Goal: Task Accomplishment & Management: Complete application form

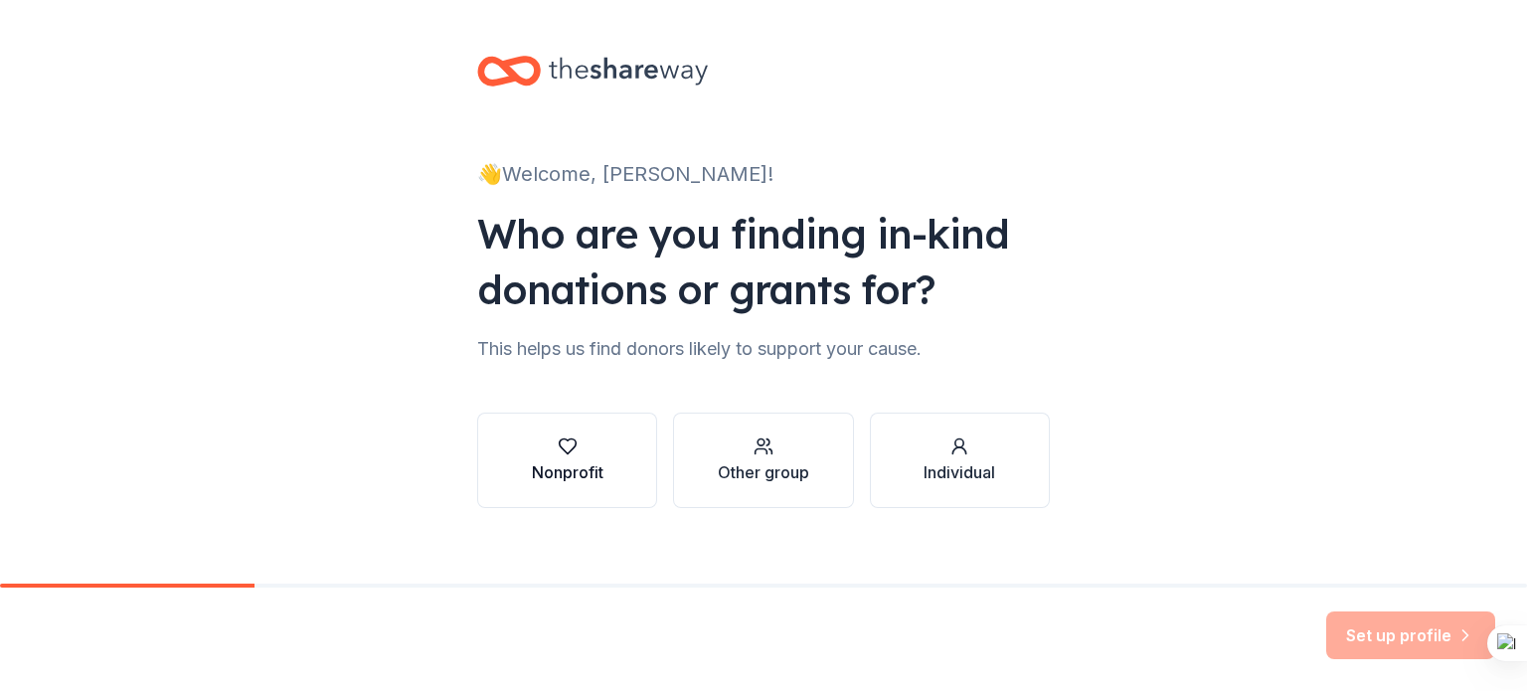
click at [558, 445] on icon "button" at bounding box center [568, 447] width 20 height 20
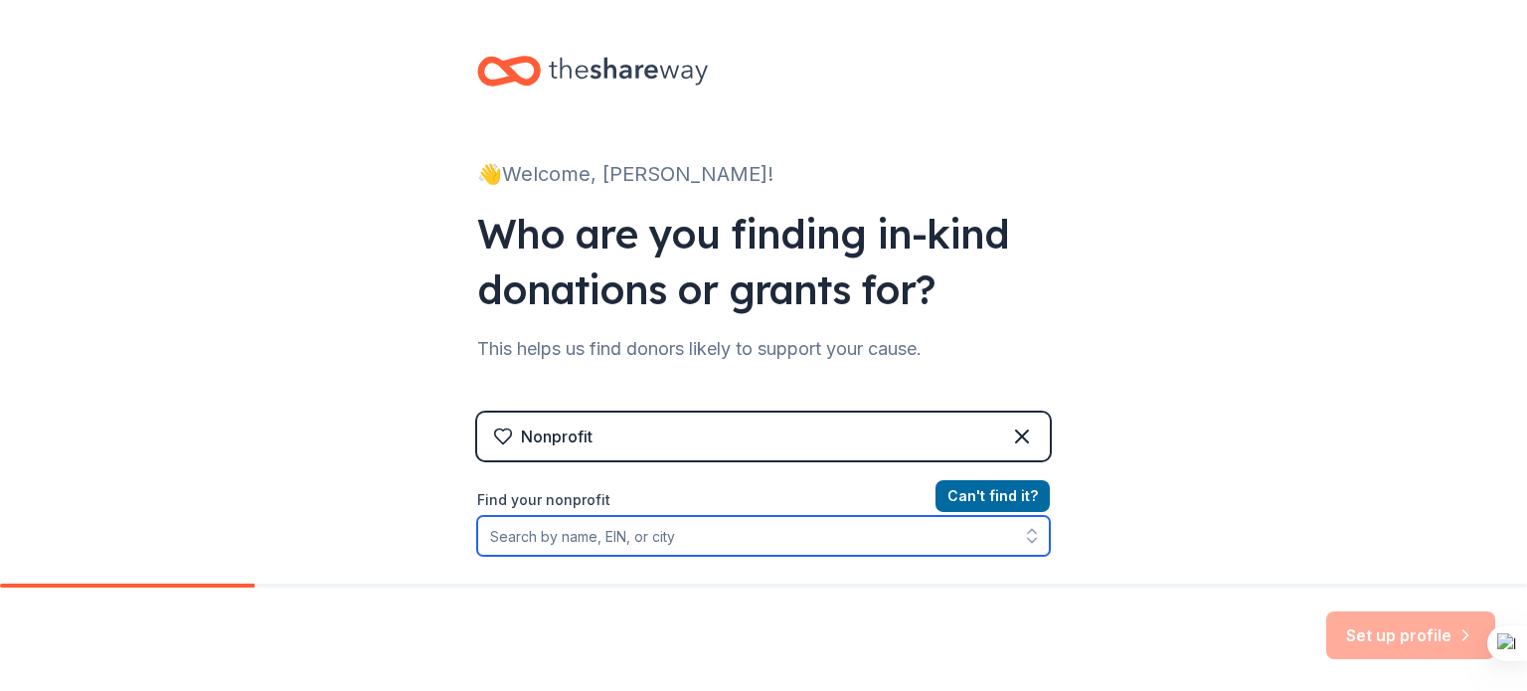
click at [748, 548] on input "Find your nonprofit" at bounding box center [763, 536] width 573 height 40
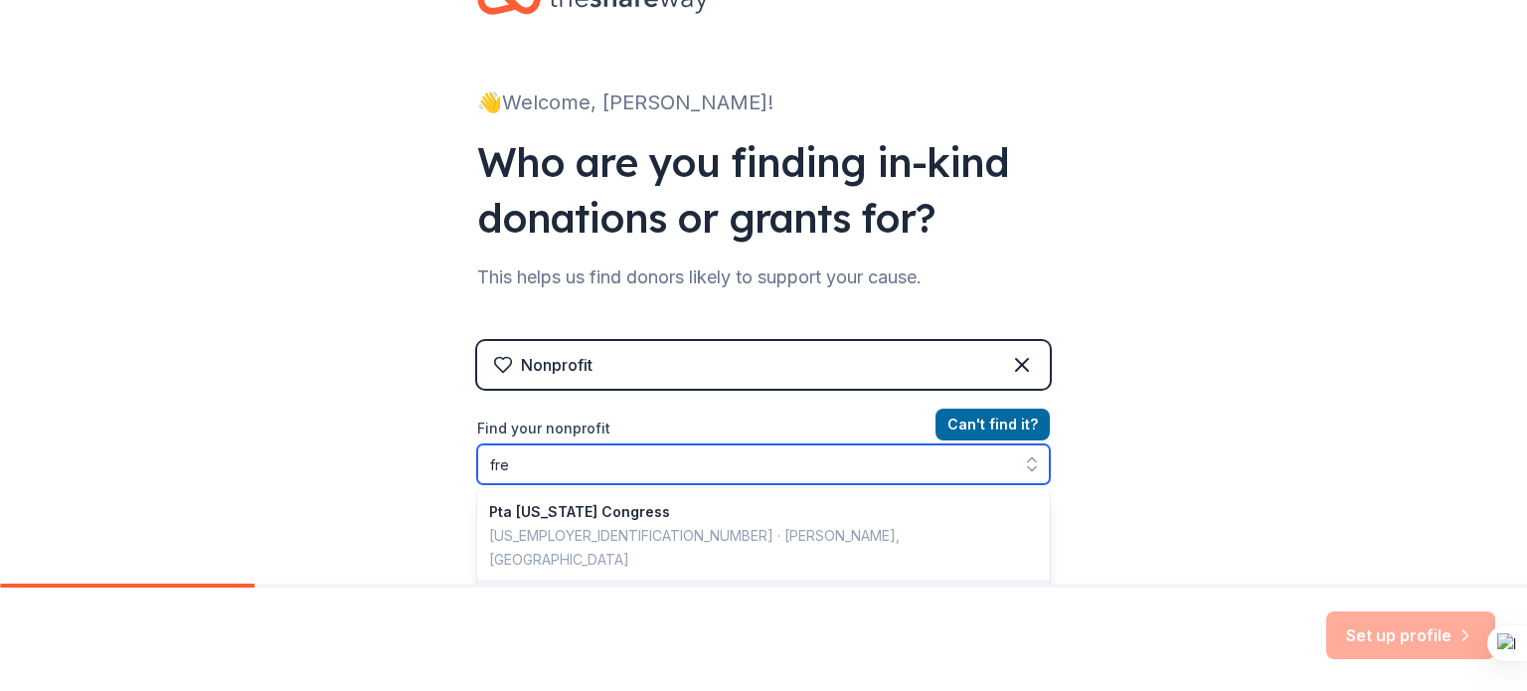
type input "fr"
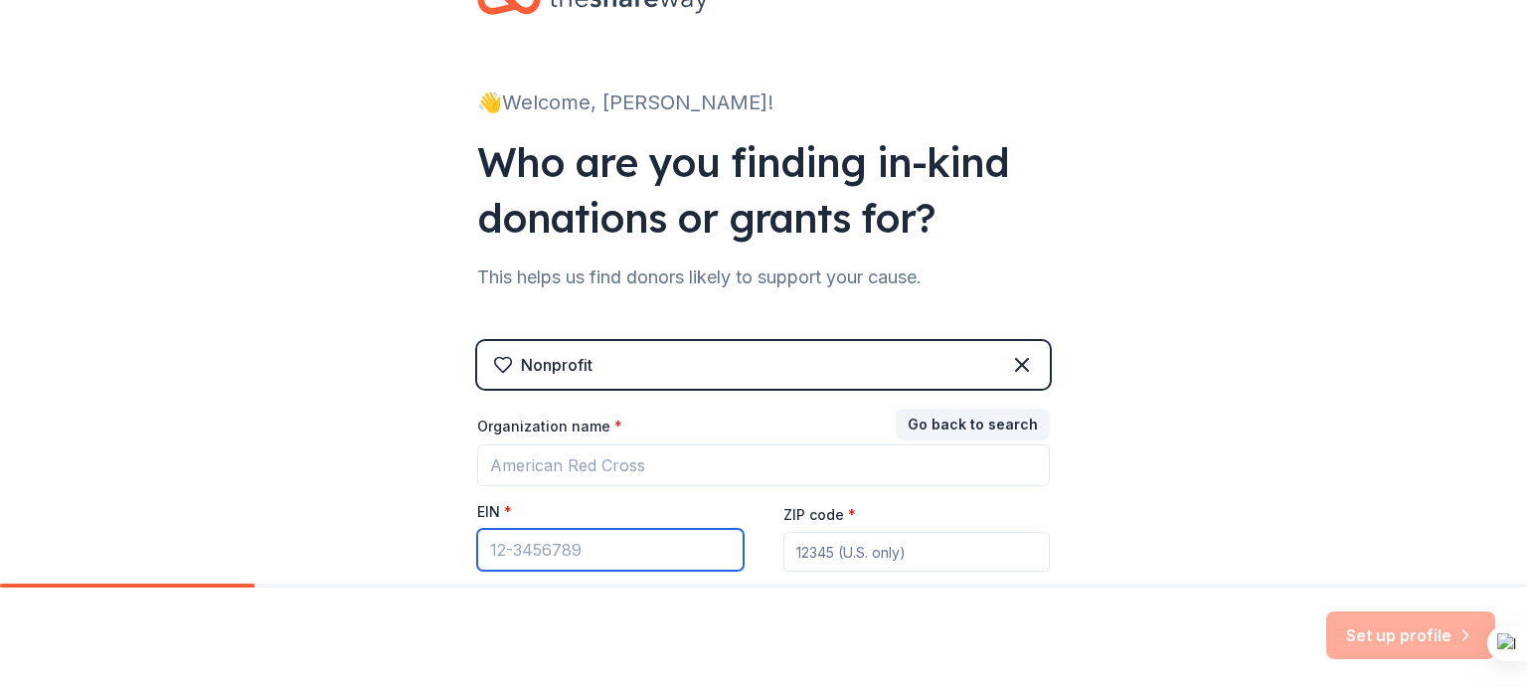
click at [559, 559] on input "EIN *" at bounding box center [610, 550] width 267 height 42
type input "[US_EMPLOYER_IDENTIFICATION_NUMBER]"
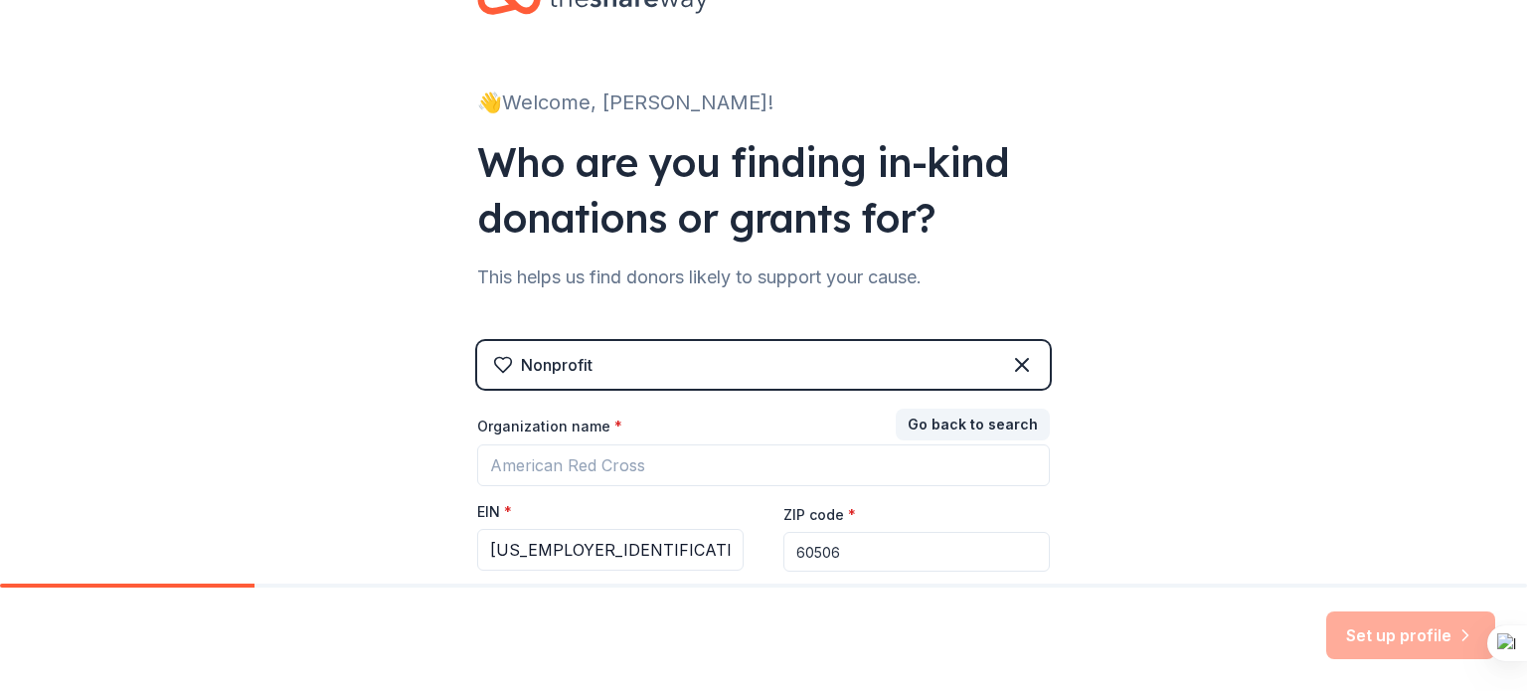
type input "60506"
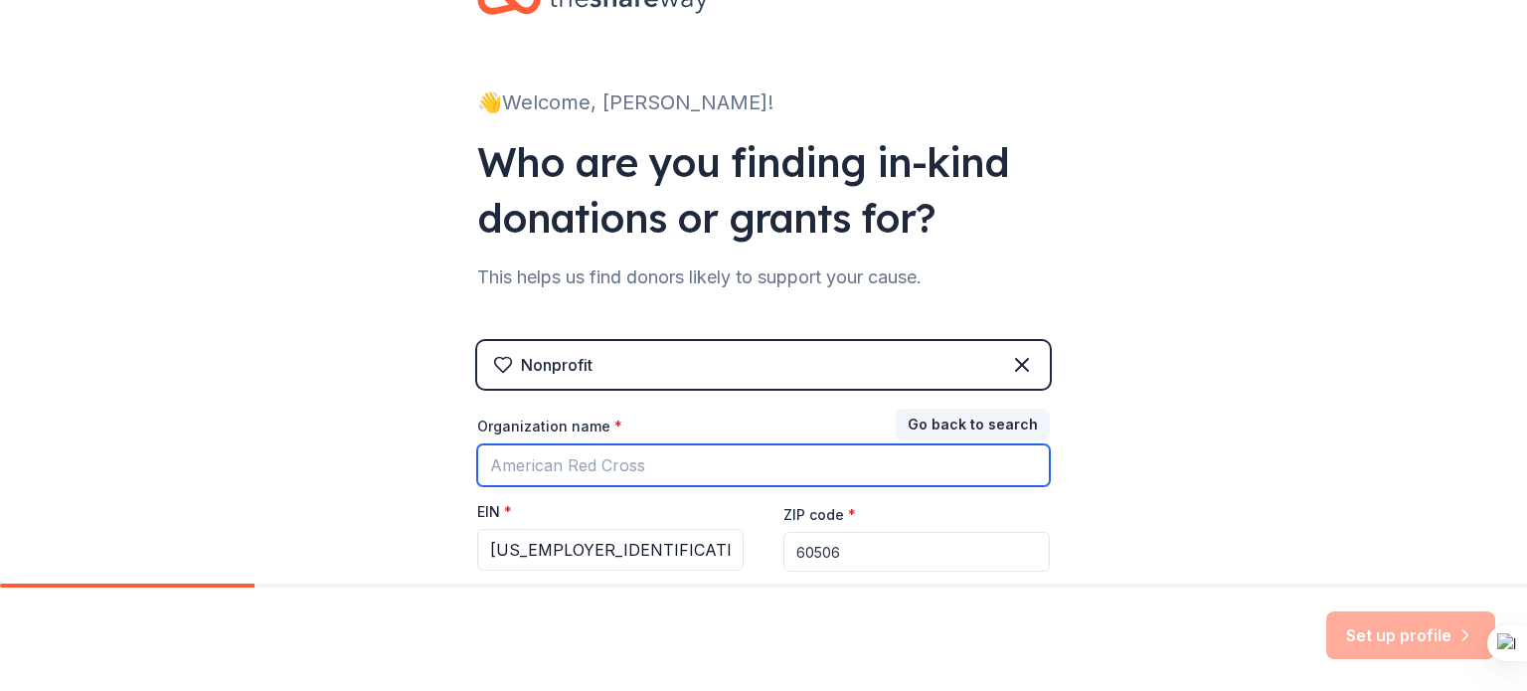
click at [635, 468] on input "Organization name *" at bounding box center [763, 466] width 573 height 42
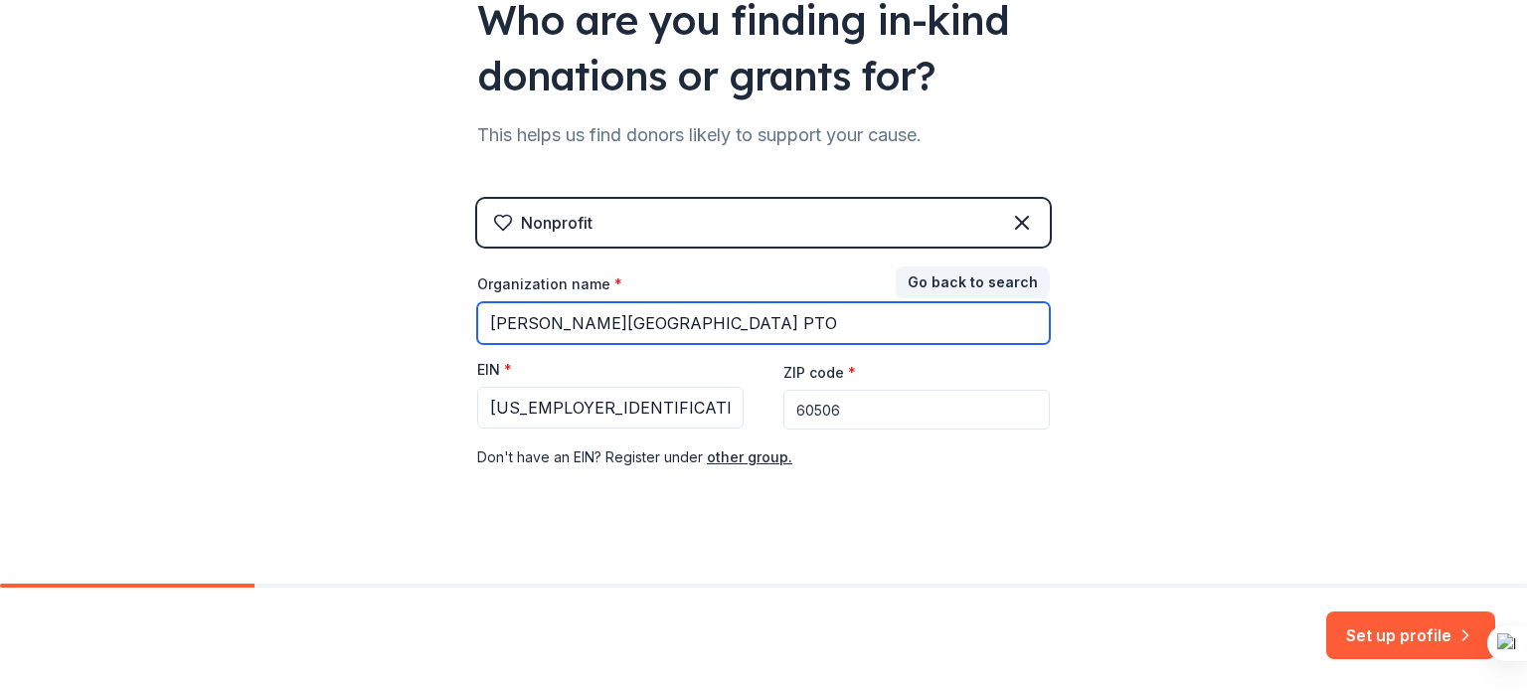
scroll to position [235, 0]
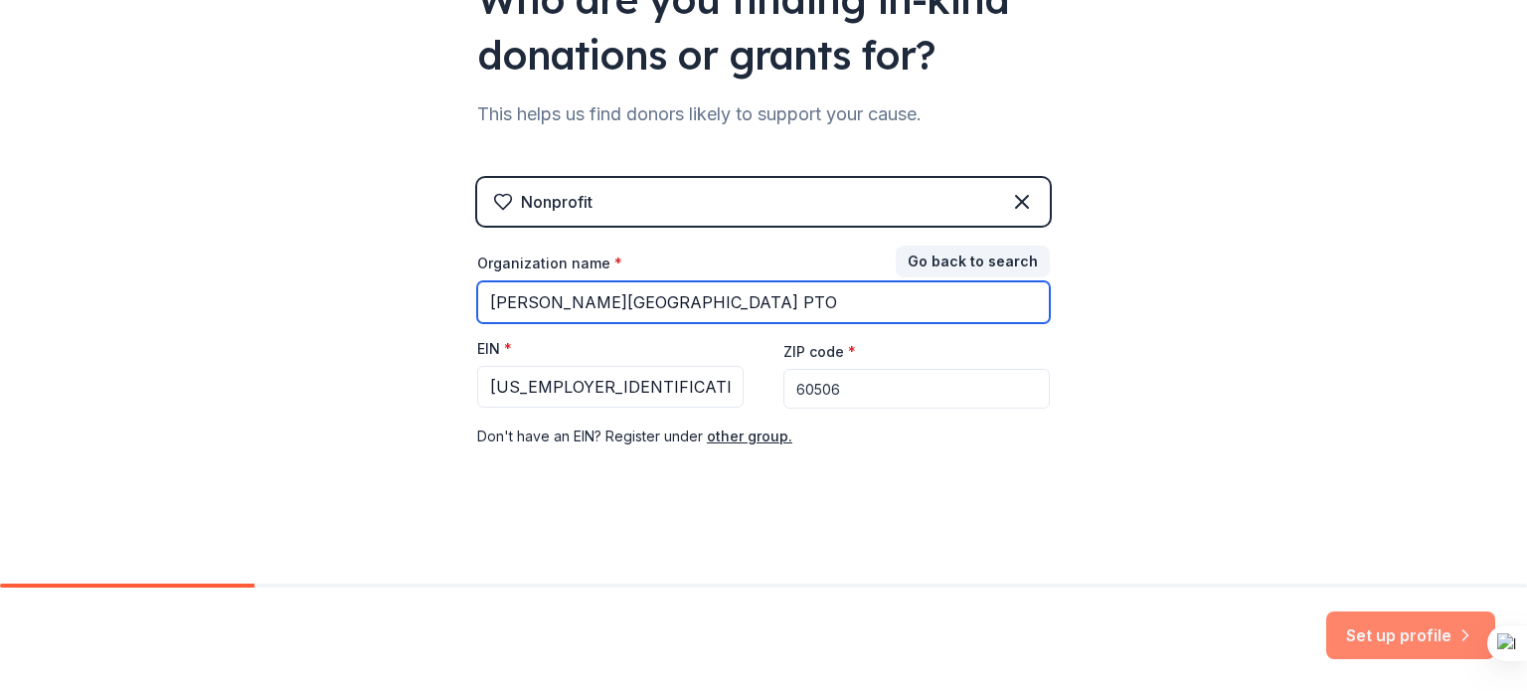
type input "[PERSON_NAME][GEOGRAPHIC_DATA] PTO"
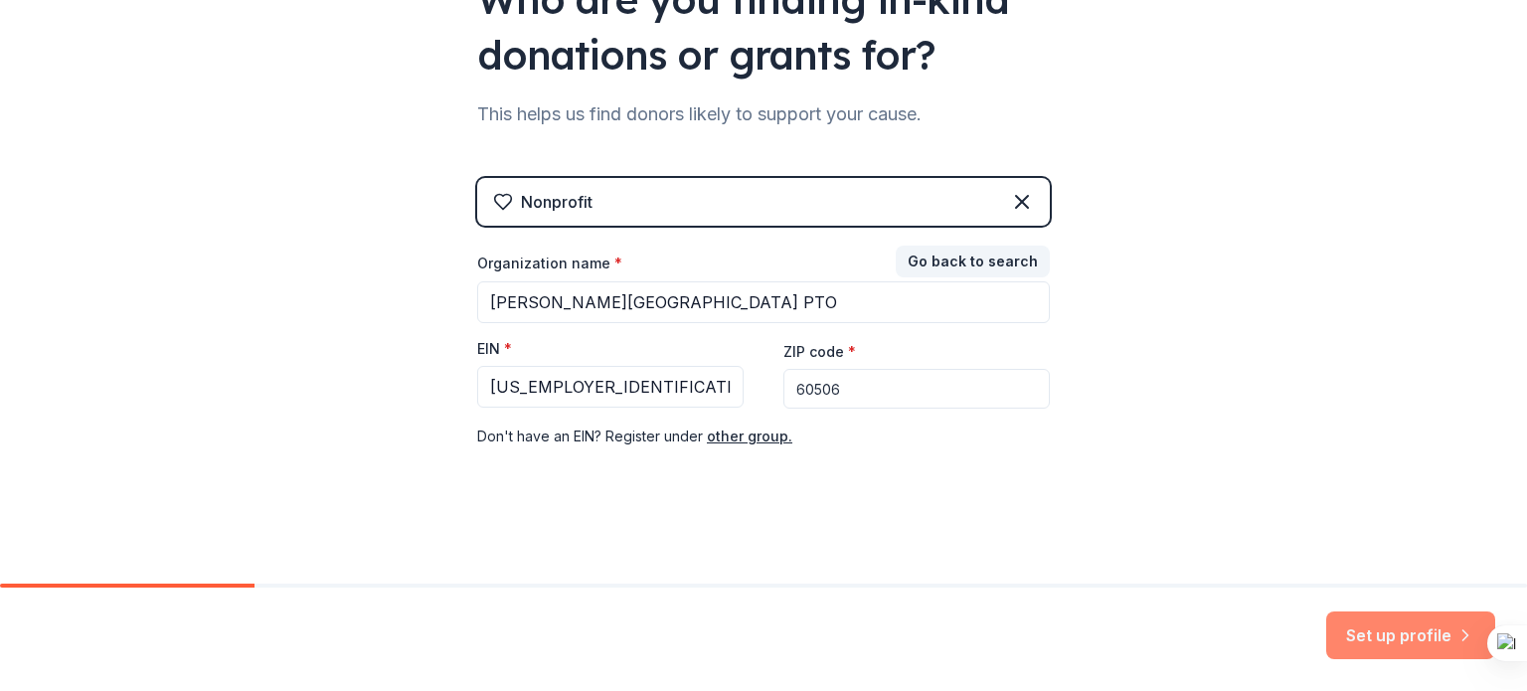
click at [1366, 632] on button "Set up profile" at bounding box center [1411, 636] width 169 height 48
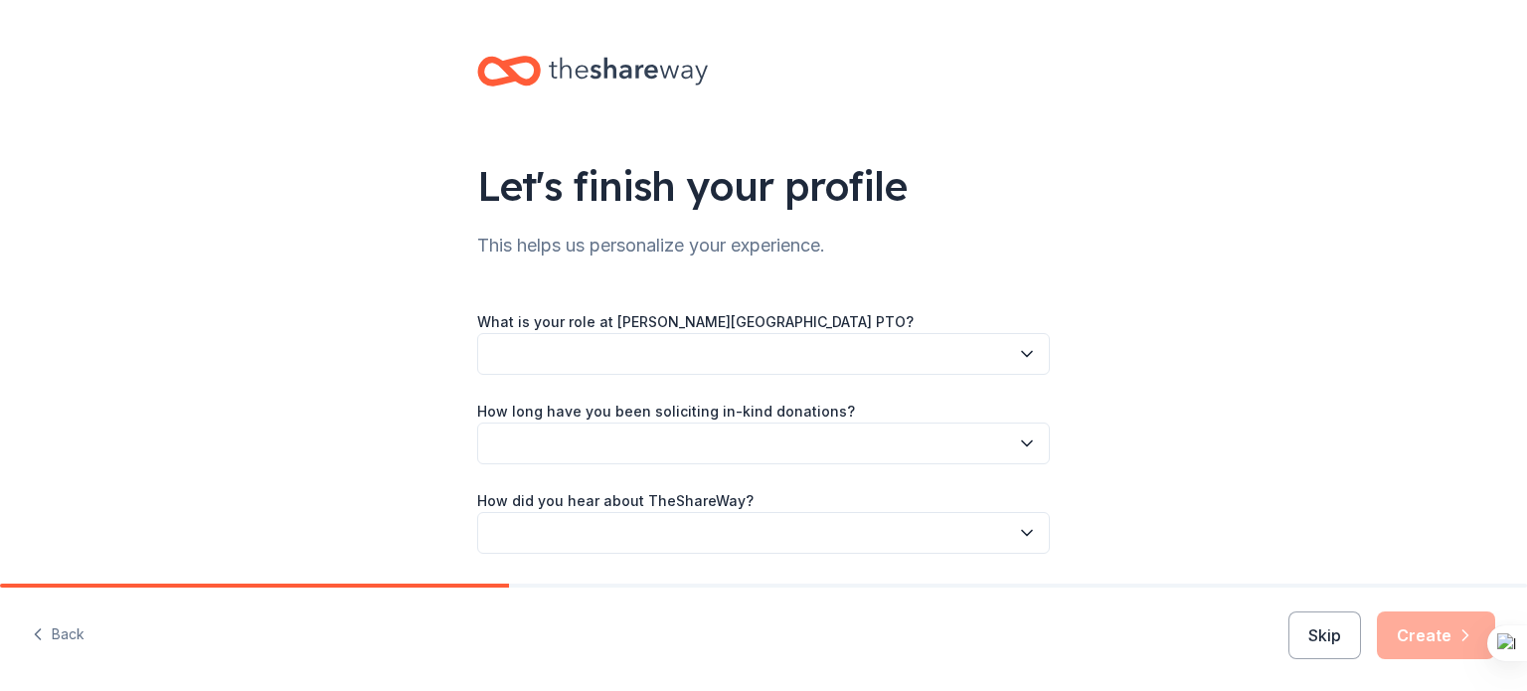
click at [930, 349] on button "button" at bounding box center [763, 354] width 573 height 42
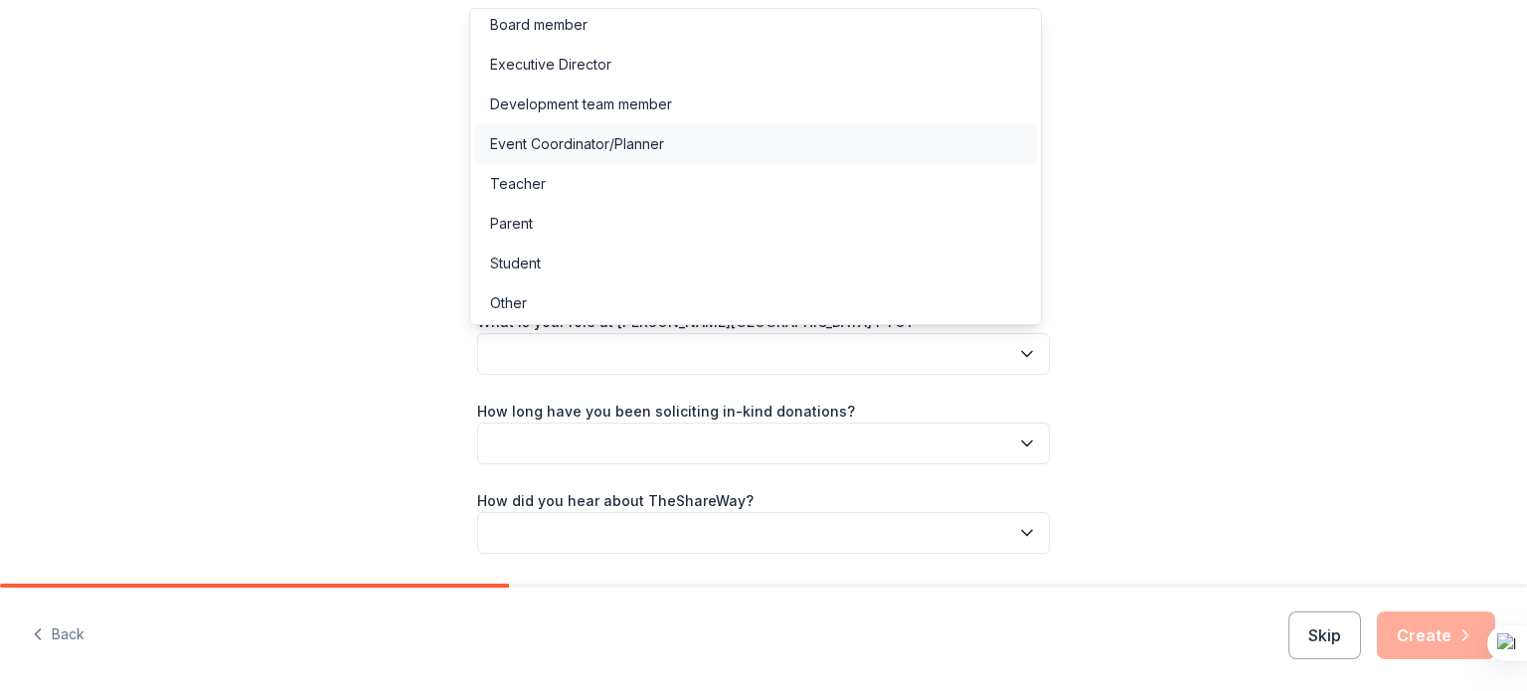
scroll to position [10, 0]
click at [843, 136] on div "Event Coordinator/Planner" at bounding box center [755, 142] width 563 height 40
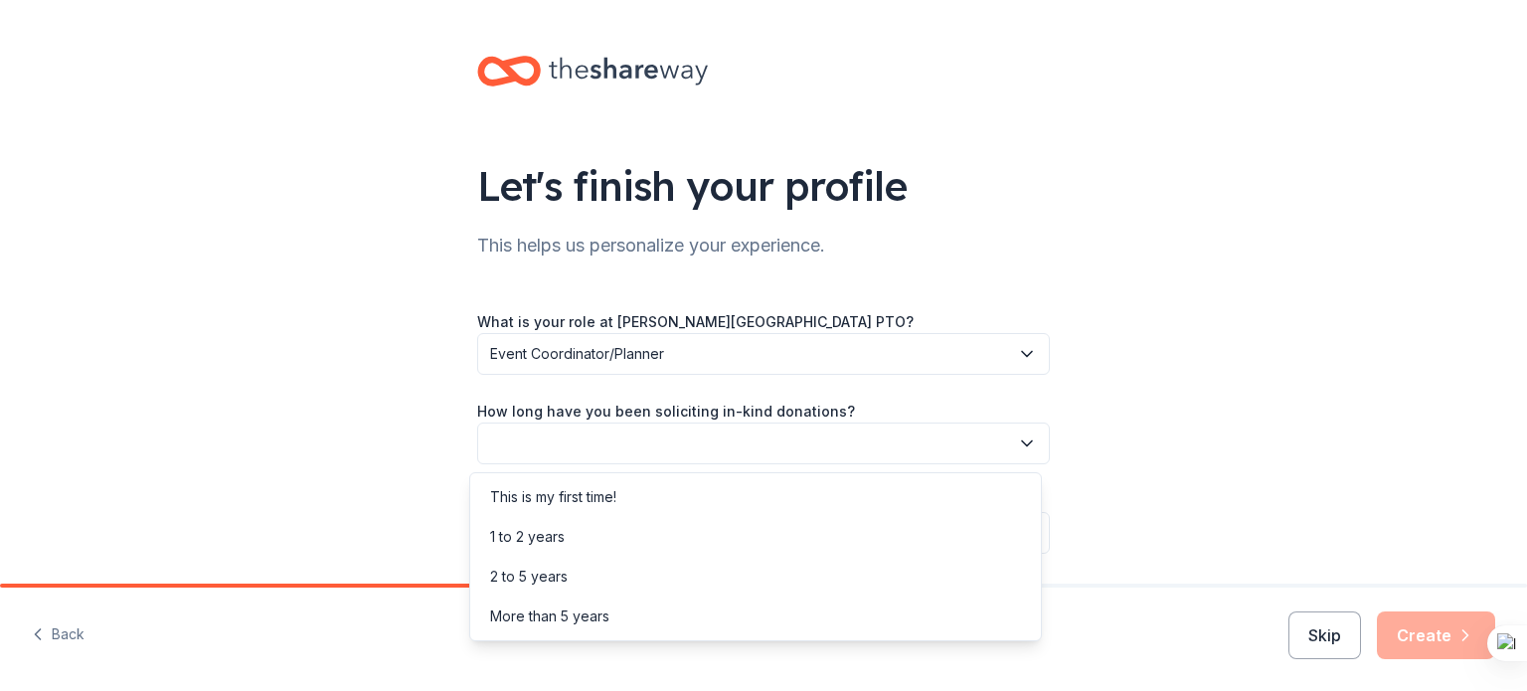
click at [731, 440] on button "button" at bounding box center [763, 444] width 573 height 42
click at [675, 573] on div "2 to 5 years" at bounding box center [755, 577] width 563 height 40
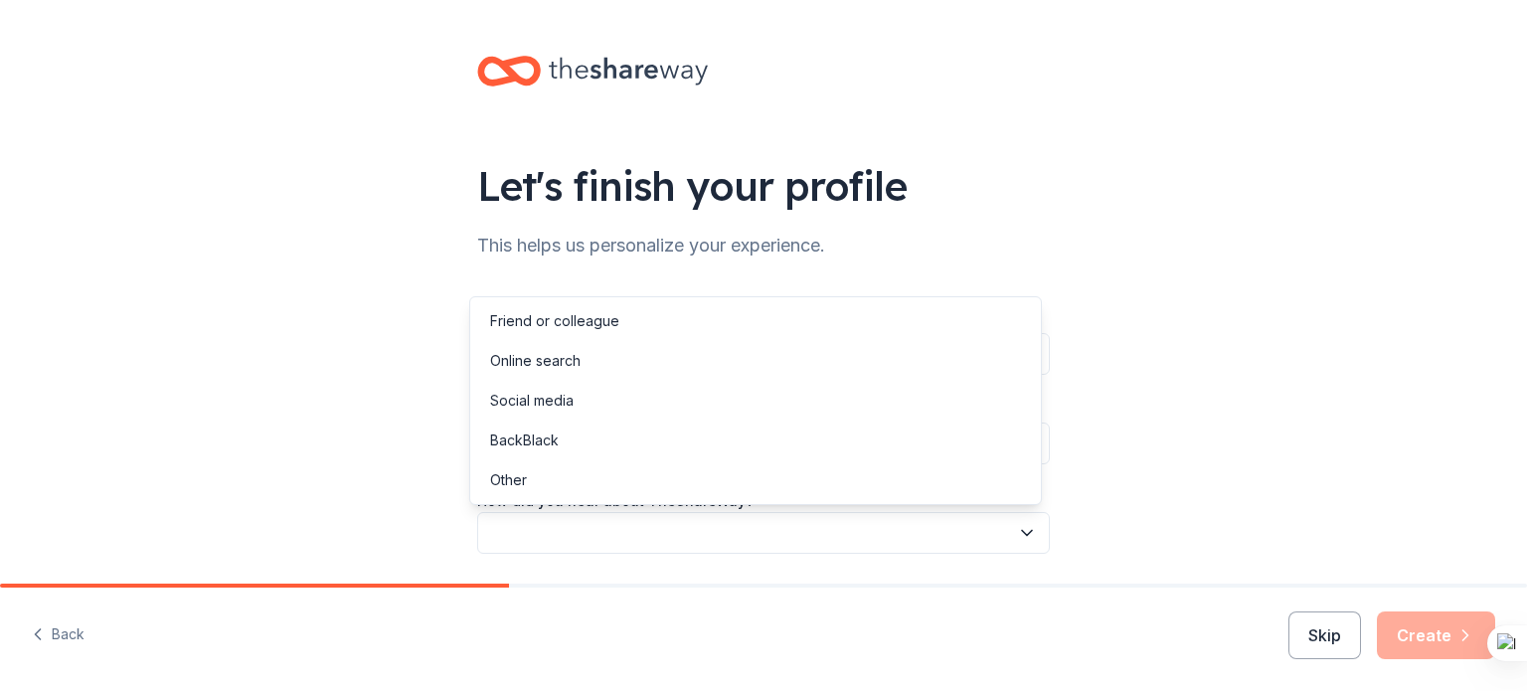
click at [659, 541] on button "button" at bounding box center [763, 533] width 573 height 42
click at [650, 364] on div "Online search" at bounding box center [755, 361] width 563 height 40
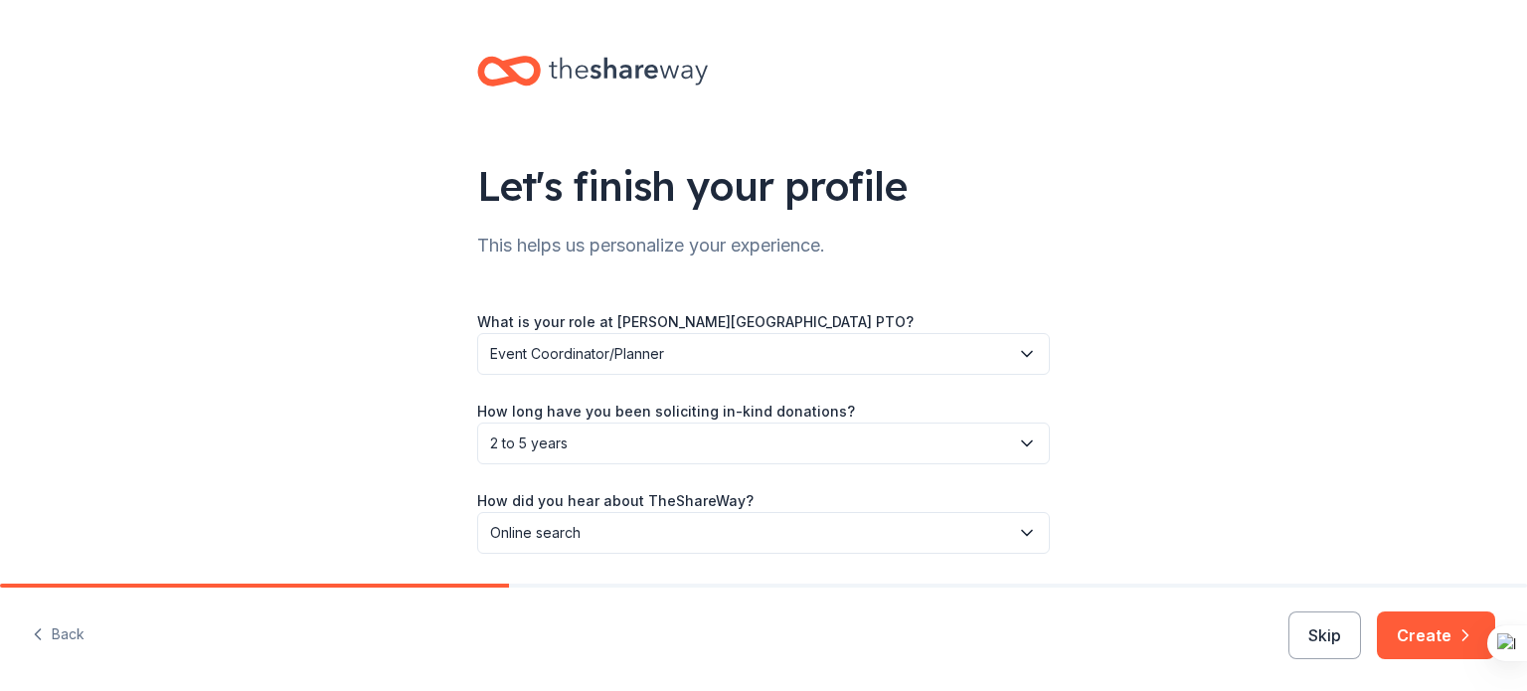
scroll to position [65, 0]
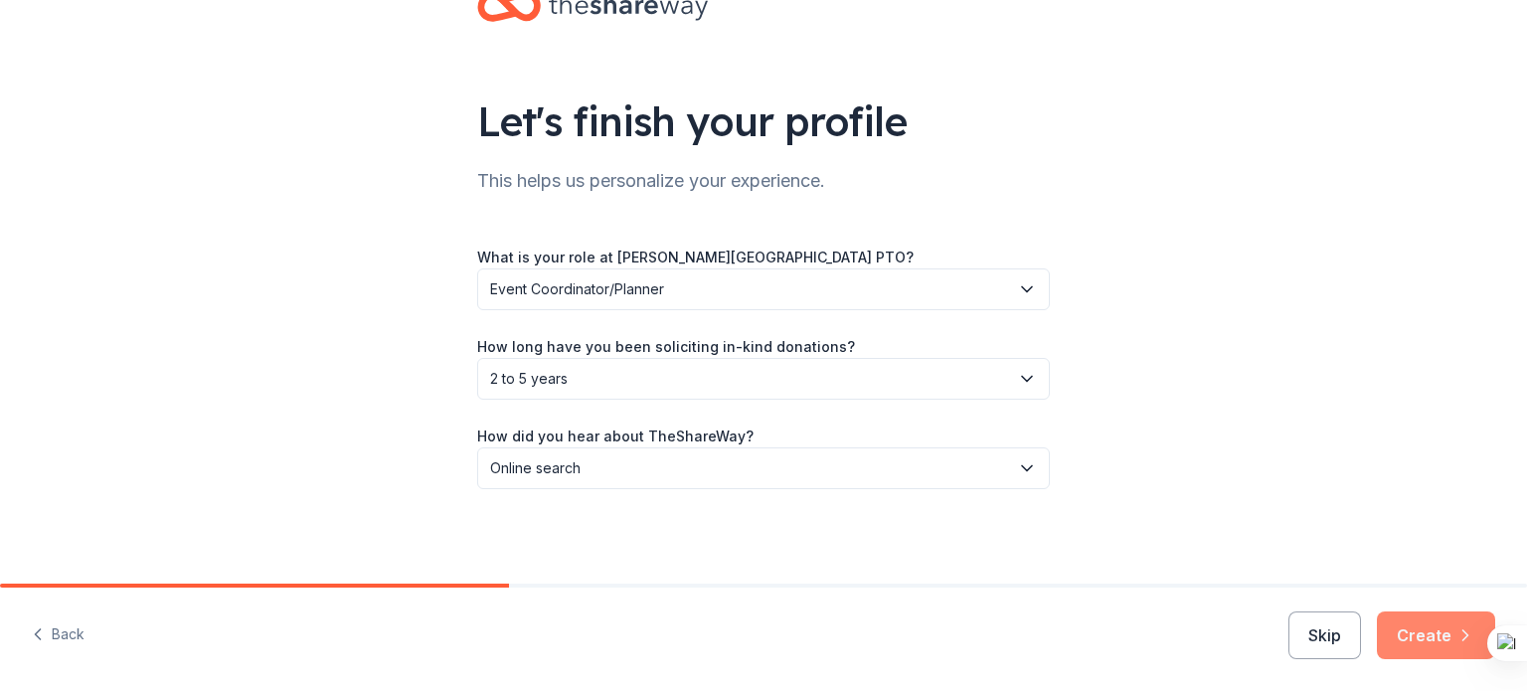
click at [1444, 629] on button "Create" at bounding box center [1436, 636] width 118 height 48
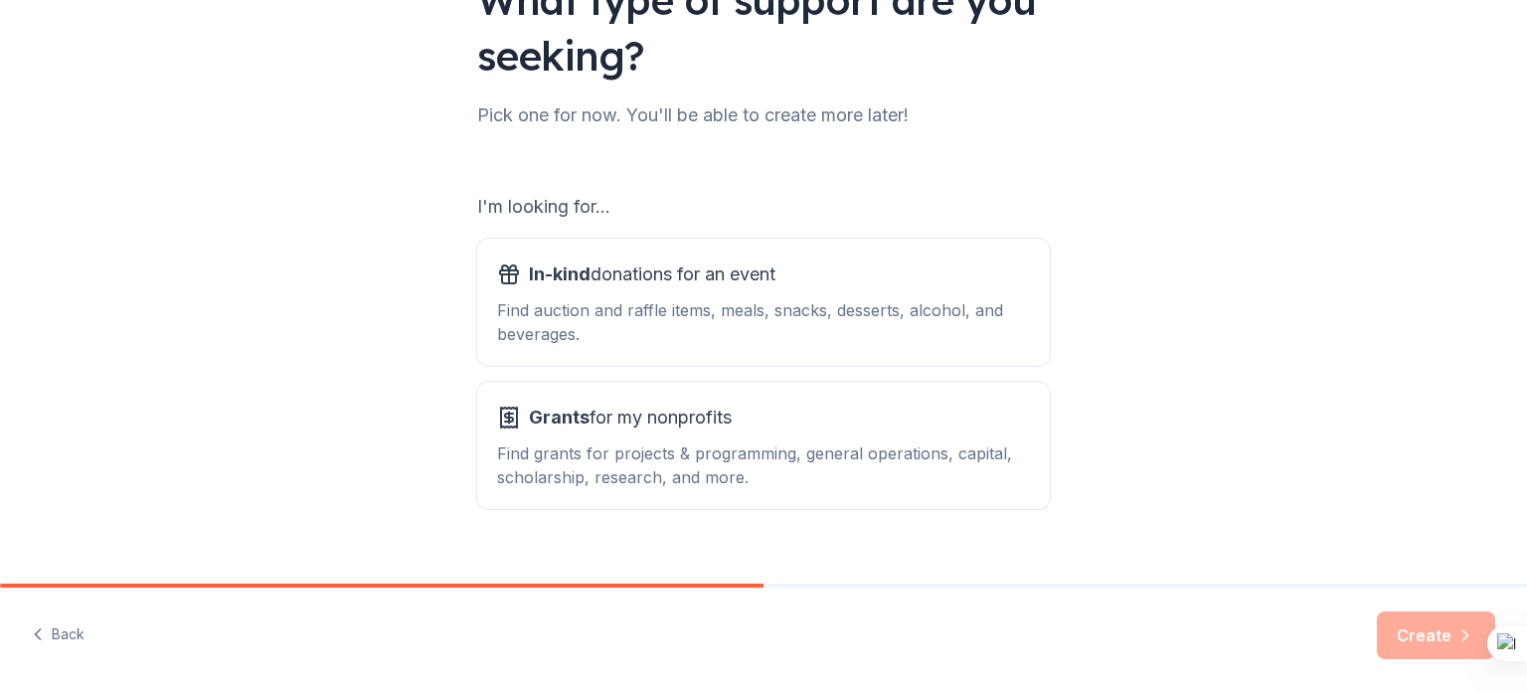
scroll to position [199, 0]
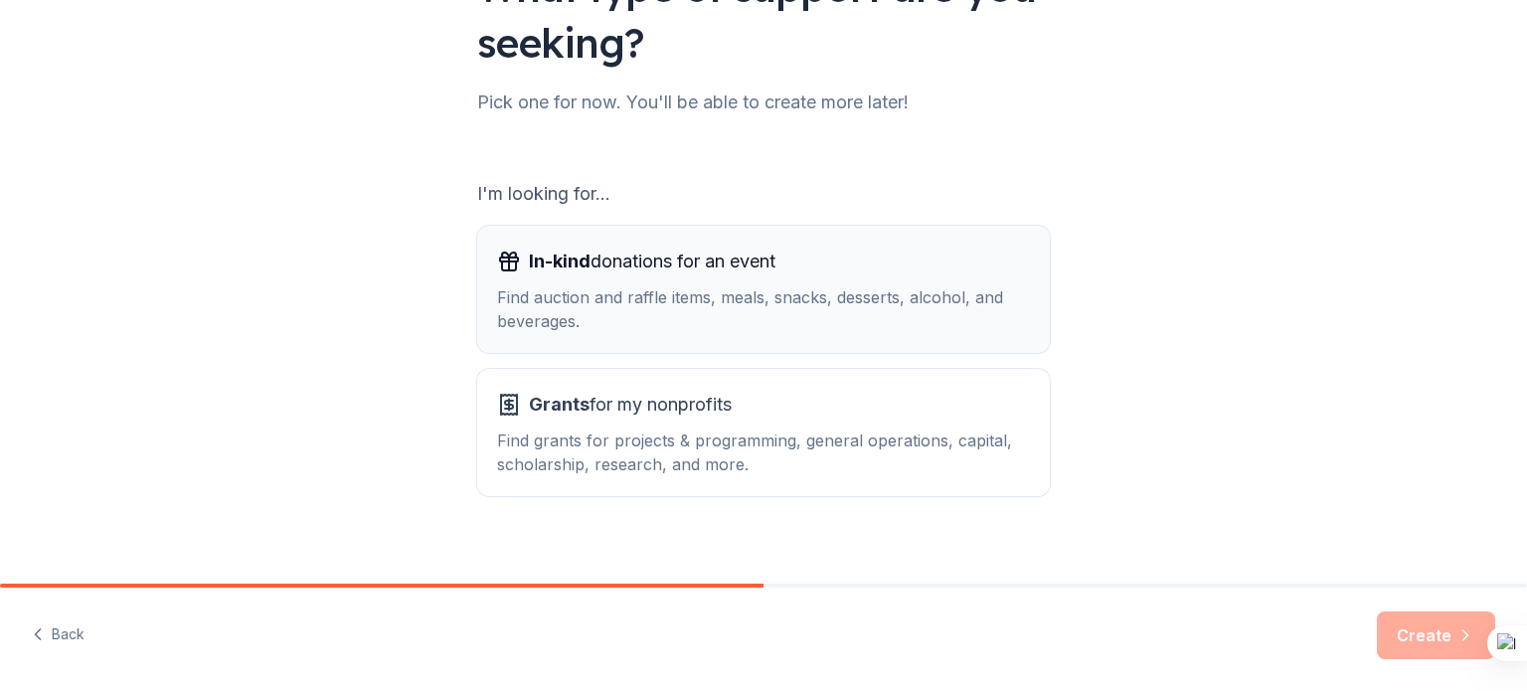
click at [559, 313] on div "Find auction and raffle items, meals, snacks, desserts, alcohol, and beverages." at bounding box center [763, 309] width 533 height 48
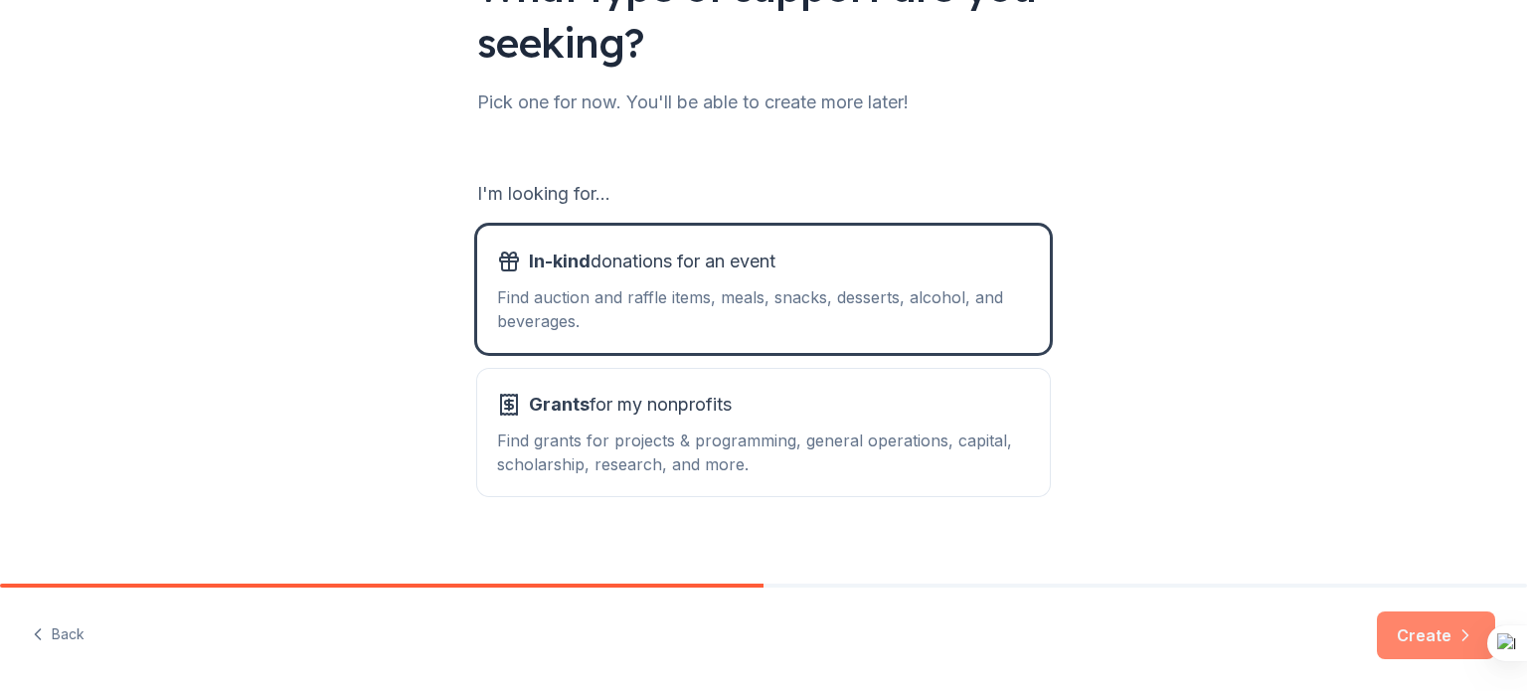
click at [1399, 635] on button "Create" at bounding box center [1436, 636] width 118 height 48
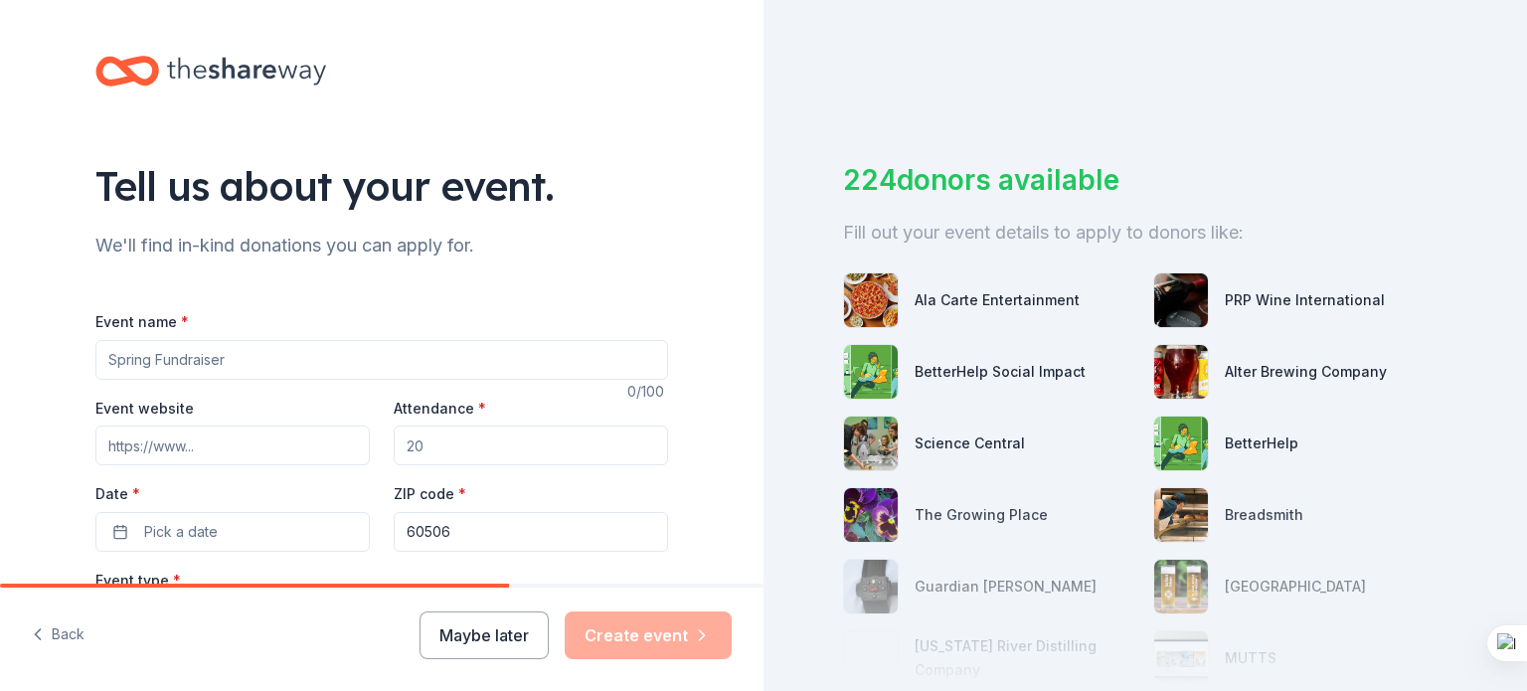
click at [135, 358] on input "Event name *" at bounding box center [381, 360] width 573 height 40
type input "[PERSON_NAME] Fun Fair Raffle"
paste input "https://freeman.sd129.org/"
type input "https://freeman.sd129.org/"
type input "400"
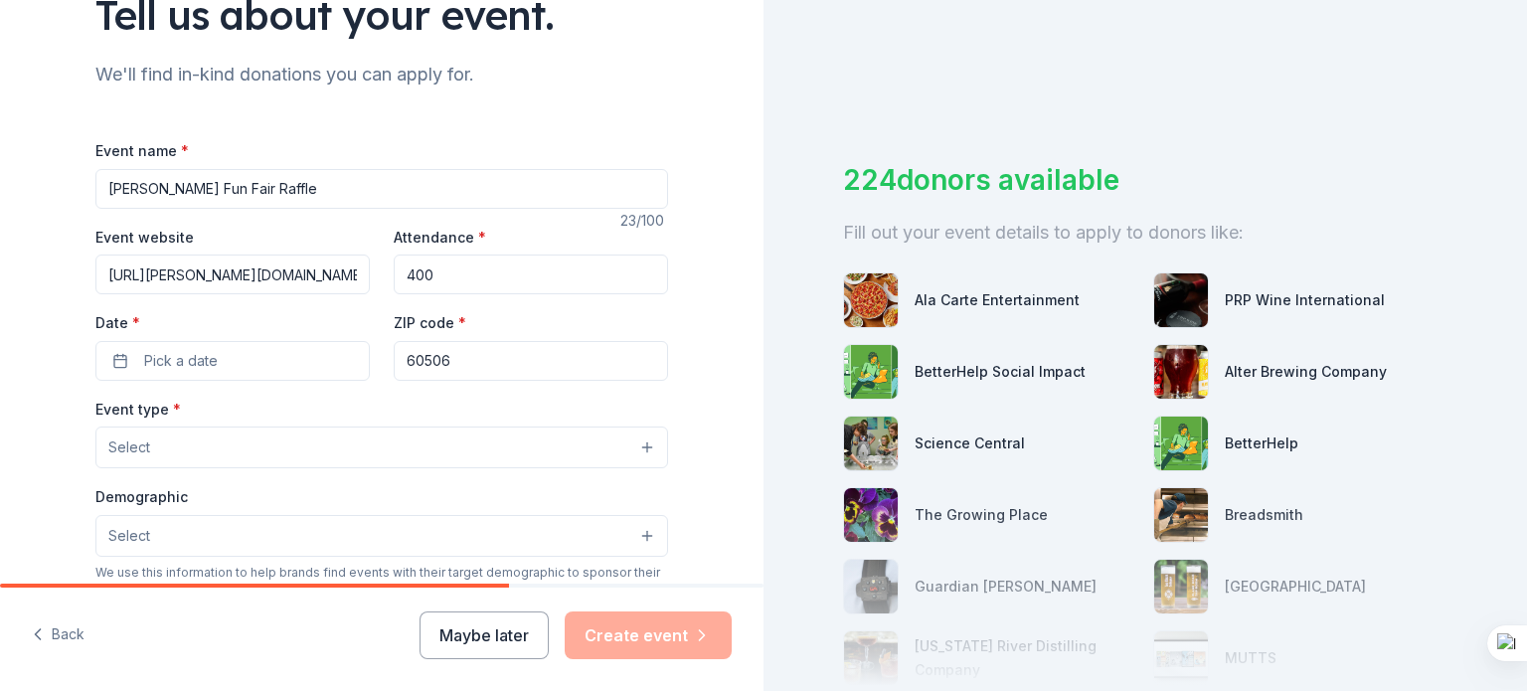
scroll to position [398, 0]
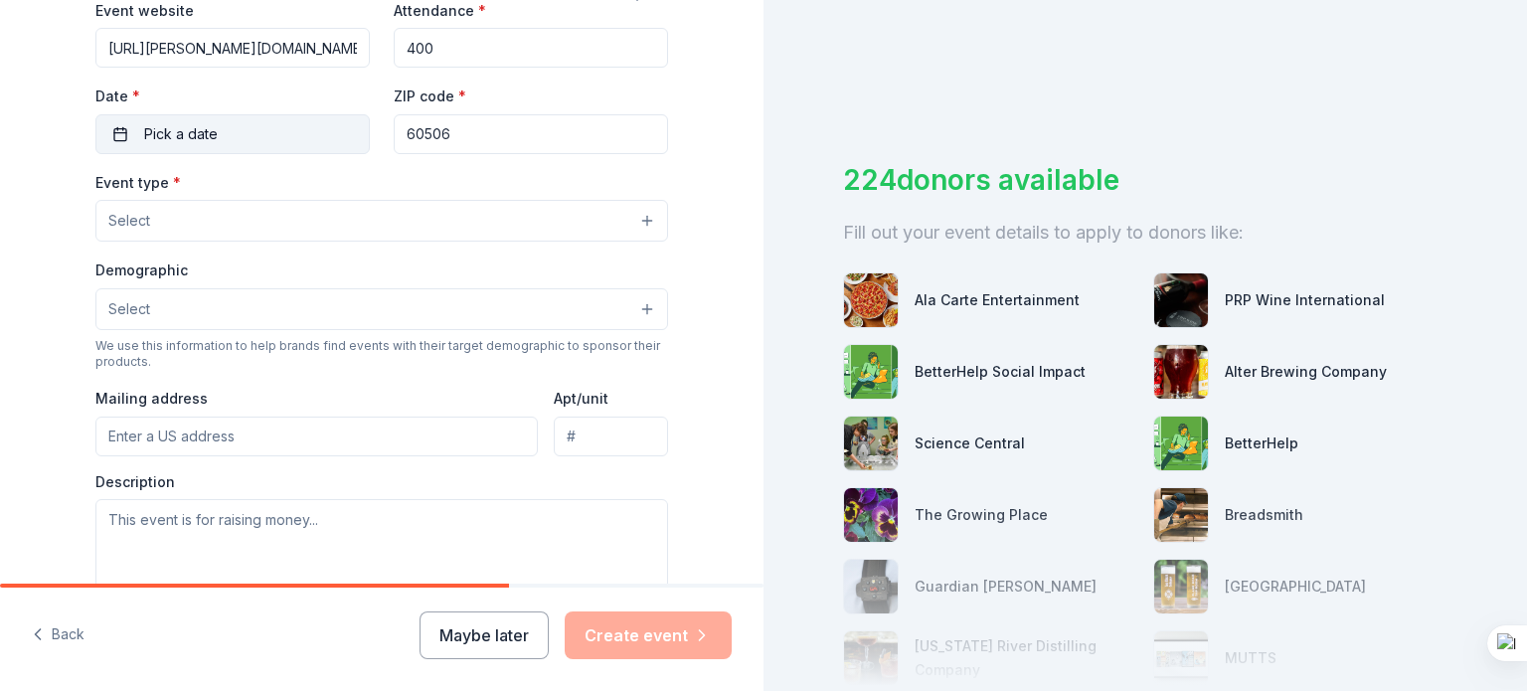
click at [236, 129] on button "Pick a date" at bounding box center [232, 134] width 274 height 40
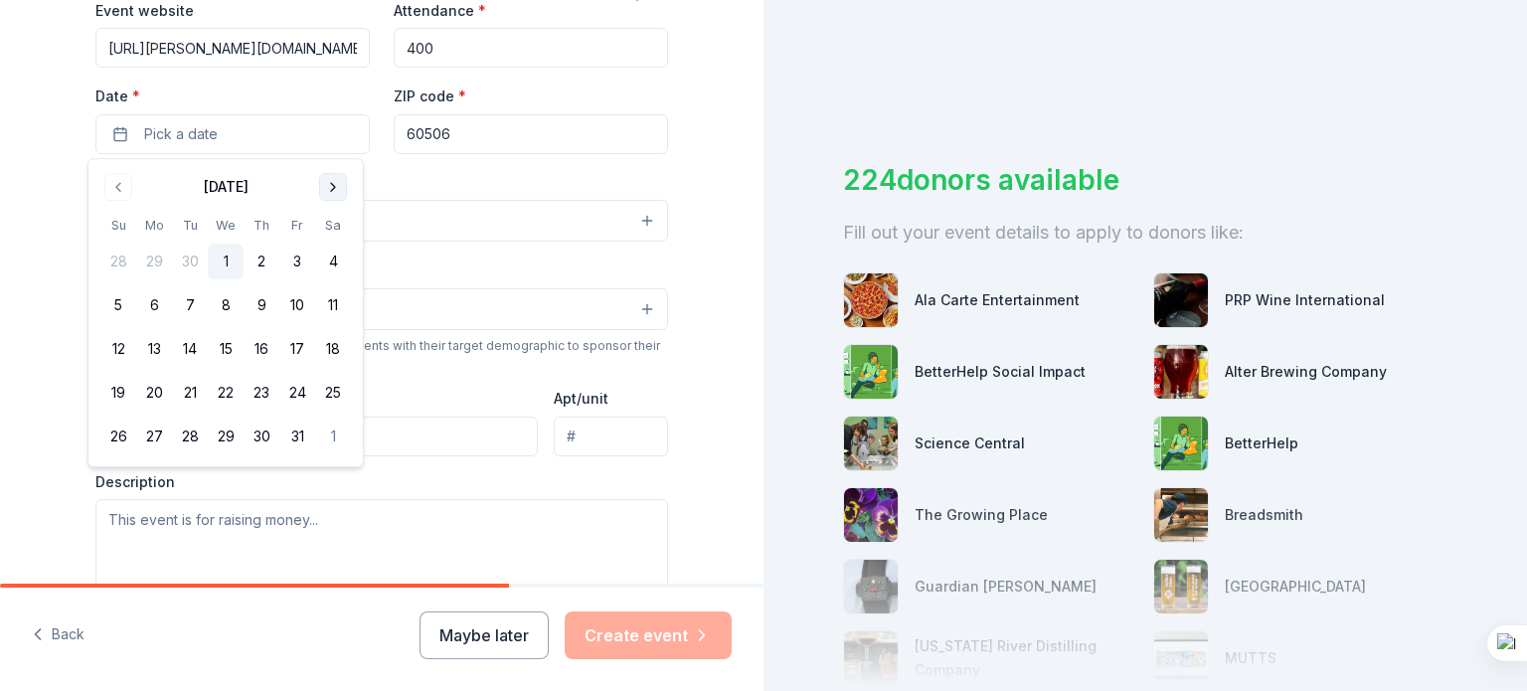
click at [335, 183] on button "Go to next month" at bounding box center [333, 187] width 28 height 28
click at [334, 351] on button "15" at bounding box center [333, 349] width 36 height 36
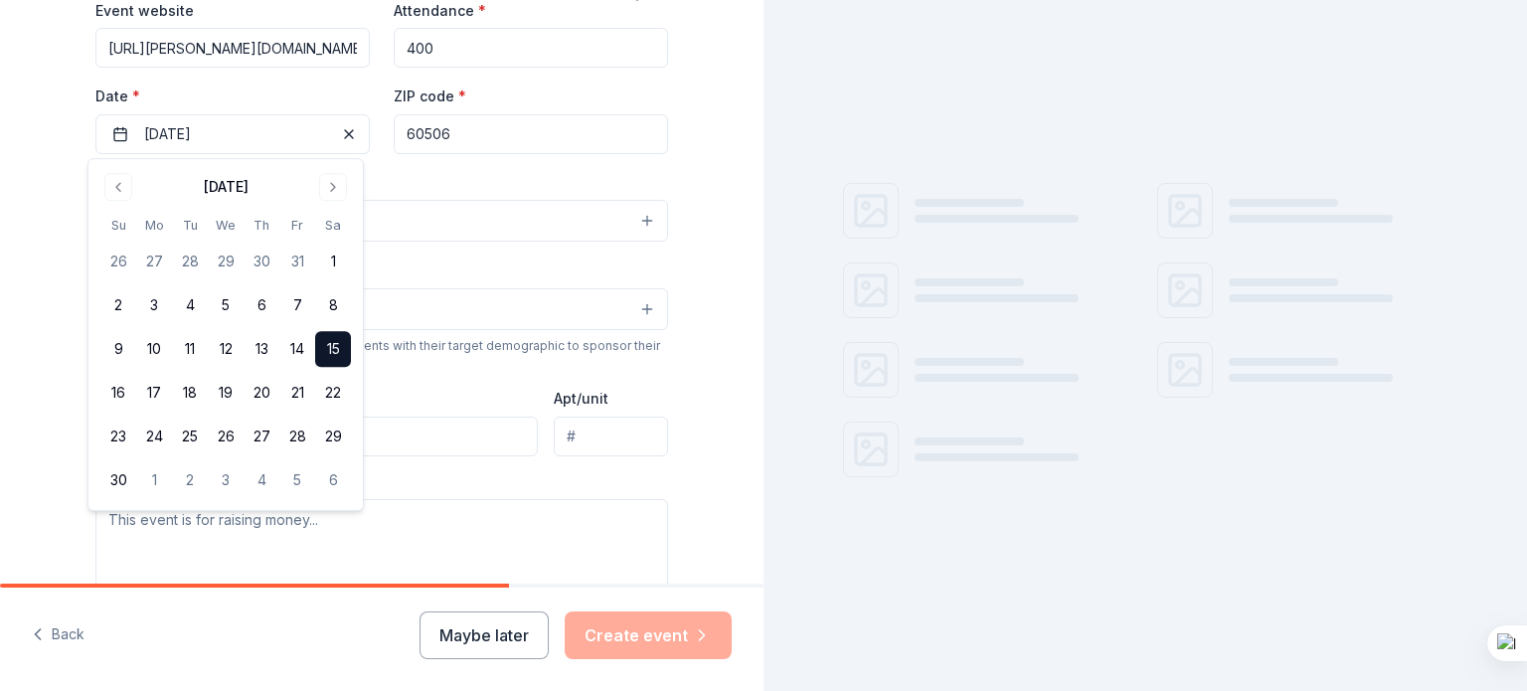
click at [450, 171] on div "Event type * Select" at bounding box center [381, 206] width 573 height 73
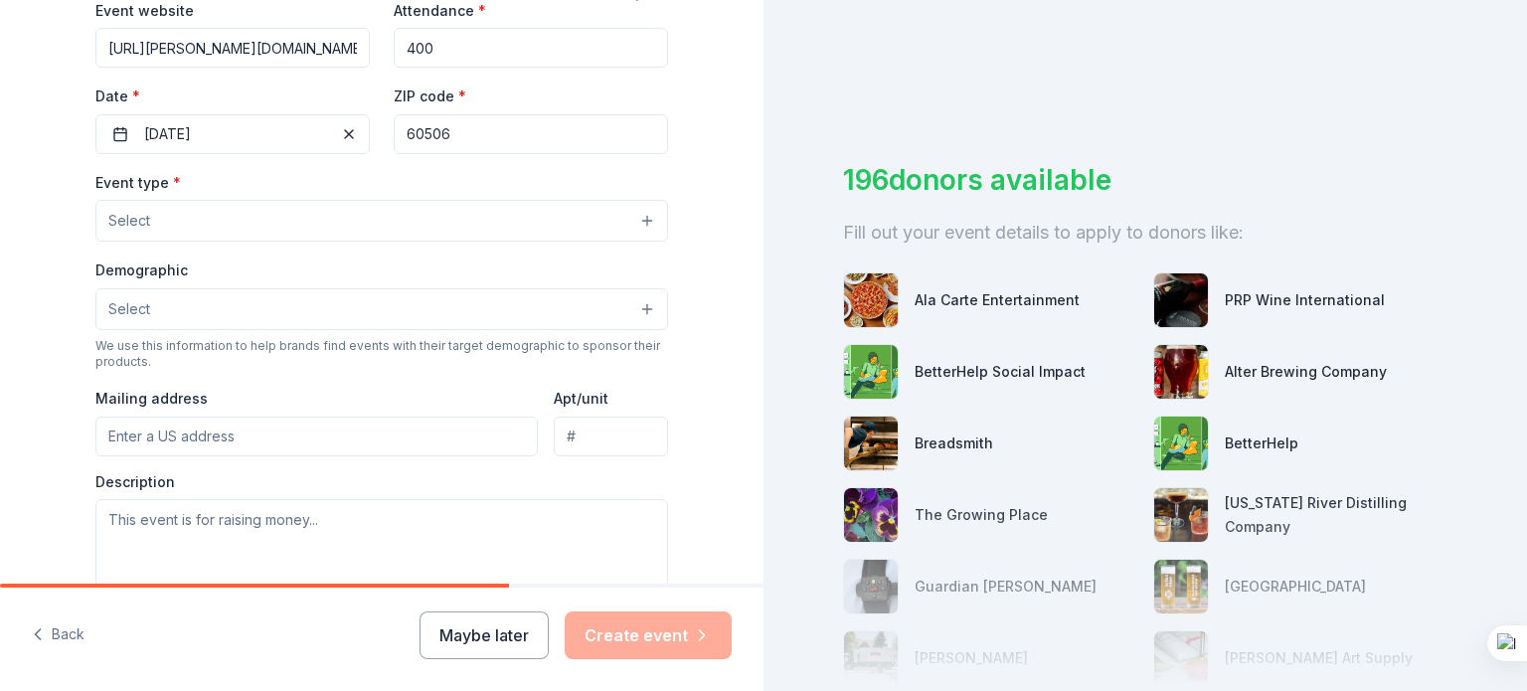
click at [422, 224] on button "Select" at bounding box center [381, 221] width 573 height 42
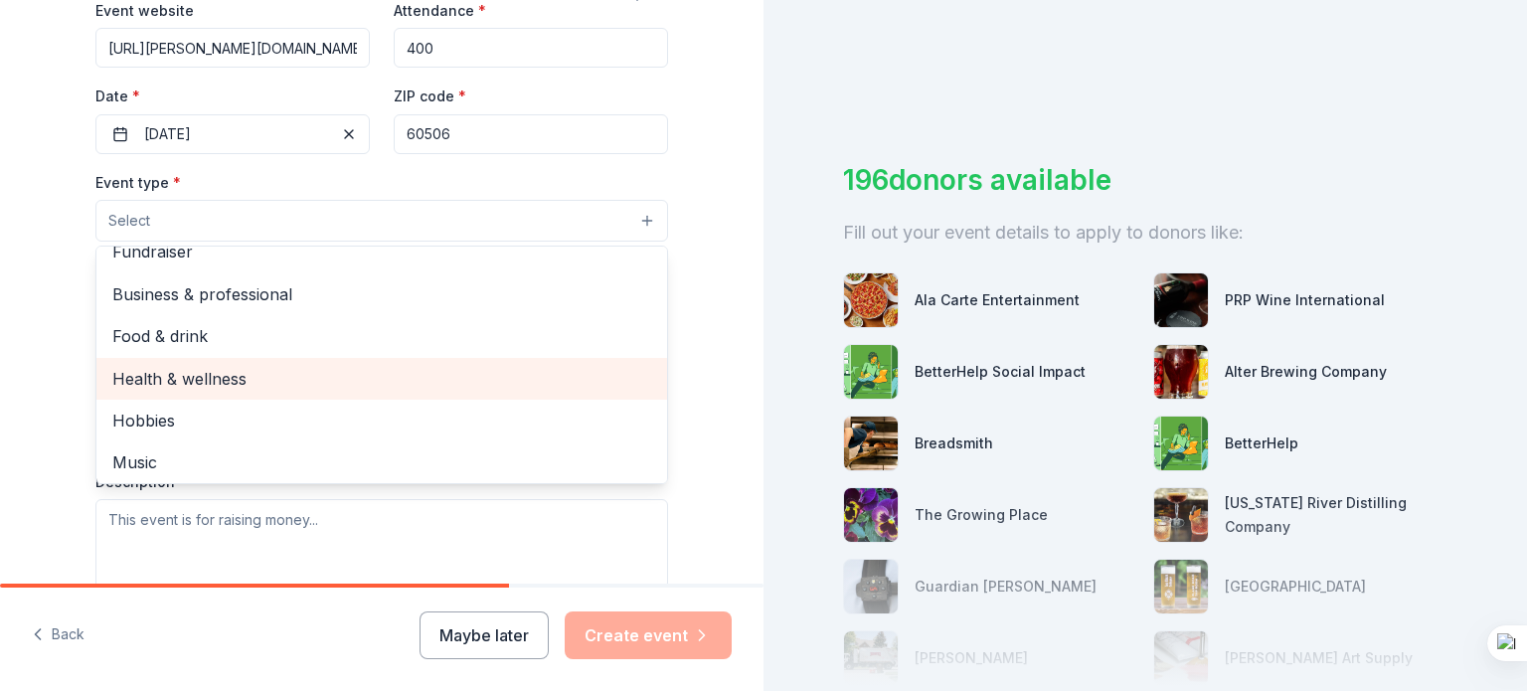
scroll to position [0, 0]
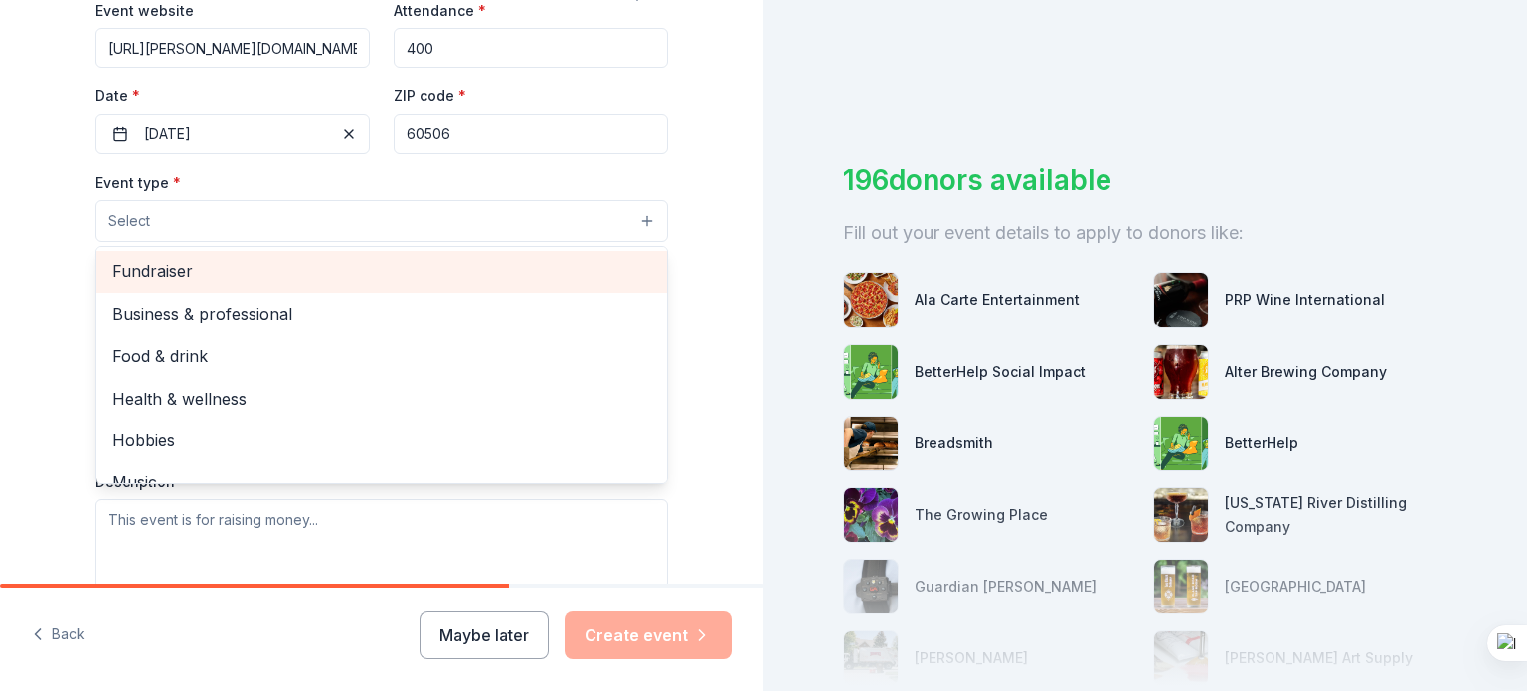
click at [361, 279] on span "Fundraiser" at bounding box center [381, 272] width 539 height 26
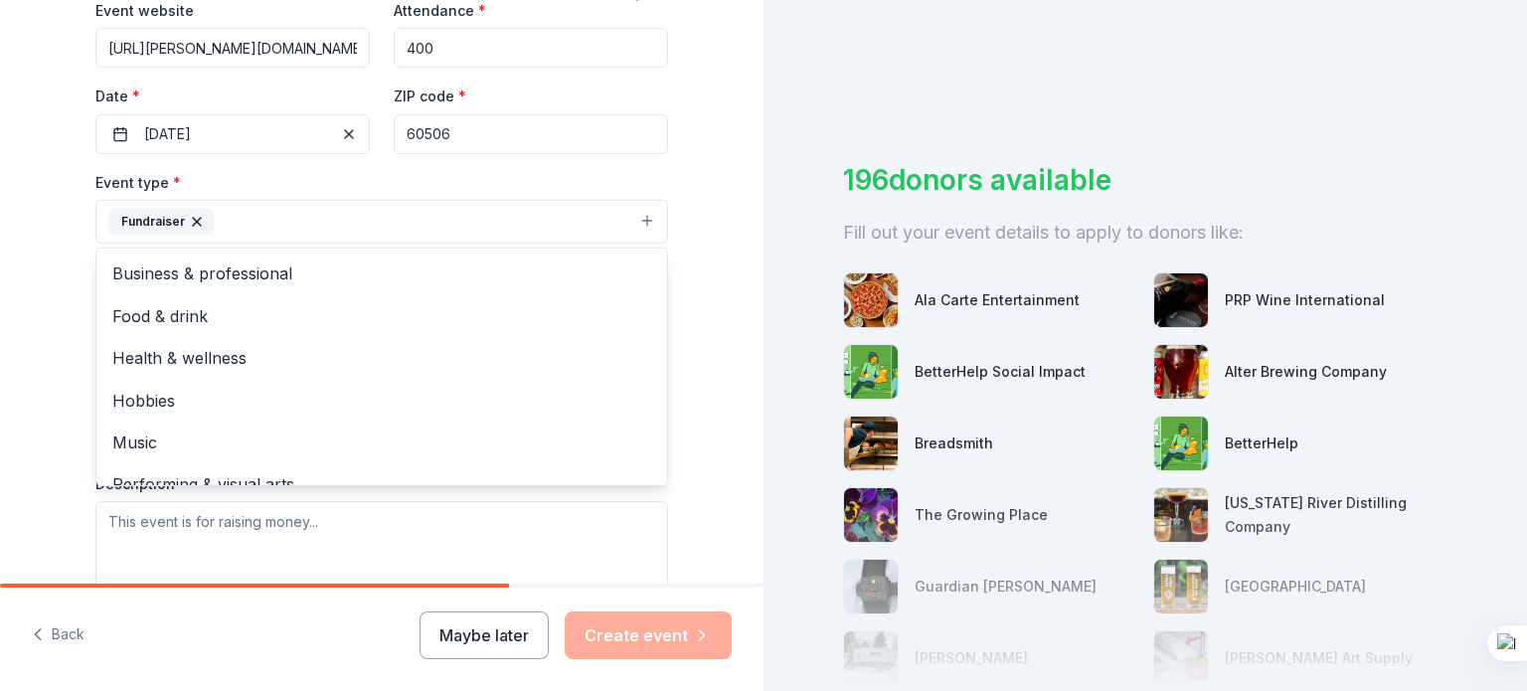
click at [12, 209] on div "Tell us about your event. We'll find in-kind donations you can apply for. Event…" at bounding box center [382, 265] width 764 height 1326
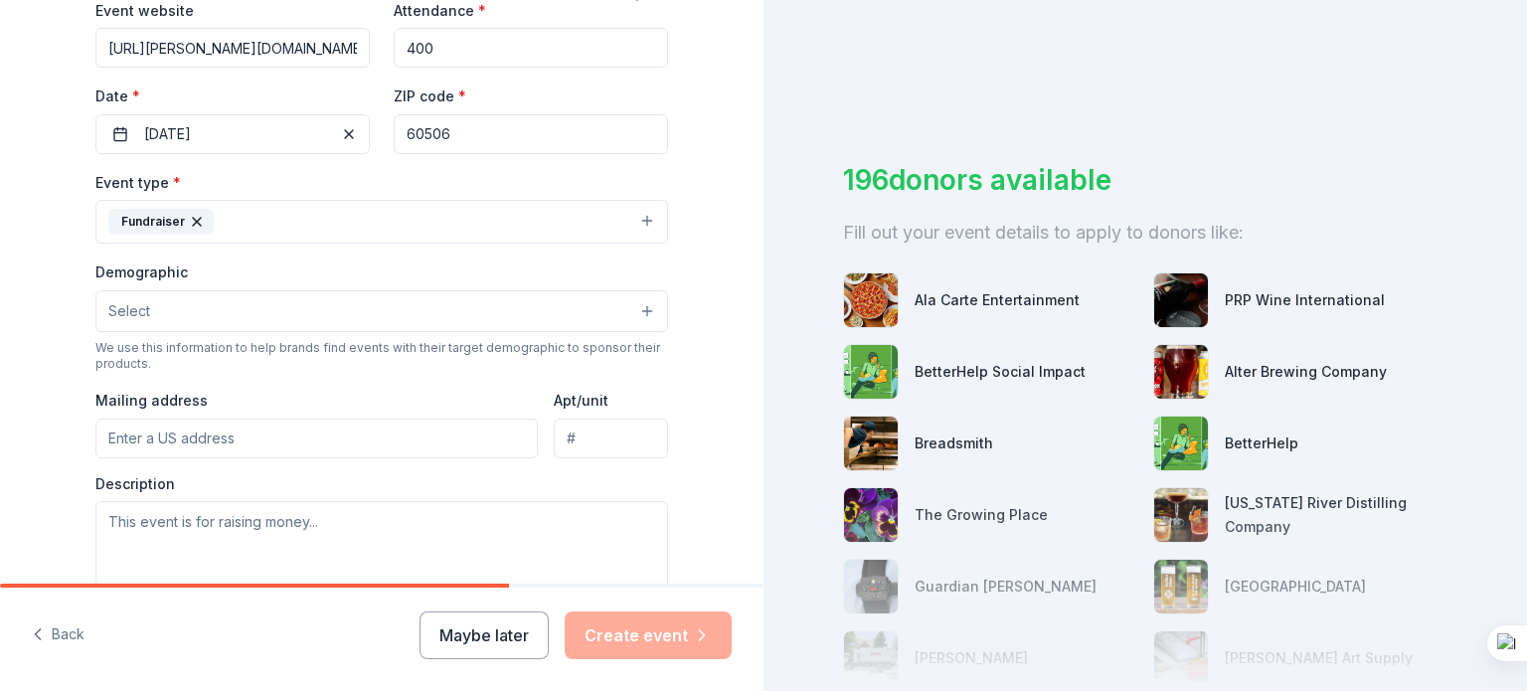
click at [121, 309] on span "Select" at bounding box center [129, 311] width 42 height 24
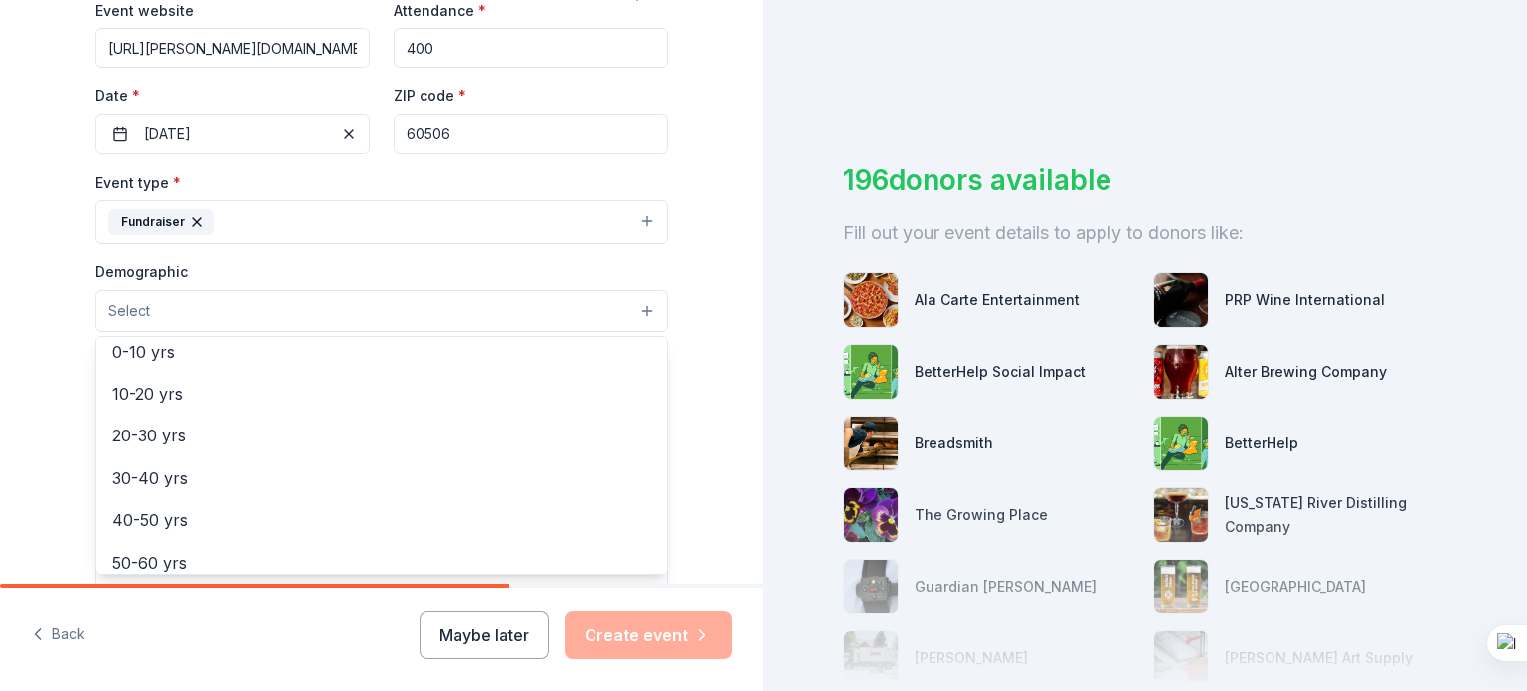
scroll to position [199, 0]
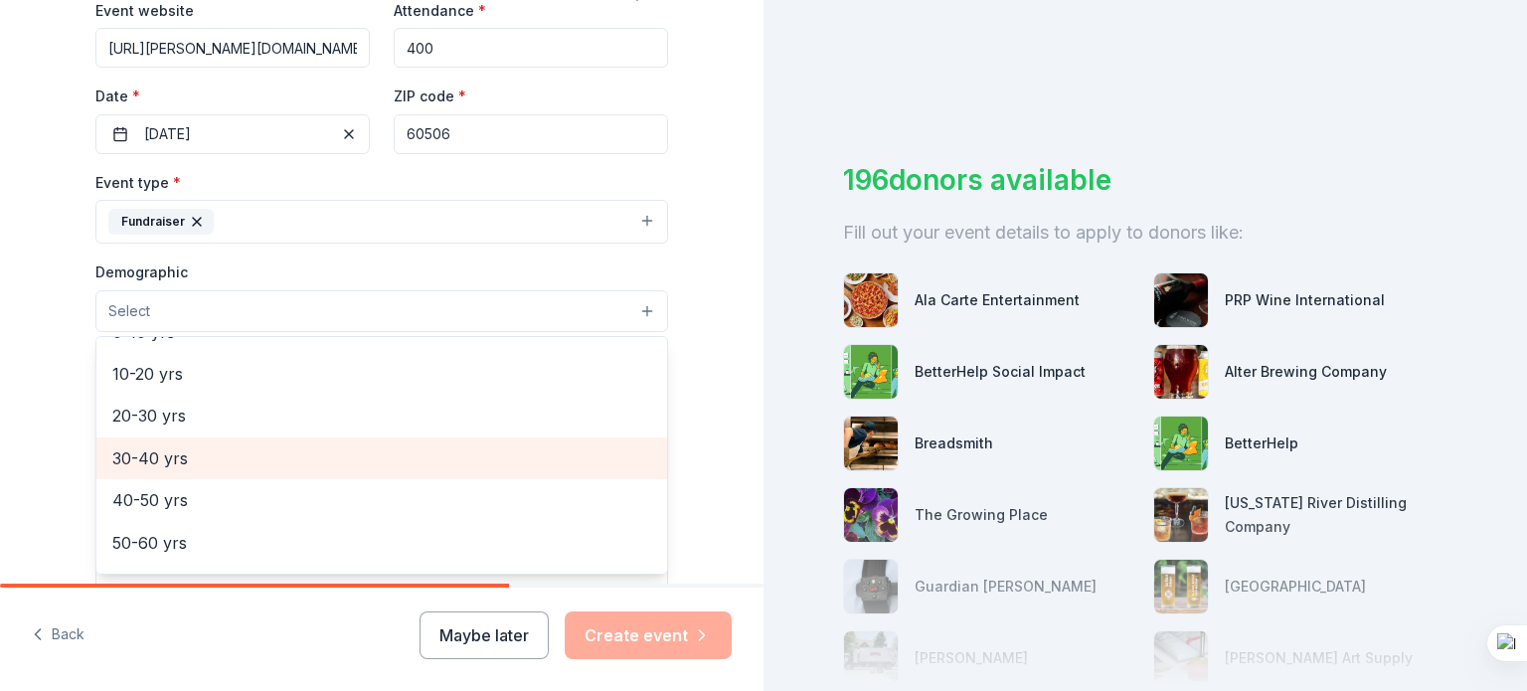
click at [172, 464] on span "30-40 yrs" at bounding box center [381, 459] width 539 height 26
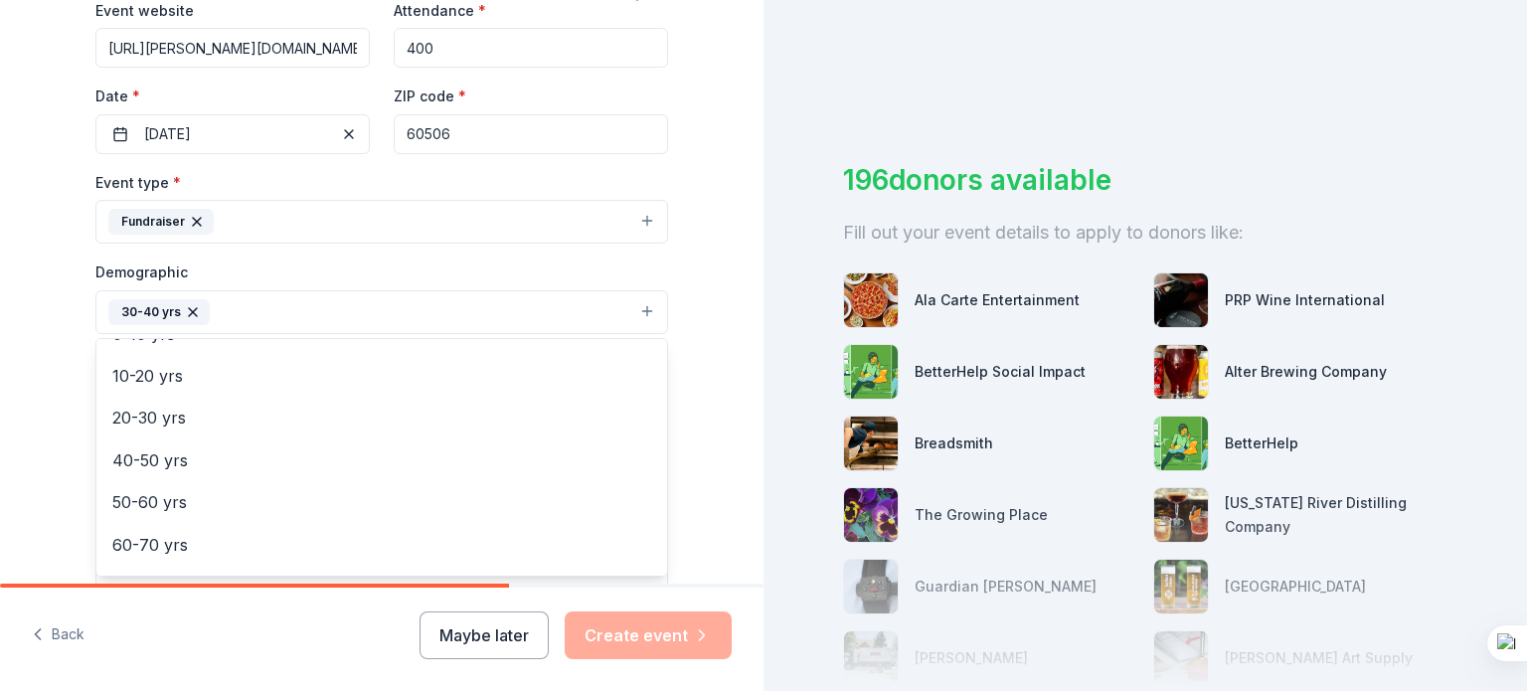
click at [50, 309] on div "Tell us about your event. We'll find in-kind donations you can apply for. Event…" at bounding box center [382, 266] width 764 height 1328
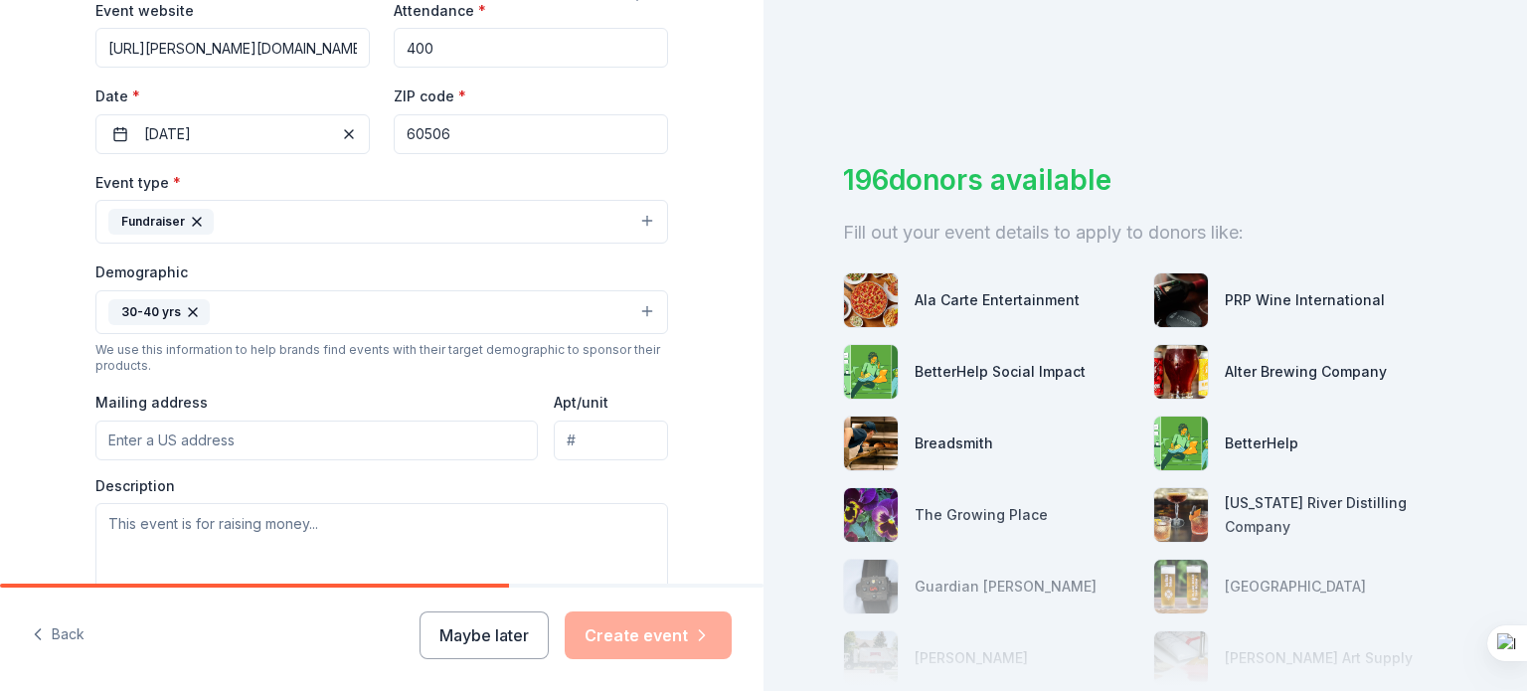
click at [152, 440] on input "Mailing address" at bounding box center [316, 441] width 443 height 40
type input "153 S RANDALL RD"
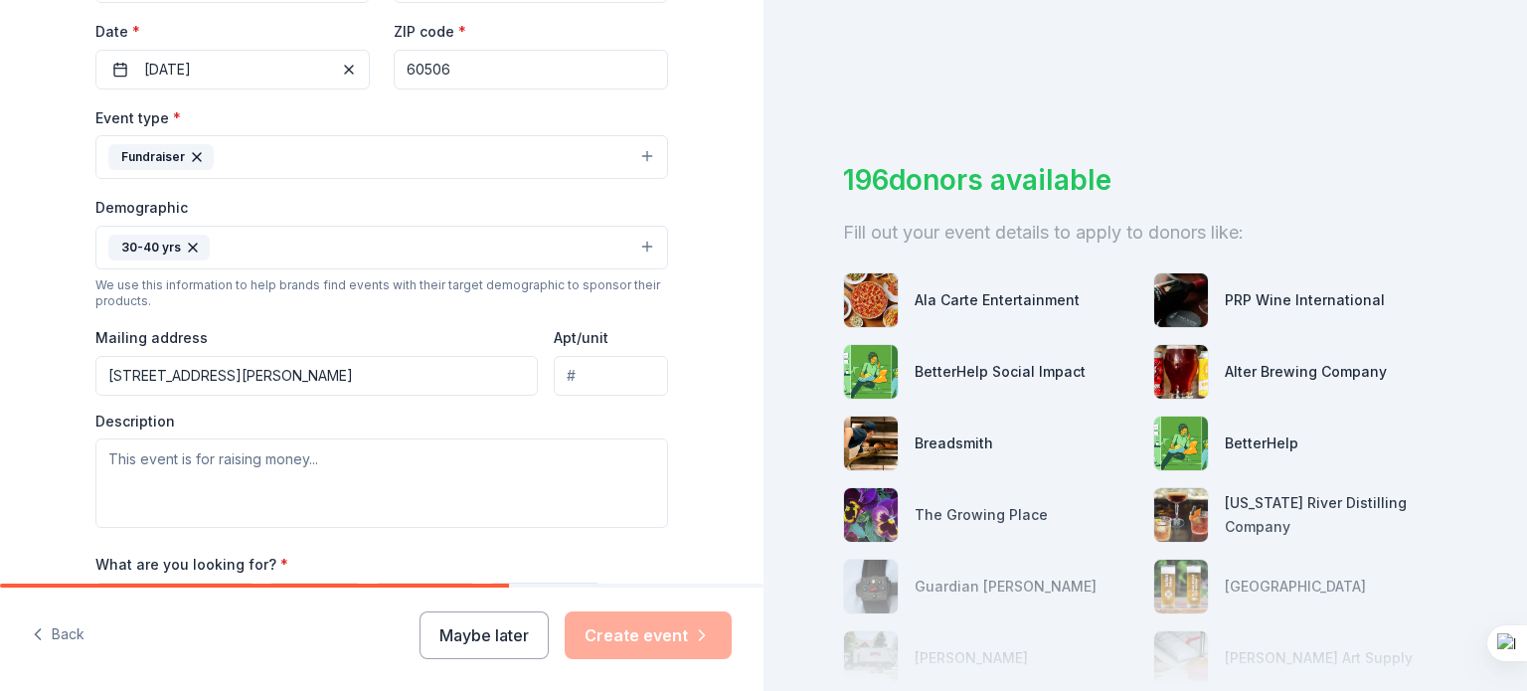
scroll to position [597, 0]
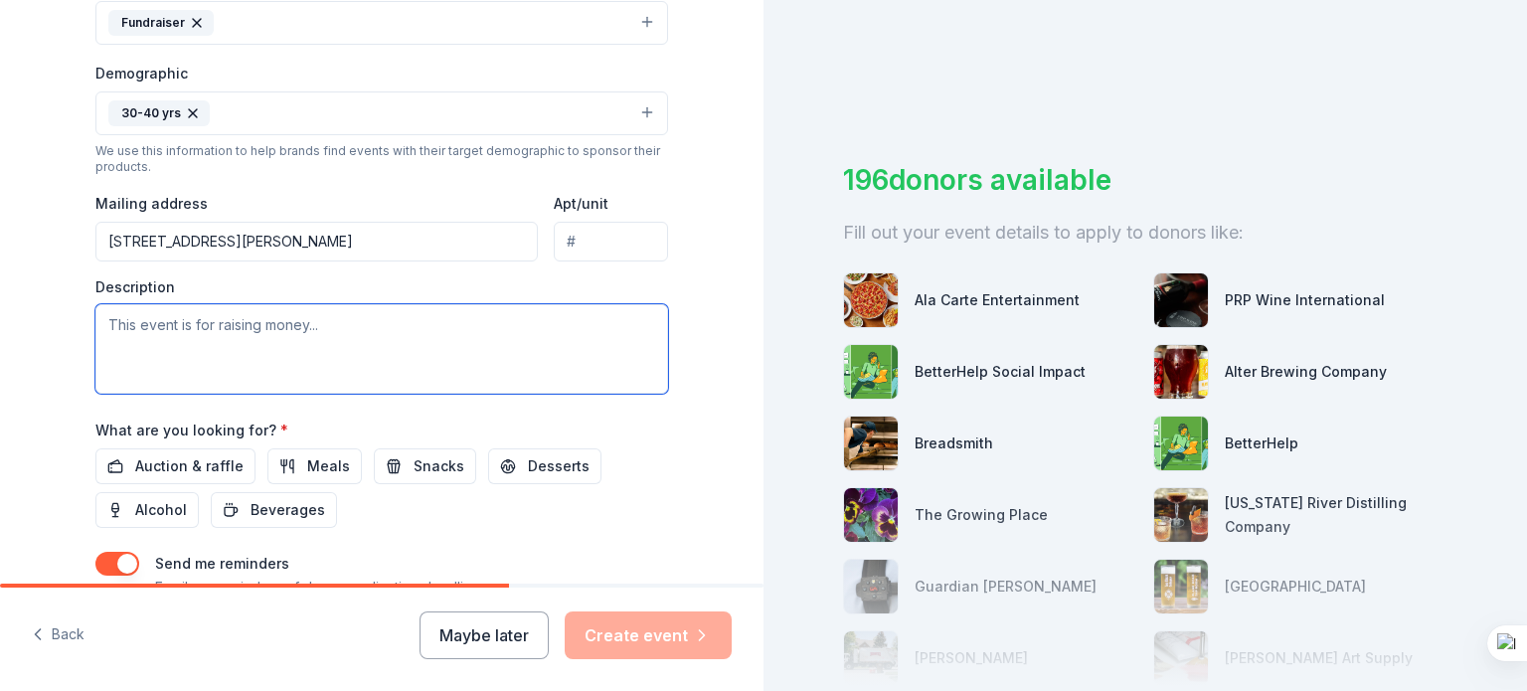
click at [138, 331] on textarea at bounding box center [381, 348] width 573 height 89
click at [302, 351] on textarea at bounding box center [381, 348] width 573 height 89
paste textarea "[PERSON_NAME] PTO PROVIDES SERVICES AND ITEMS OF GRATITUDE TOWARDS THE [PERSON_…"
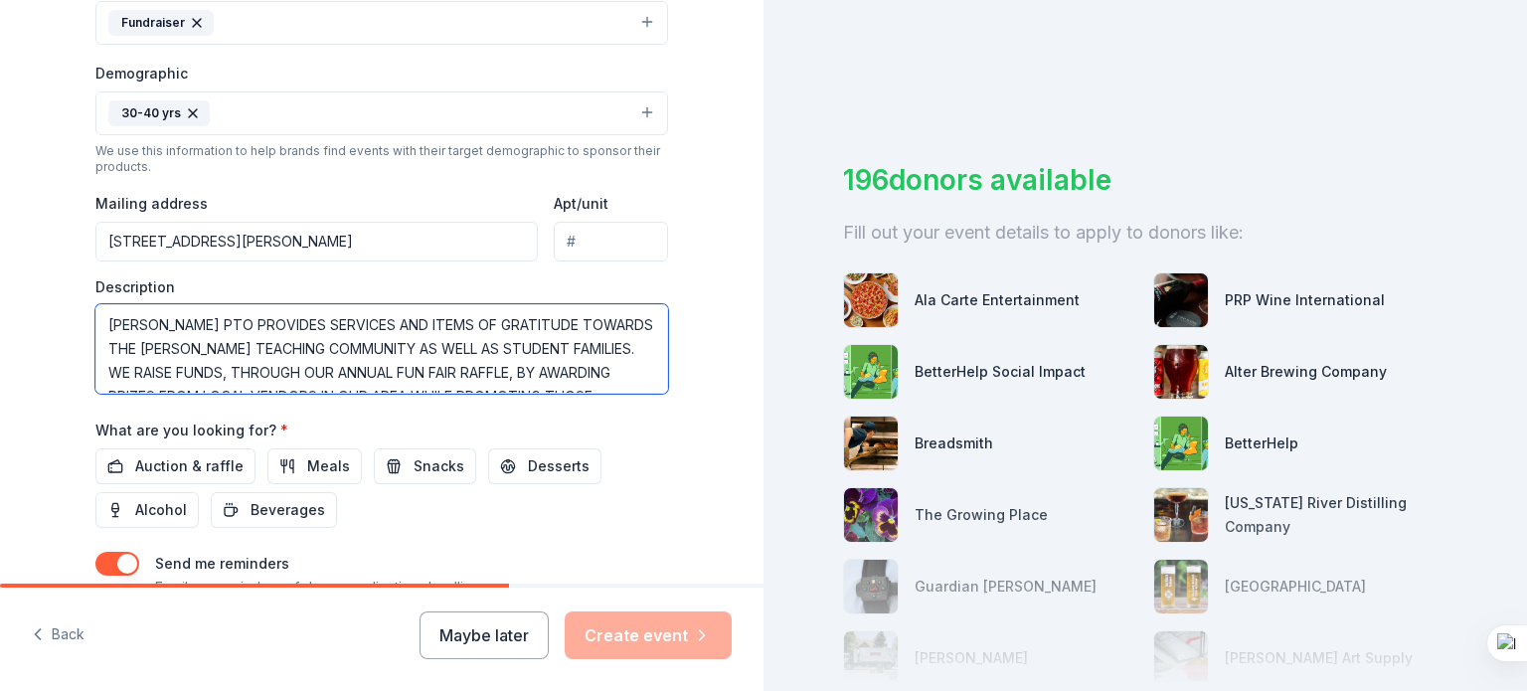
scroll to position [36, 0]
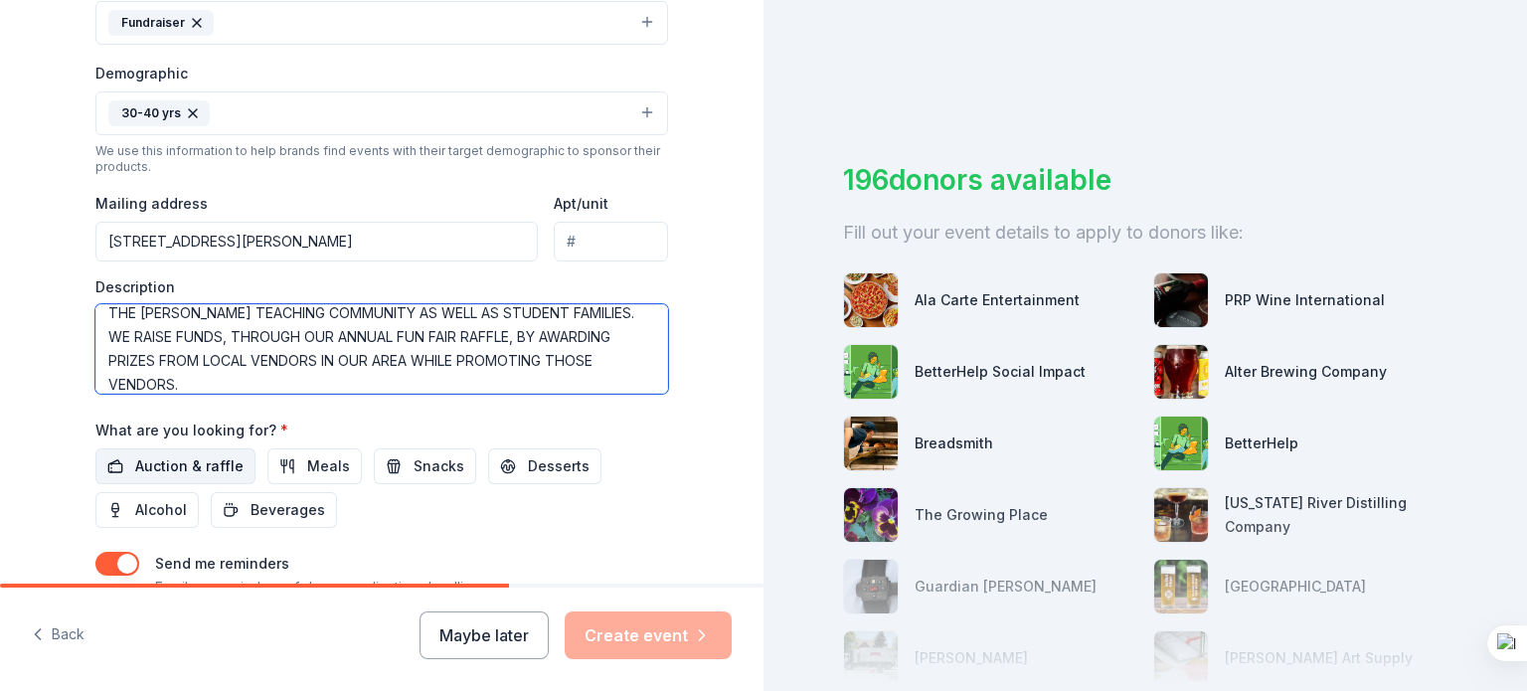
type textarea "[PERSON_NAME] PTO PROVIDES SERVICES AND ITEMS OF GRATITUDE TOWARDS THE [PERSON_…"
click at [151, 472] on span "Auction & raffle" at bounding box center [189, 466] width 108 height 24
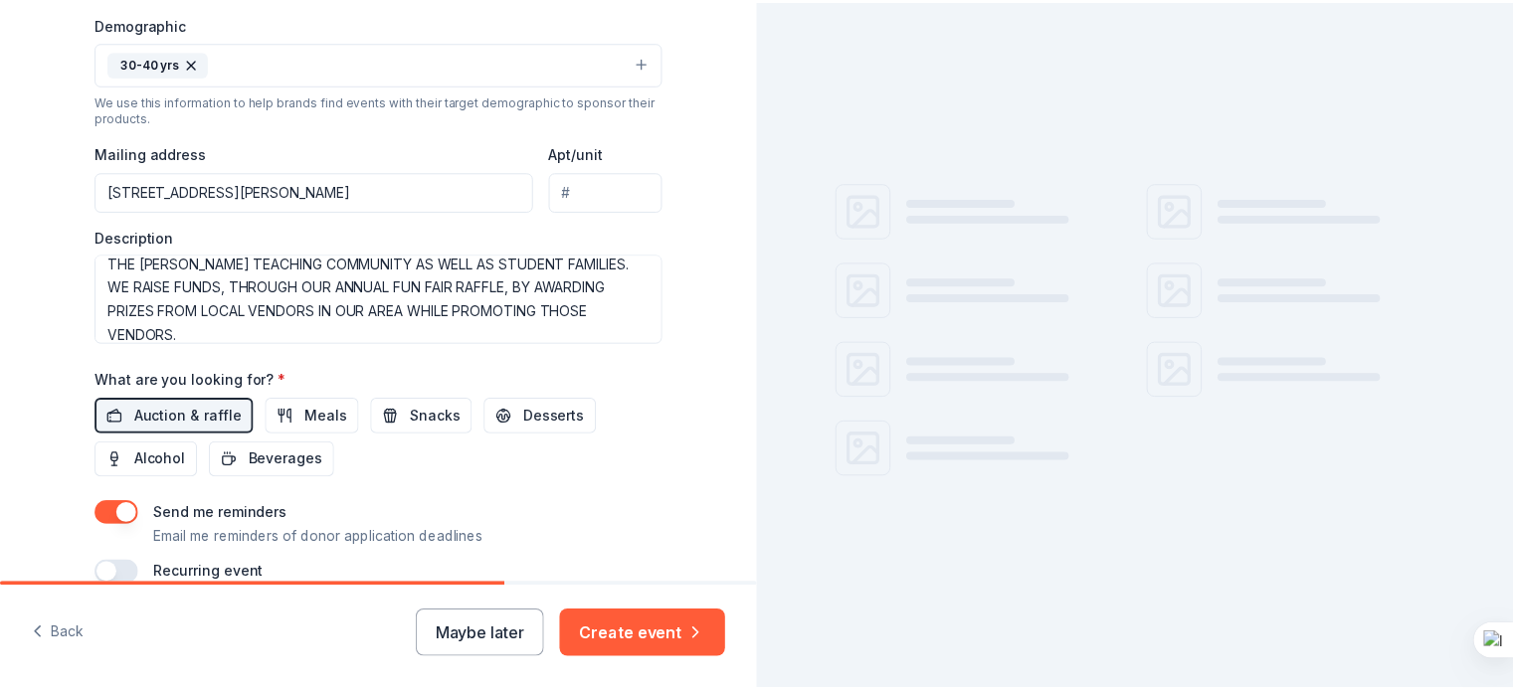
scroll to position [743, 0]
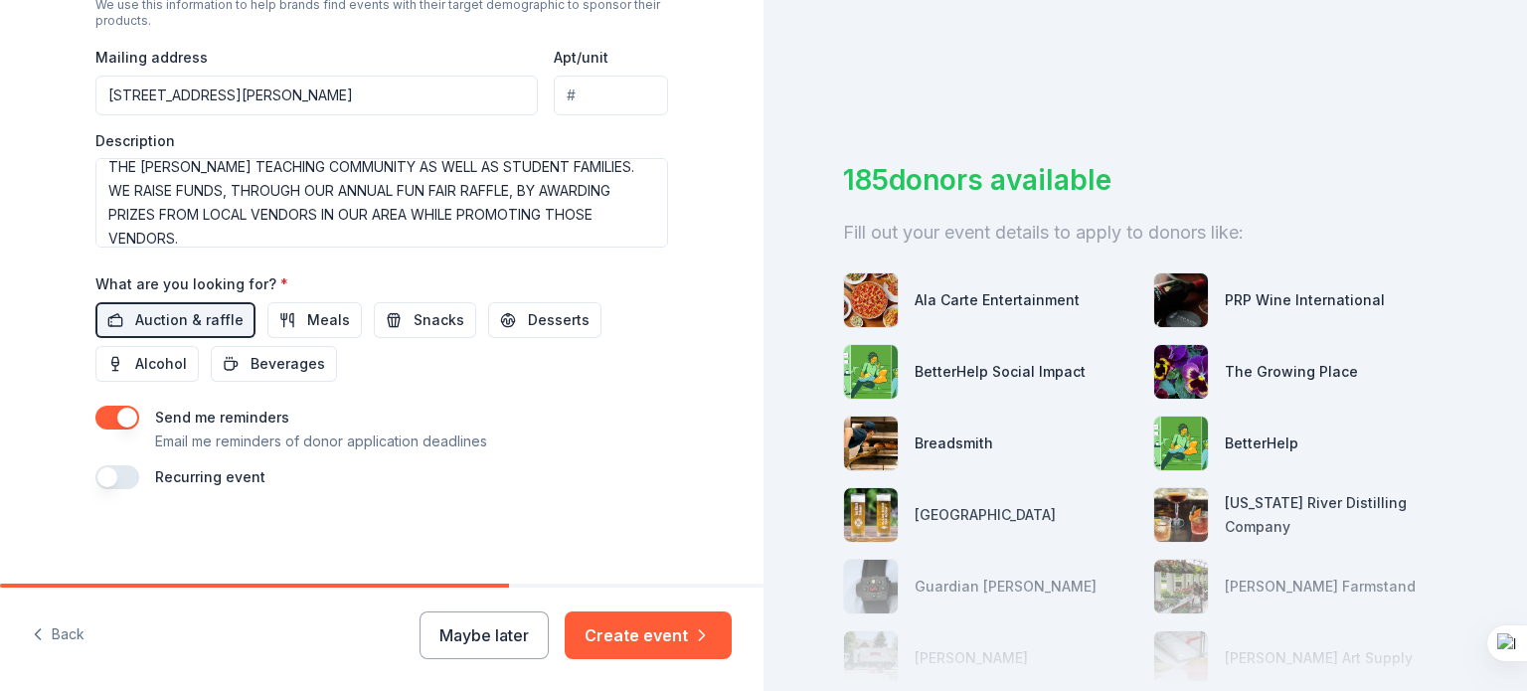
click at [95, 413] on button "button" at bounding box center [117, 418] width 44 height 24
click at [629, 635] on button "Create event" at bounding box center [648, 636] width 167 height 48
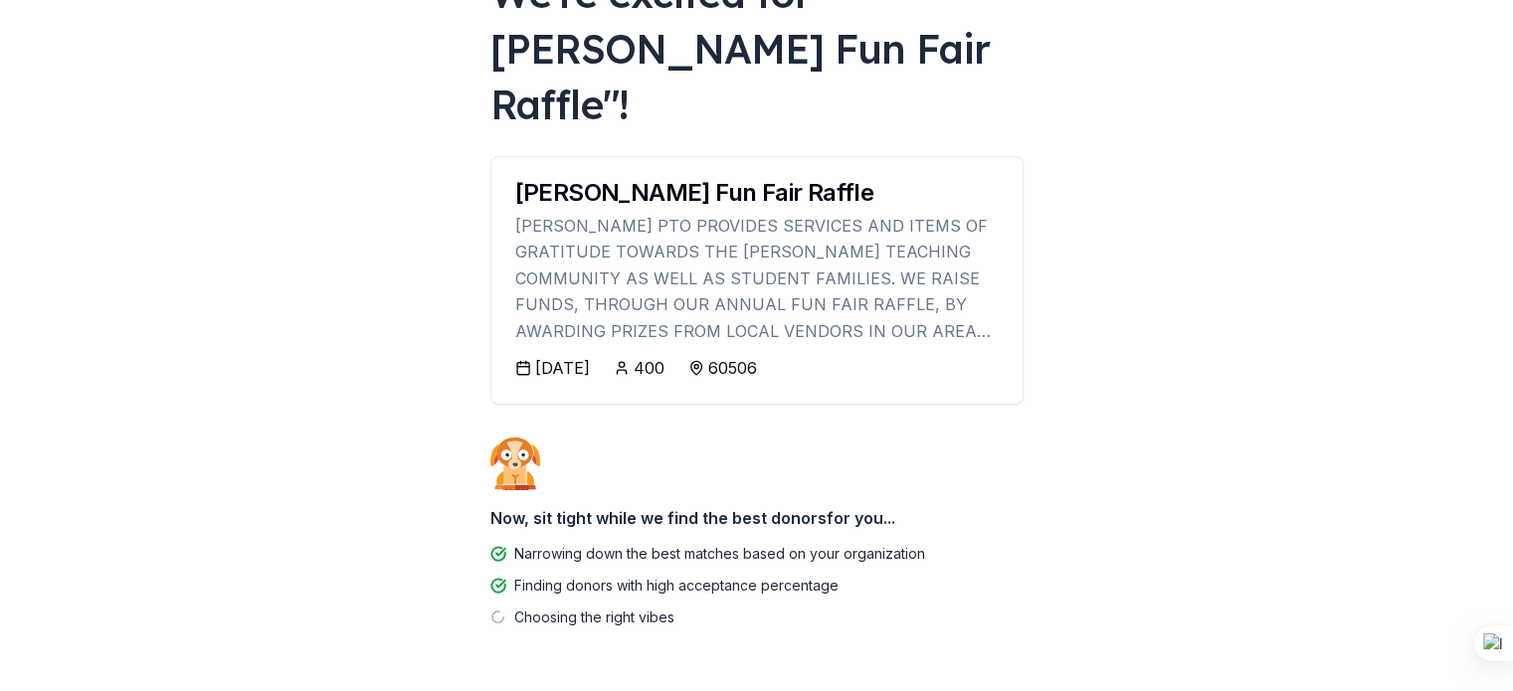
scroll to position [175, 0]
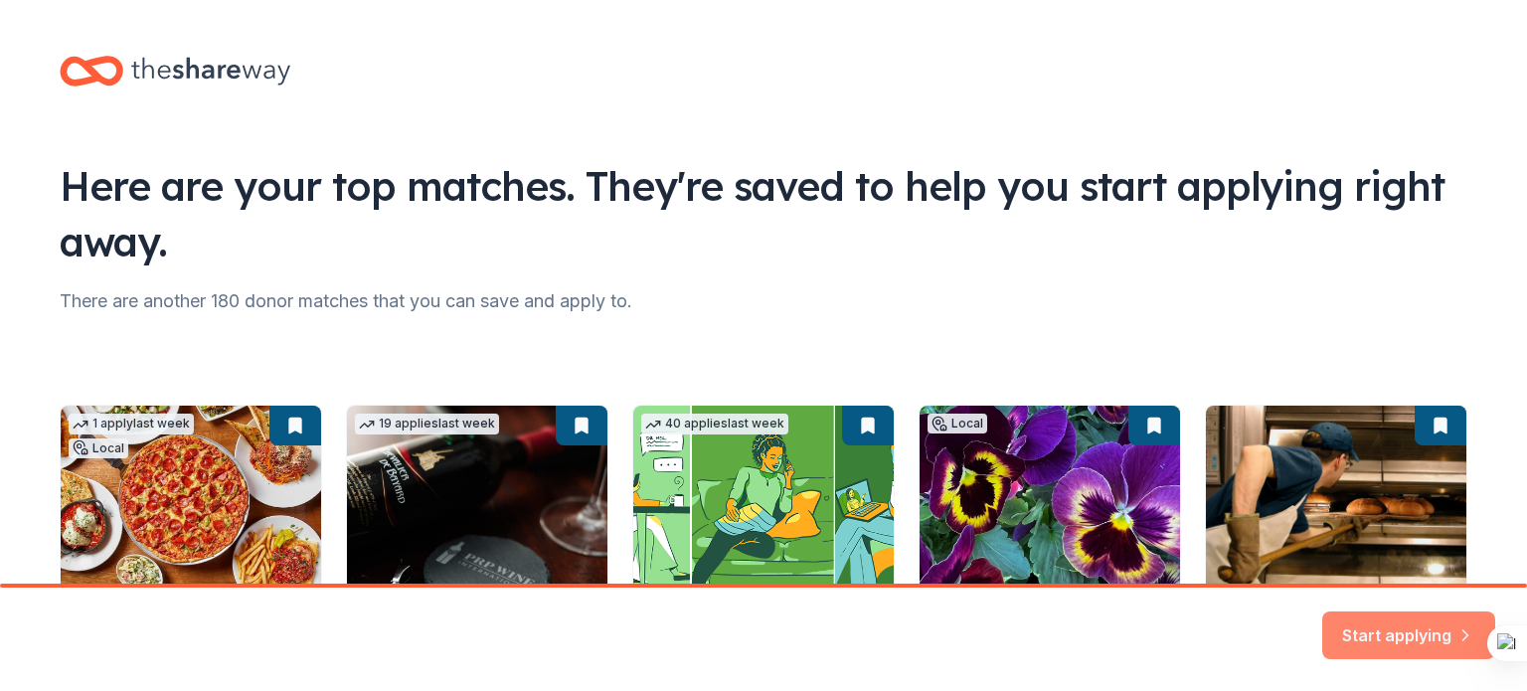
click at [1397, 609] on button "Start applying" at bounding box center [1409, 624] width 173 height 48
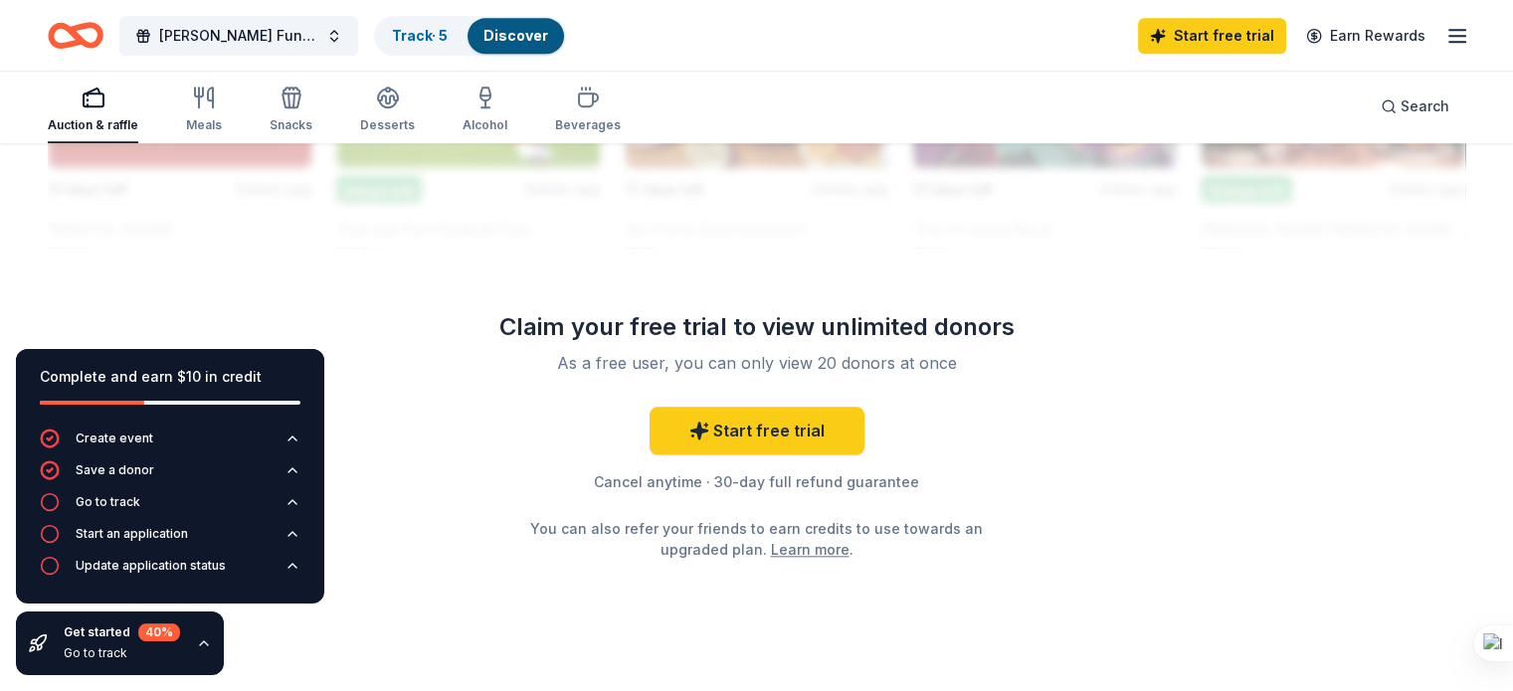
scroll to position [1989, 0]
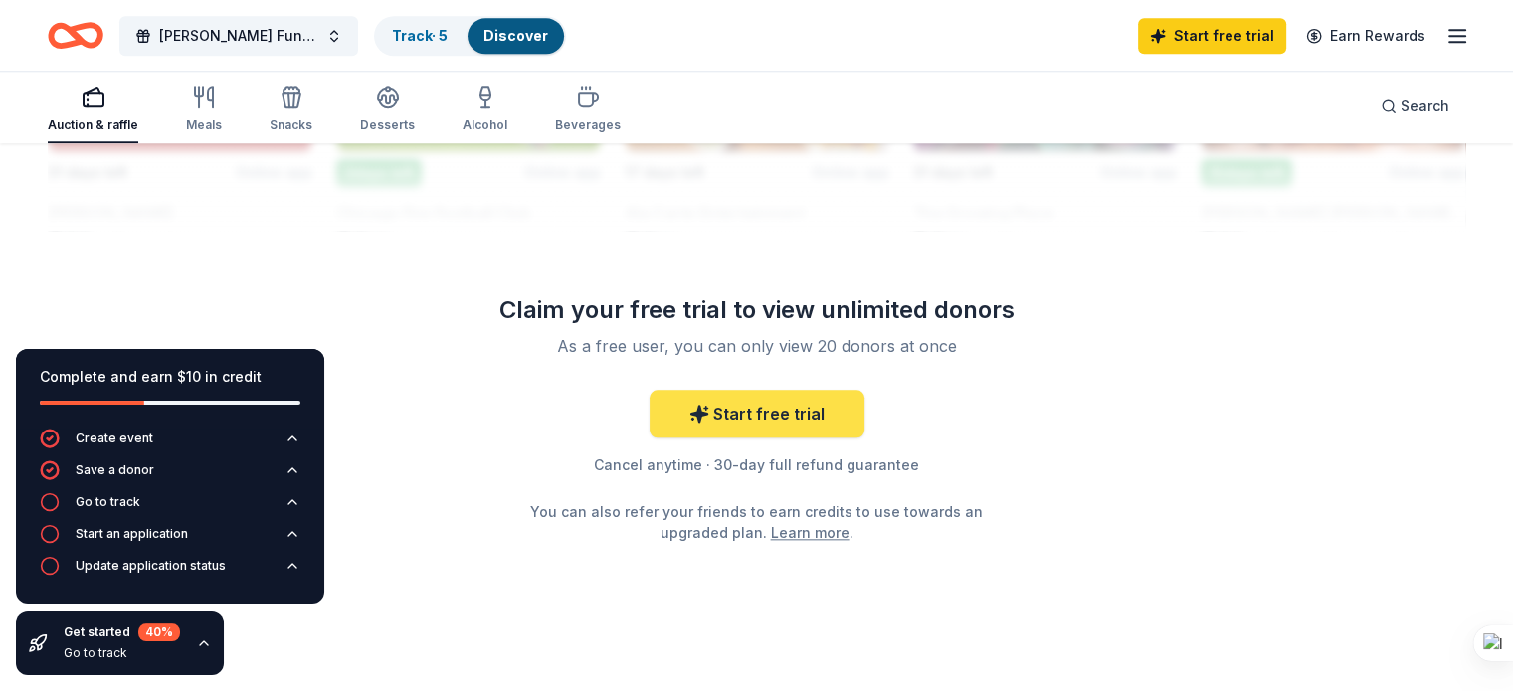
click at [693, 404] on icon at bounding box center [699, 414] width 20 height 20
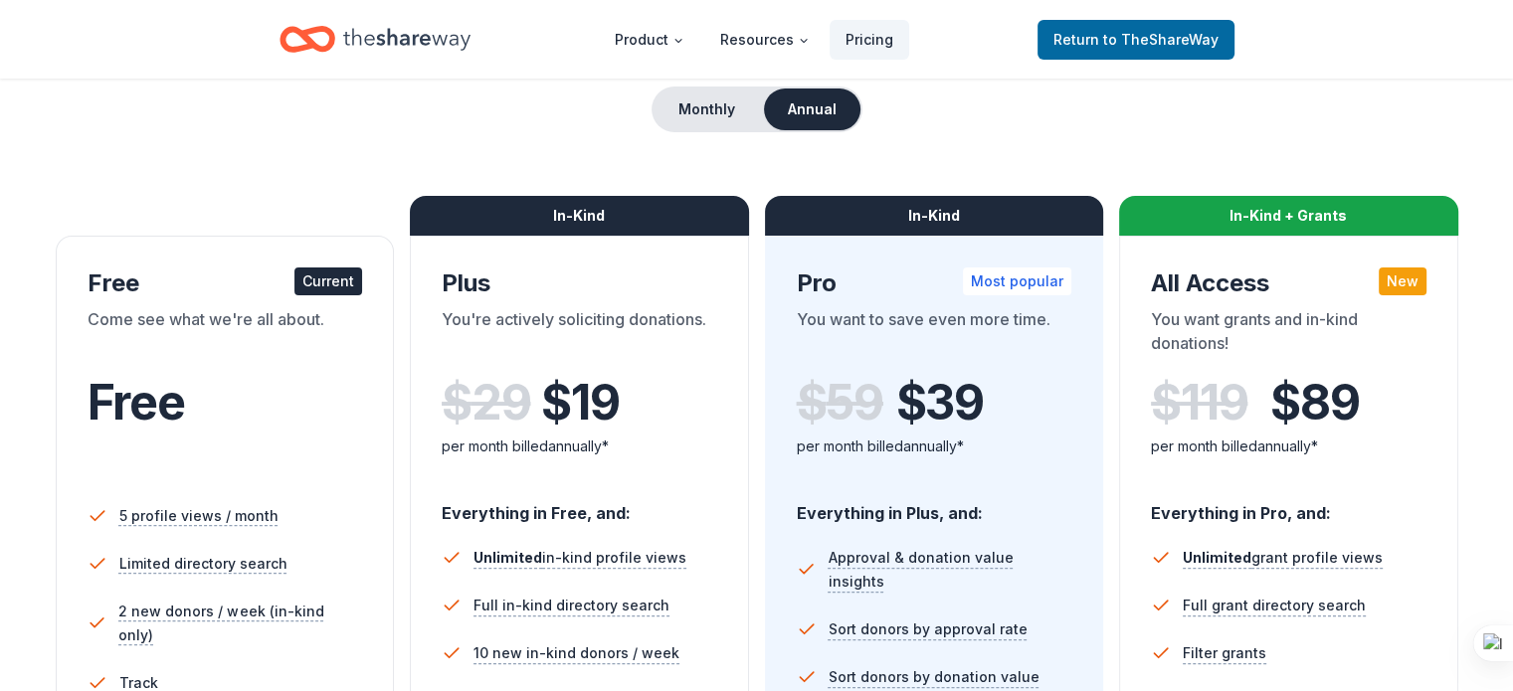
scroll to position [199, 0]
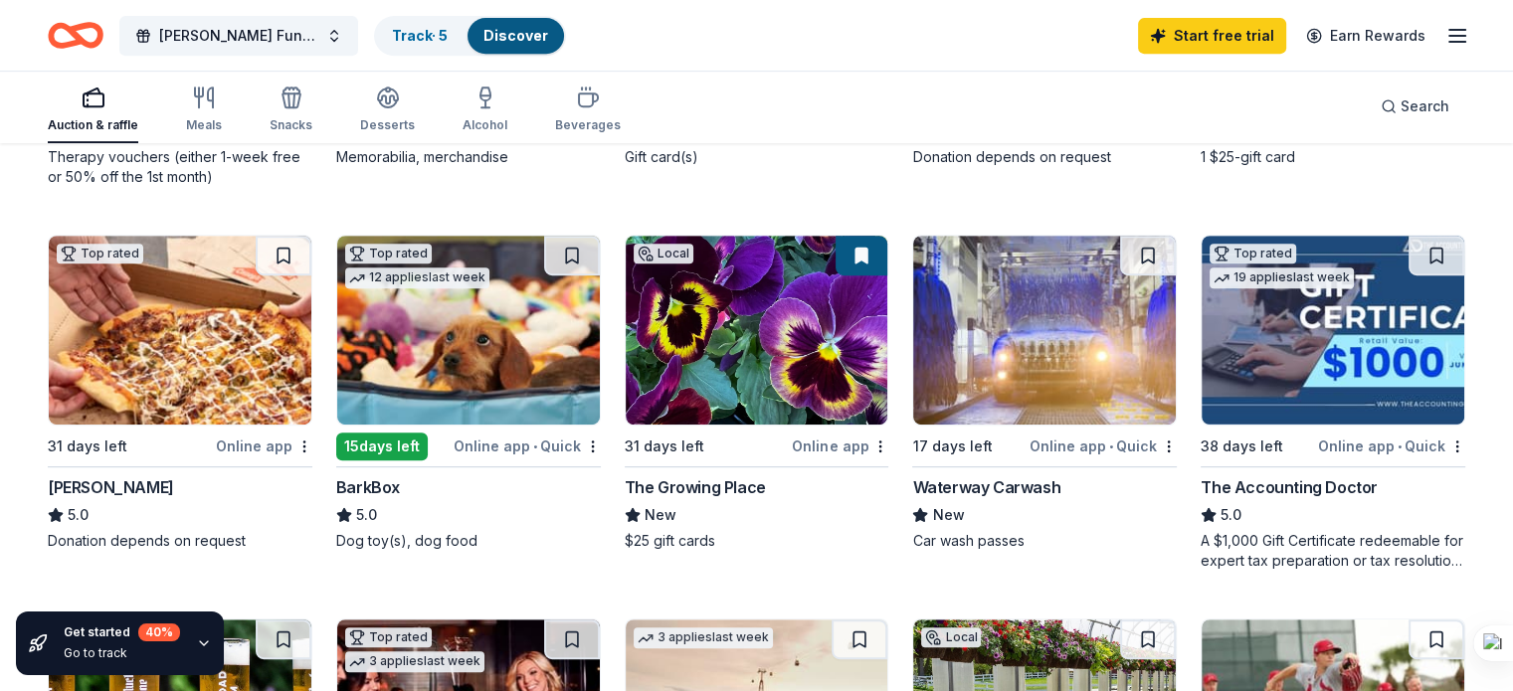
scroll to position [895, 0]
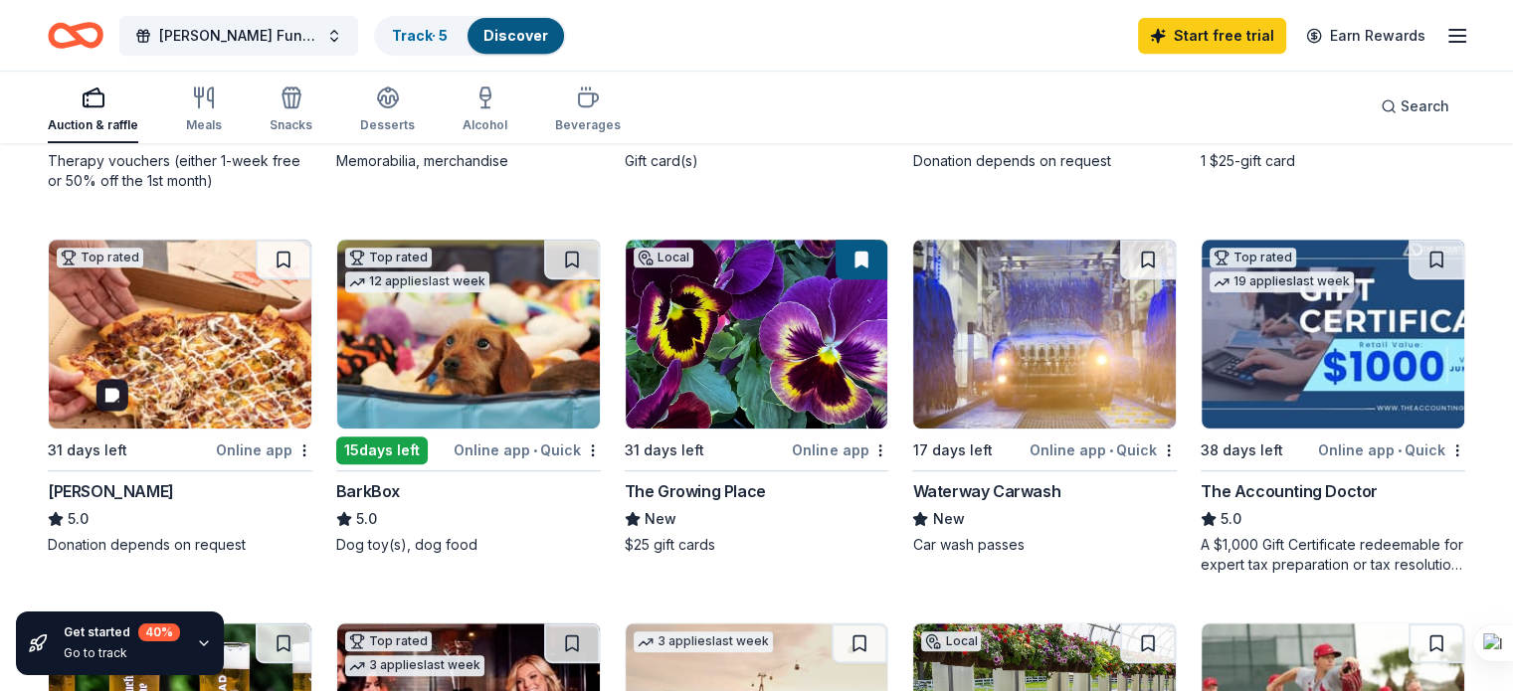
click at [192, 360] on img at bounding box center [180, 334] width 263 height 189
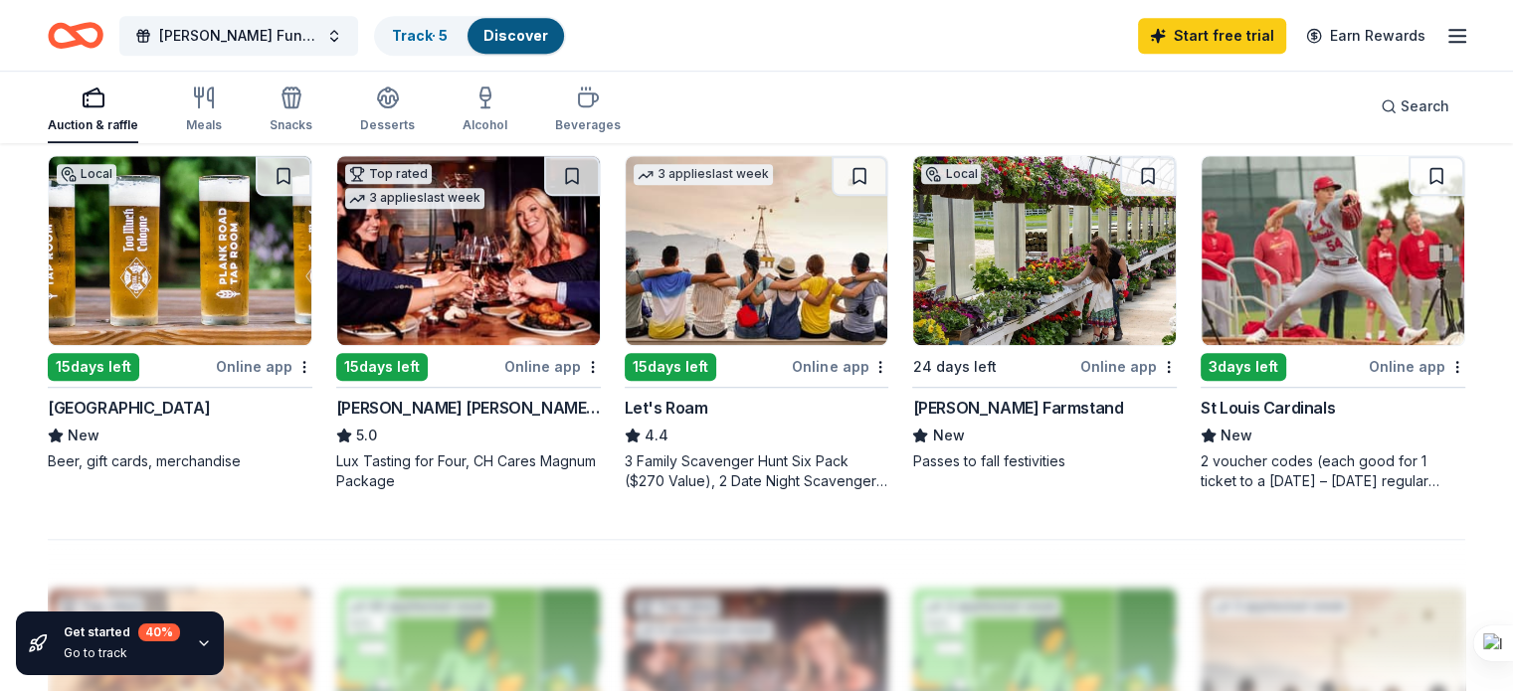
scroll to position [1392, 0]
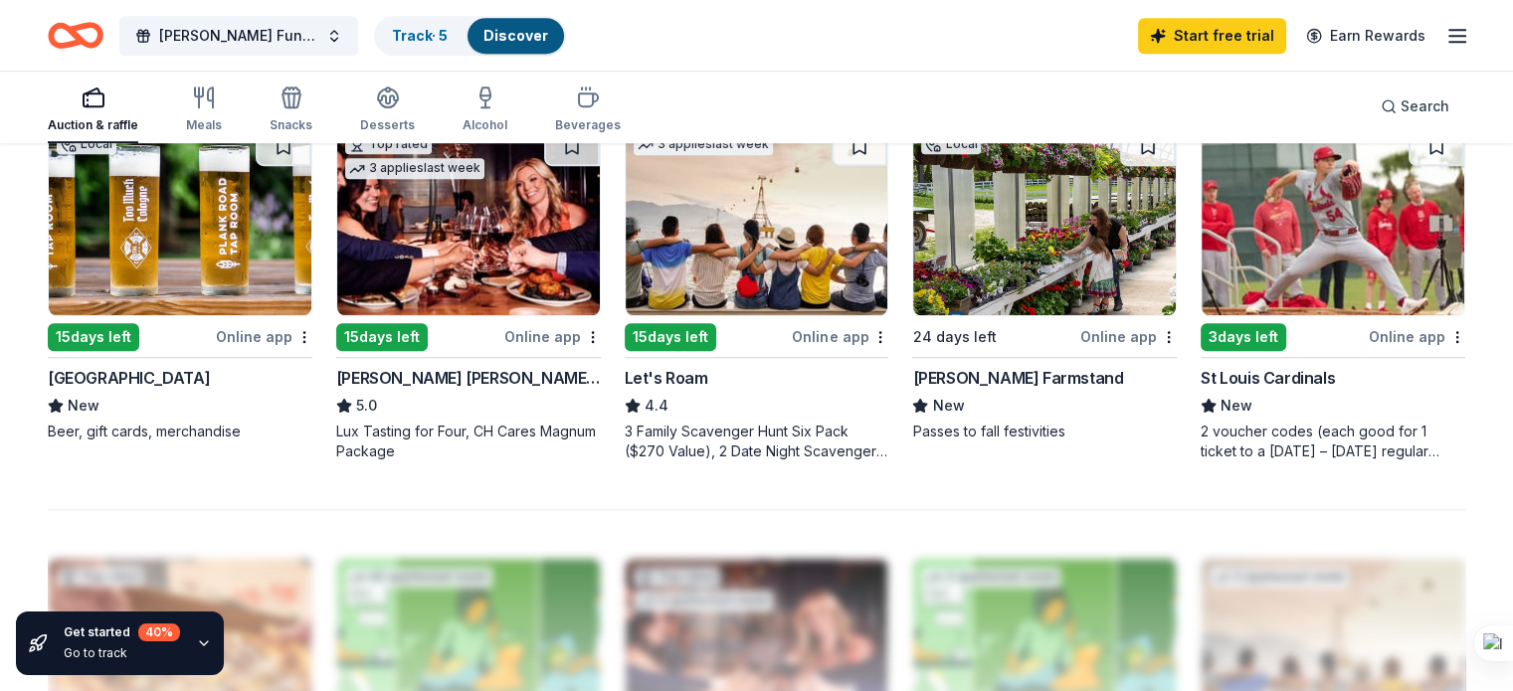
click at [677, 372] on div "Let's Roam" at bounding box center [667, 378] width 84 height 24
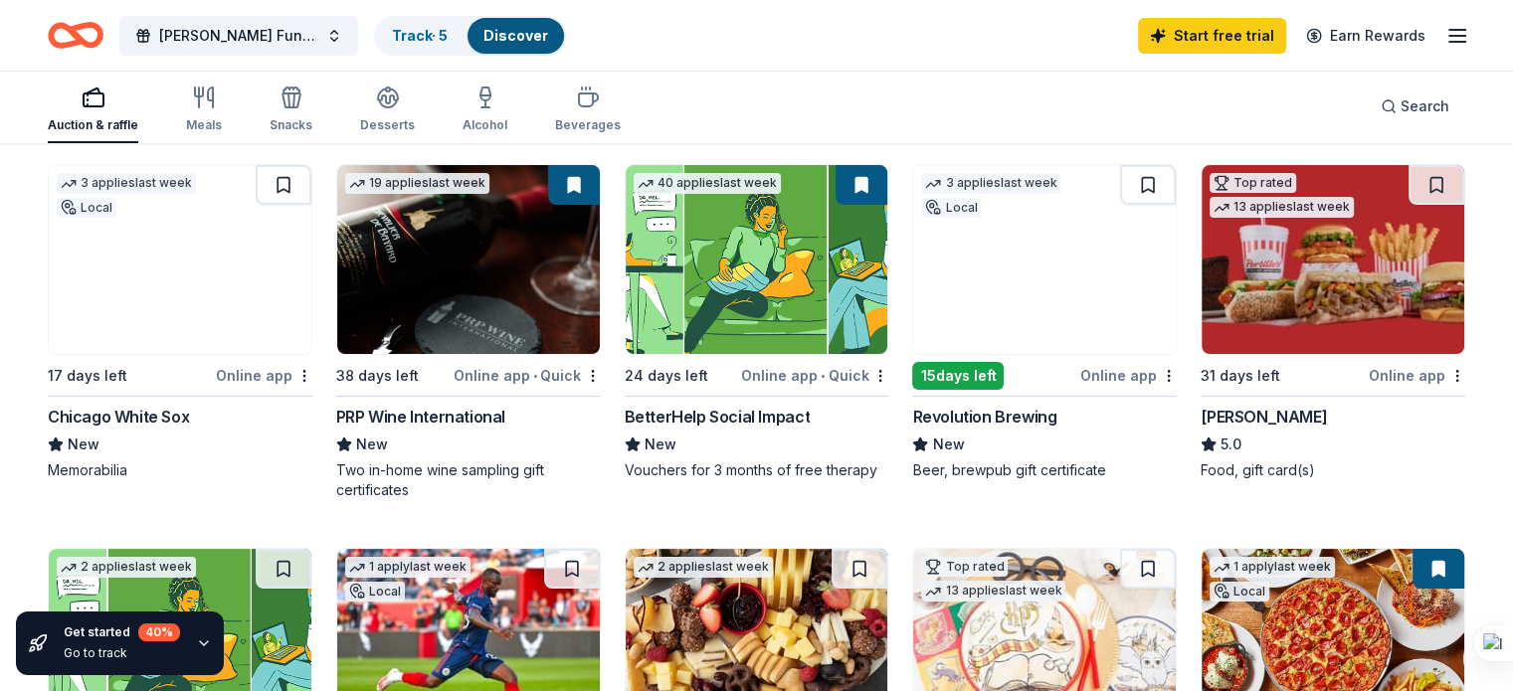
scroll to position [199, 0]
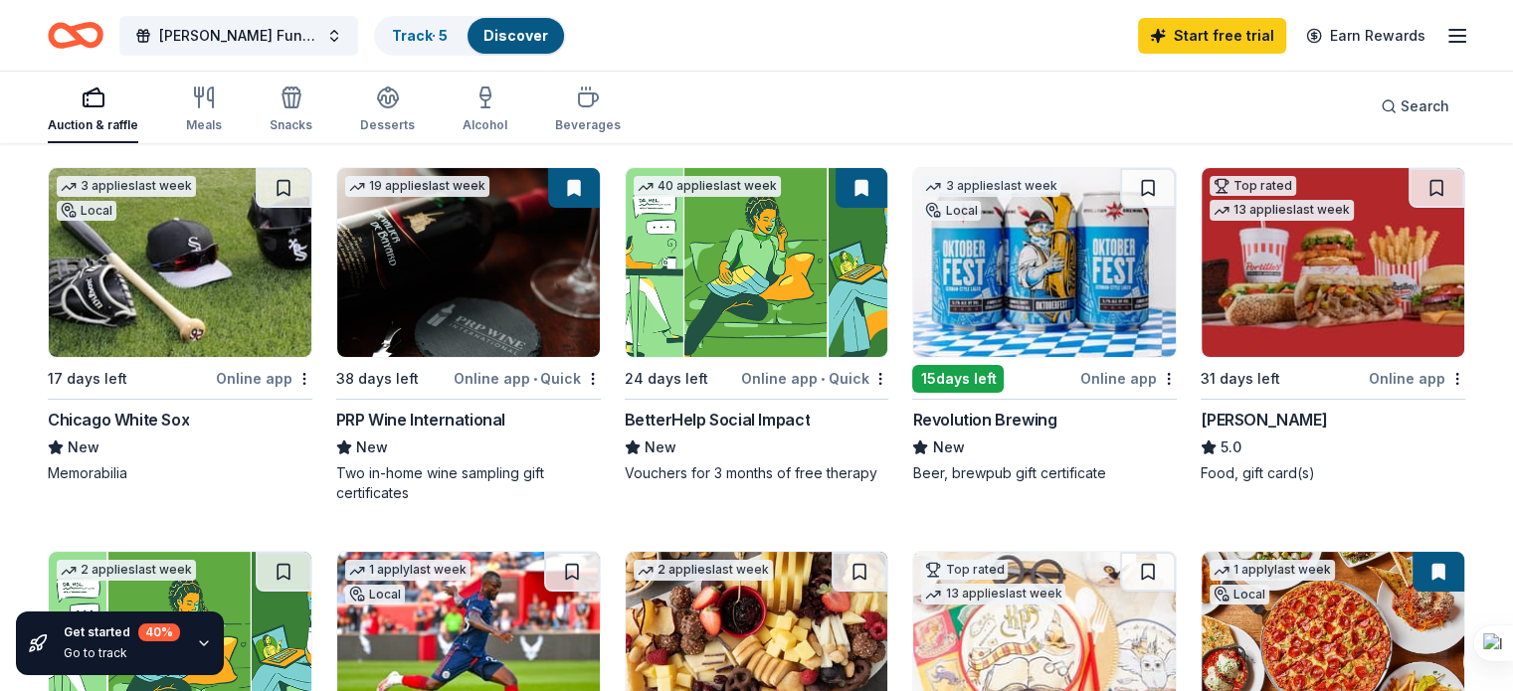
click at [1034, 425] on div "Revolution Brewing" at bounding box center [984, 420] width 144 height 24
click at [157, 305] on img at bounding box center [180, 262] width 263 height 189
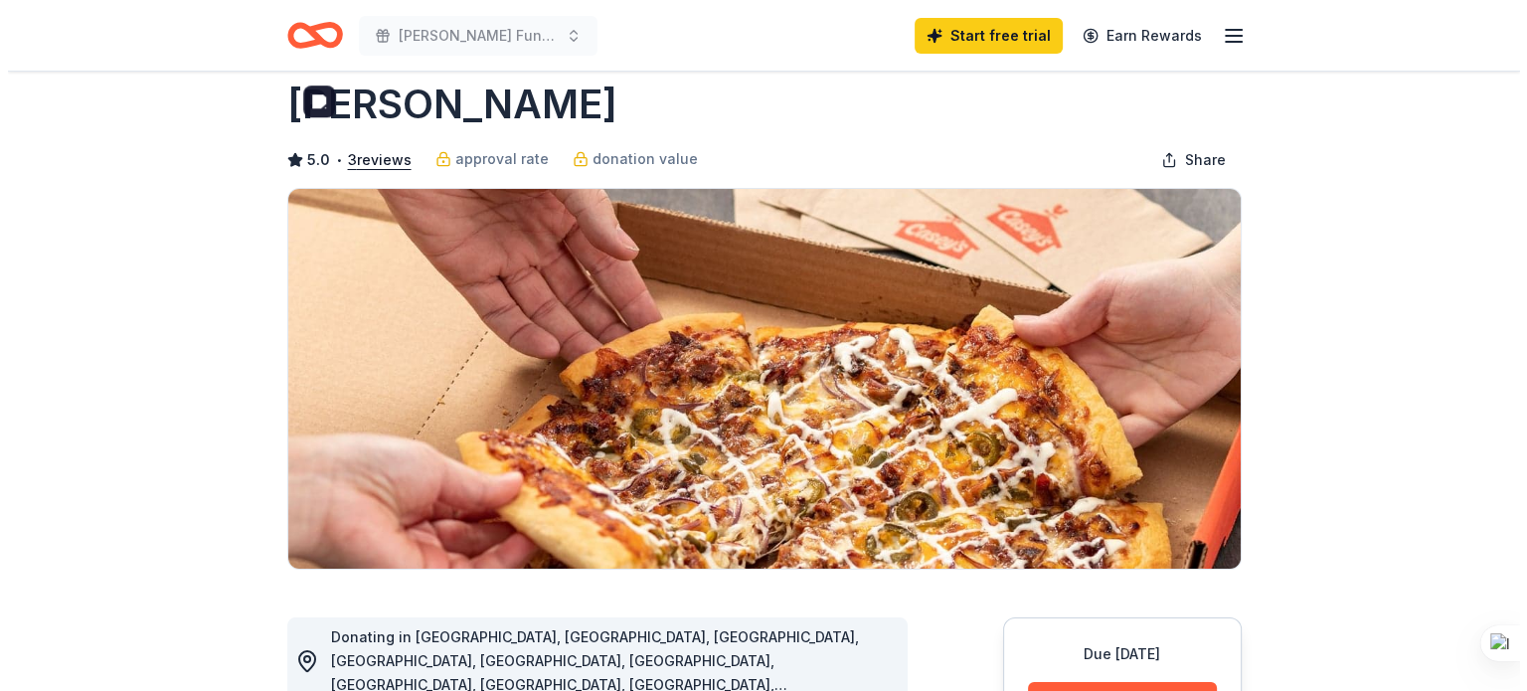
scroll to position [398, 0]
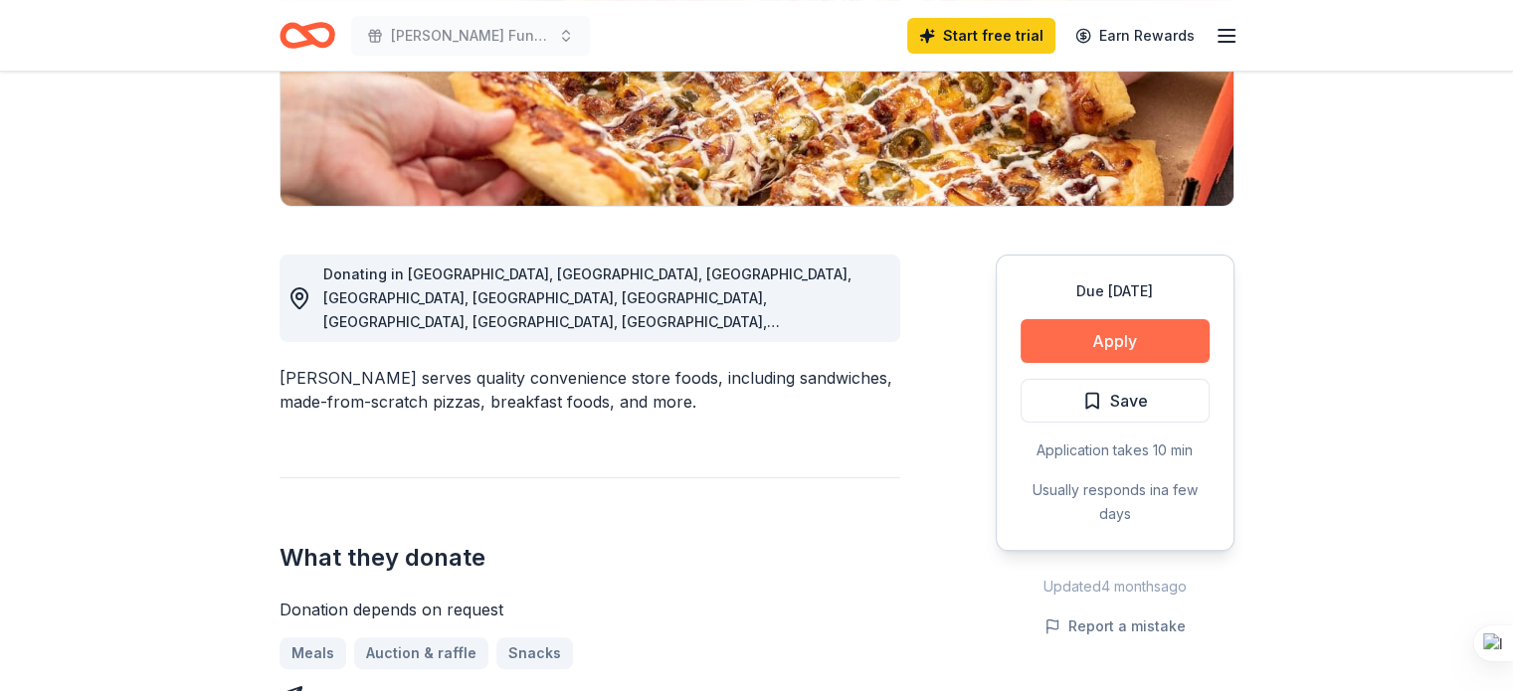
click at [1074, 345] on button "Apply" at bounding box center [1114, 341] width 189 height 44
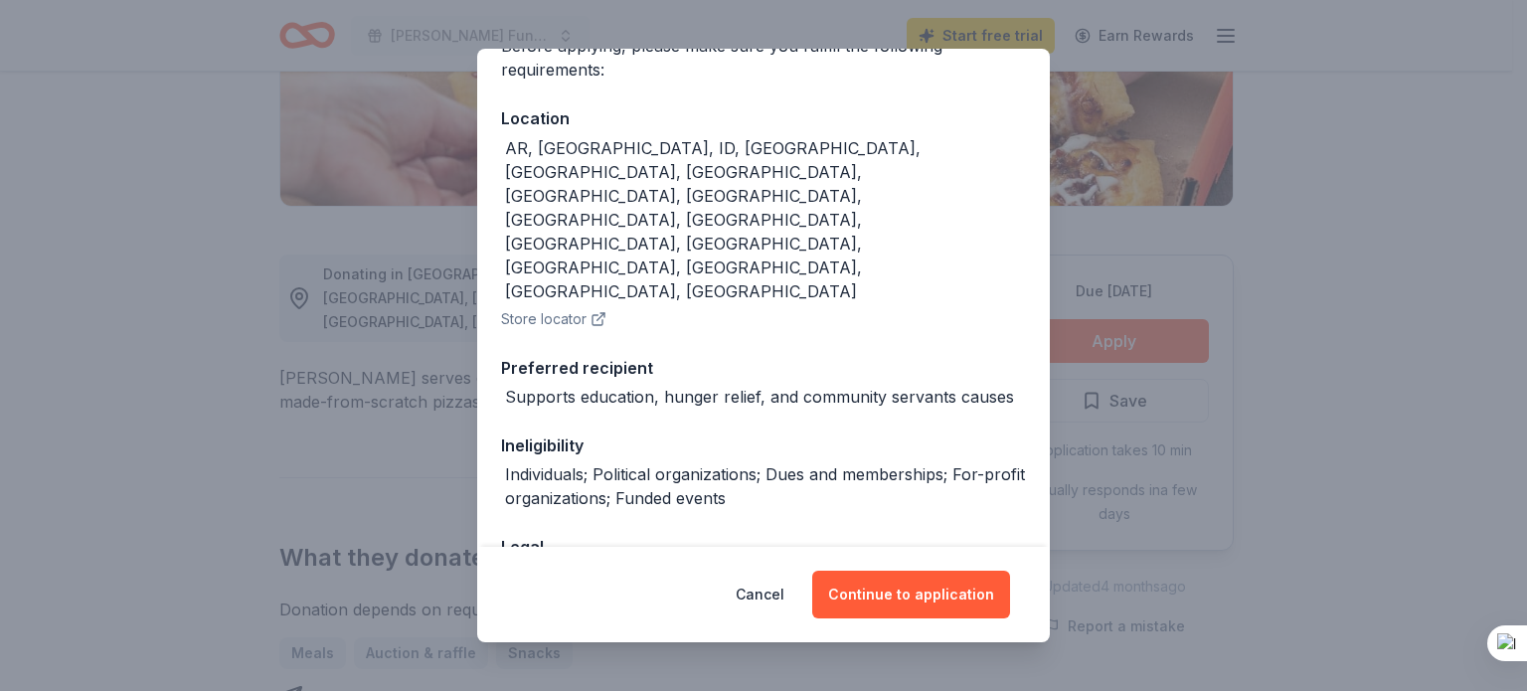
scroll to position [186, 0]
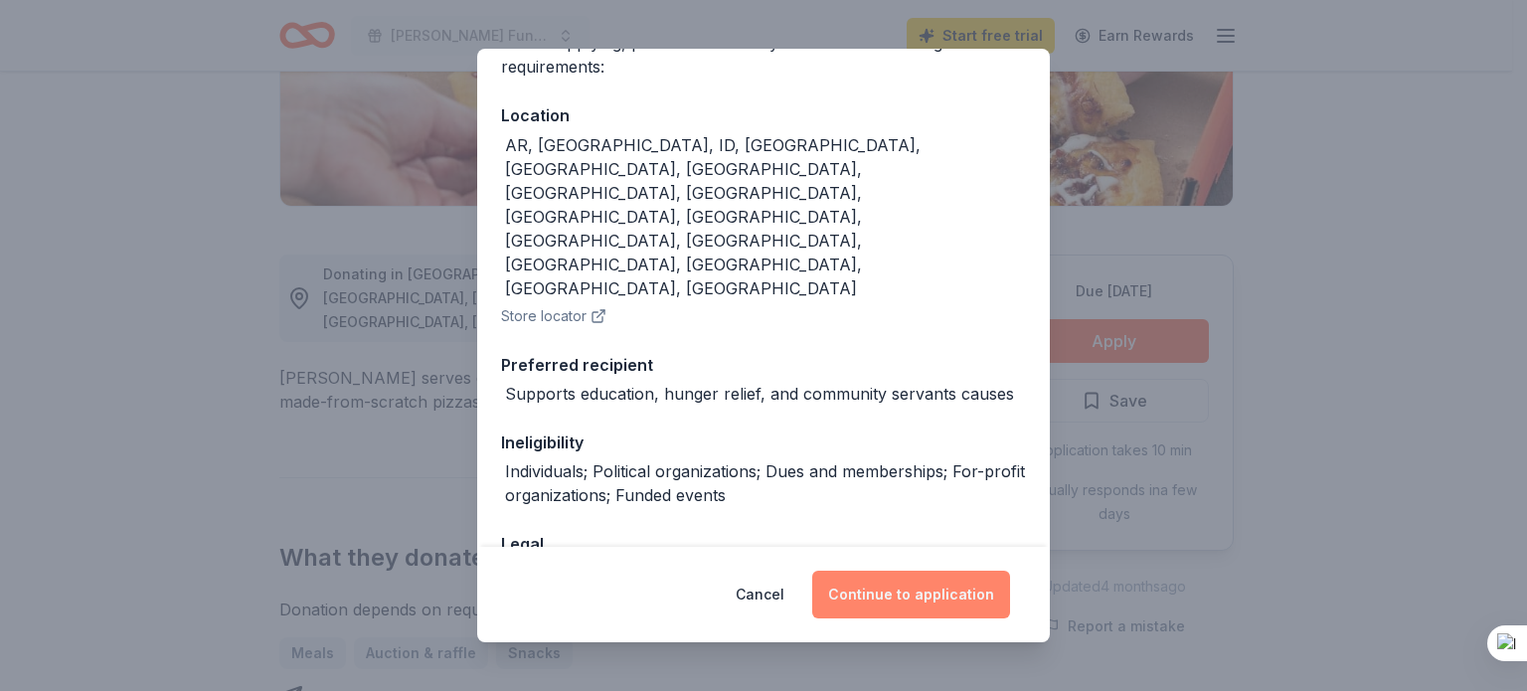
click at [895, 588] on button "Continue to application" at bounding box center [911, 595] width 198 height 48
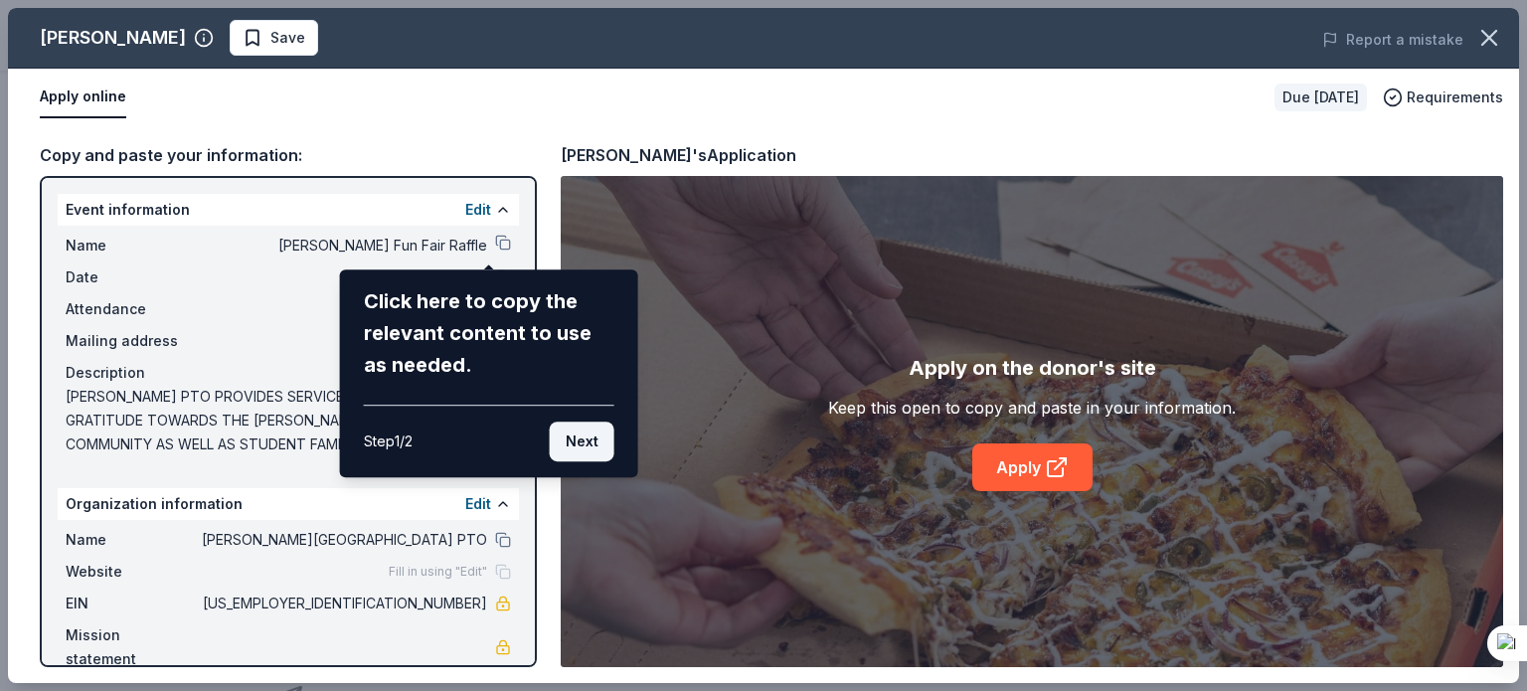
click at [598, 445] on button "Next" at bounding box center [582, 442] width 65 height 40
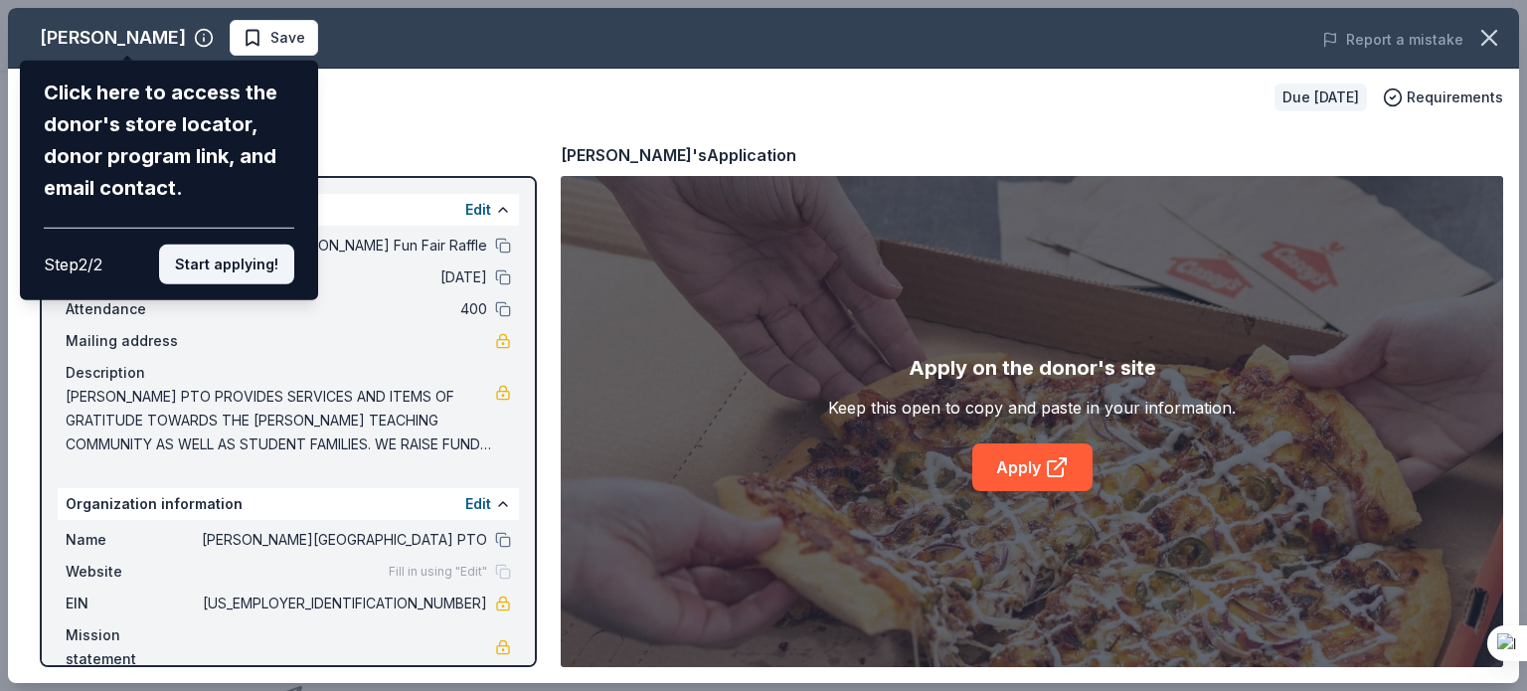
click at [234, 262] on button "Start applying!" at bounding box center [226, 265] width 135 height 40
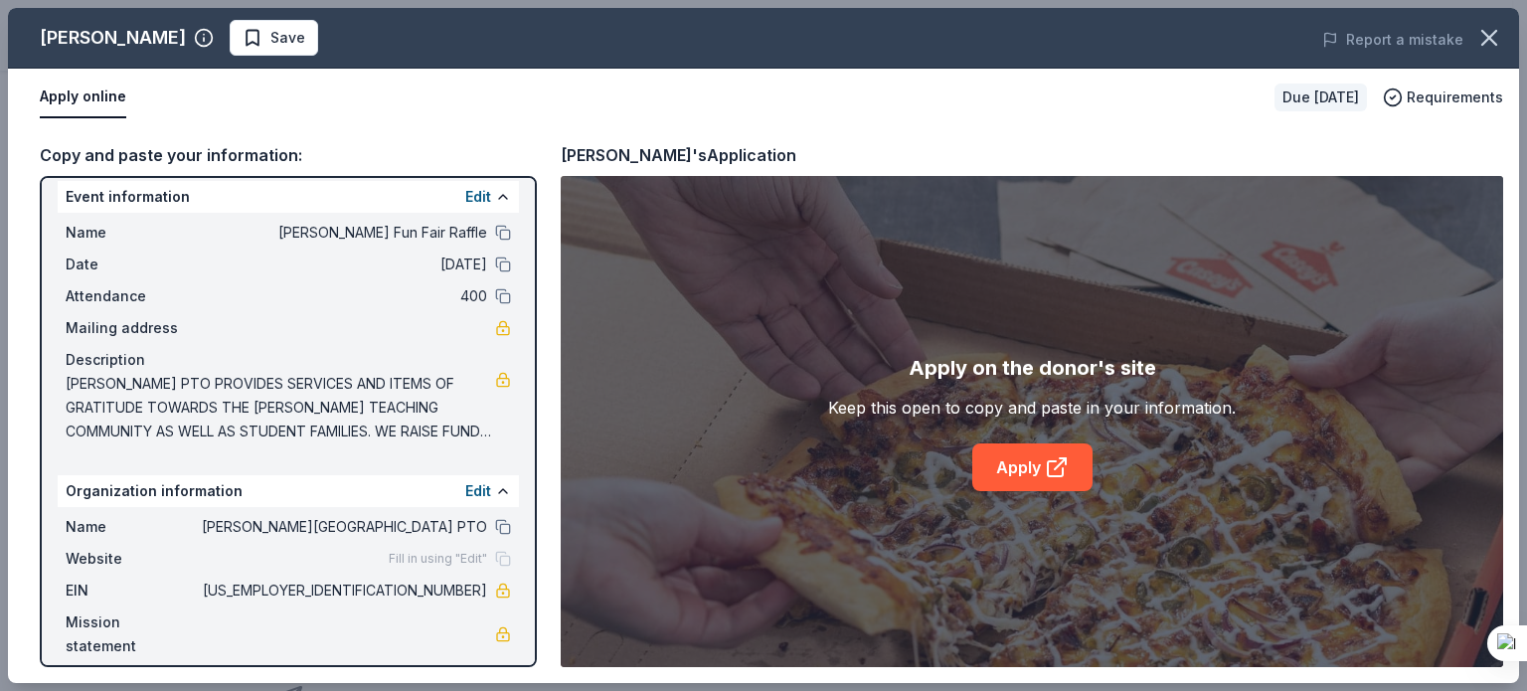
scroll to position [0, 0]
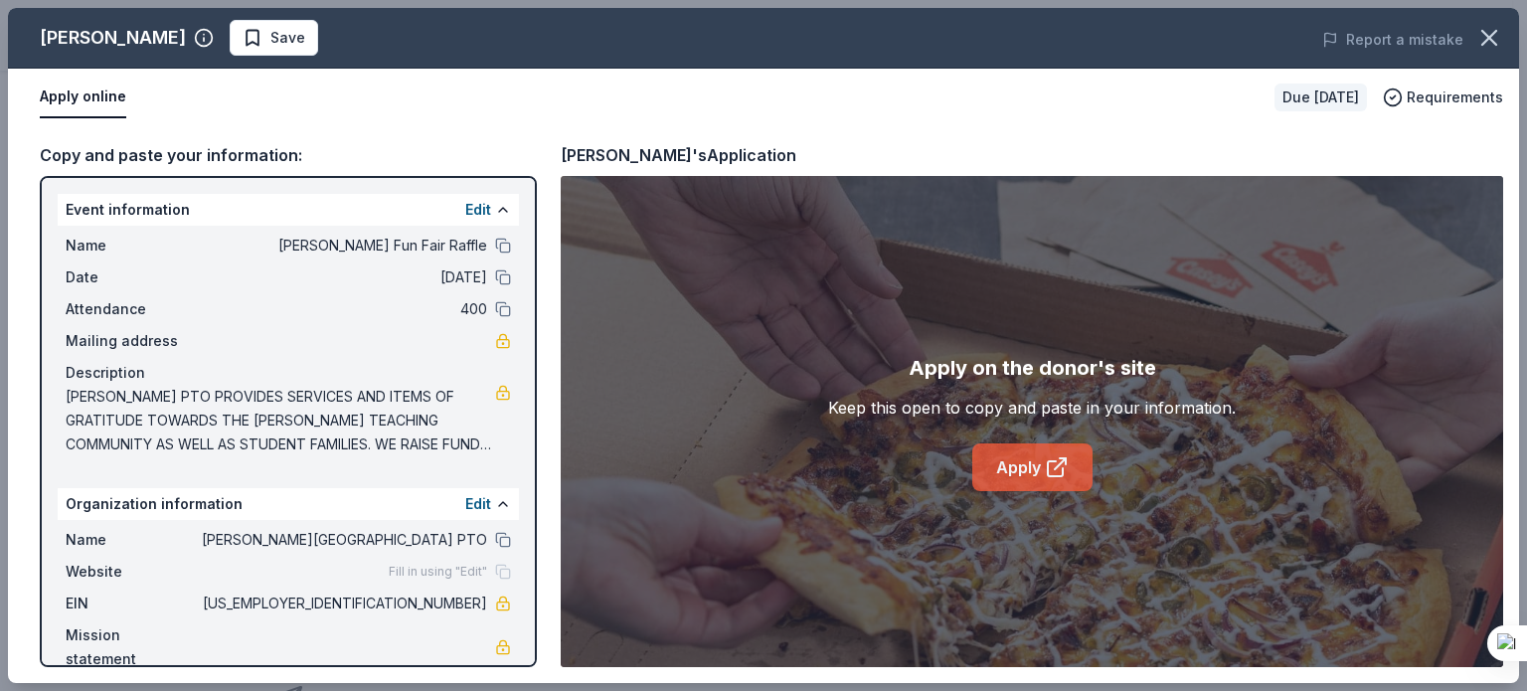
click at [1006, 468] on link "Apply" at bounding box center [1033, 468] width 120 height 48
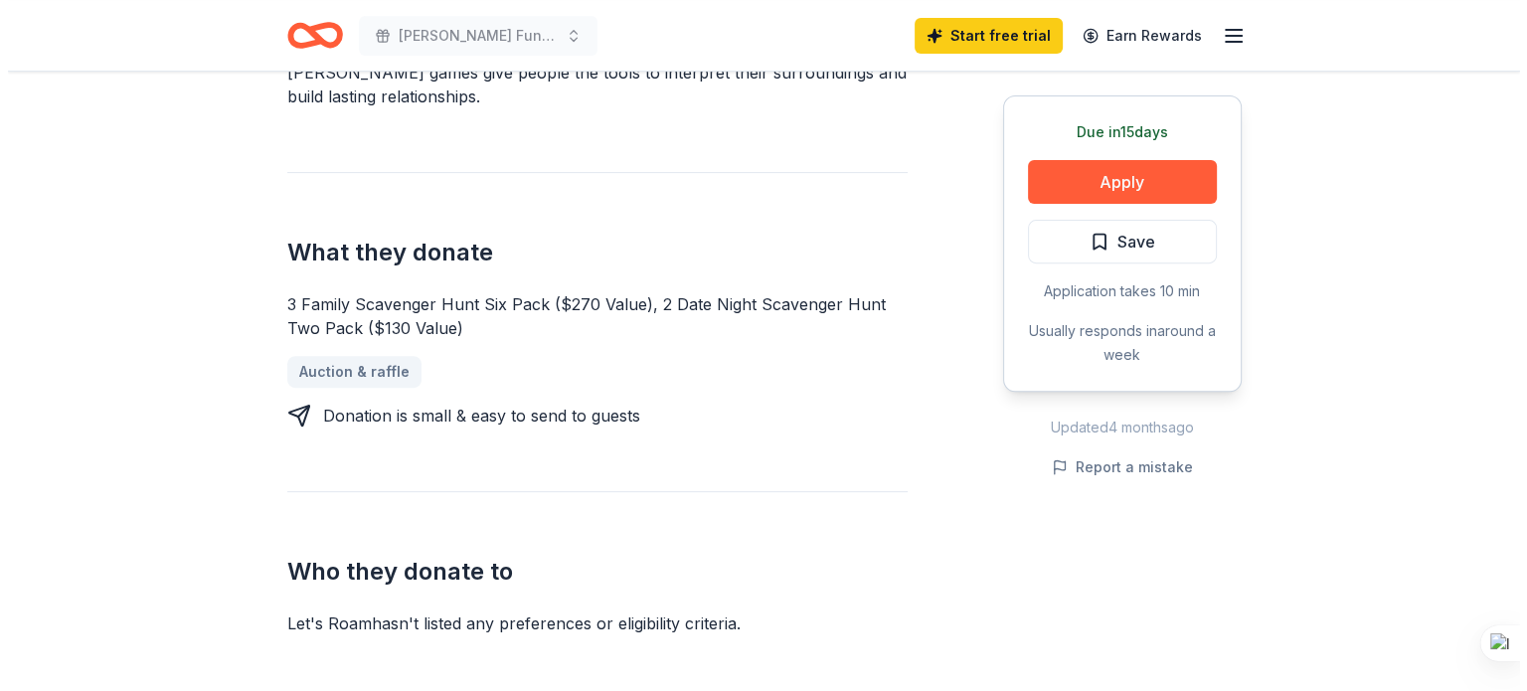
scroll to position [696, 0]
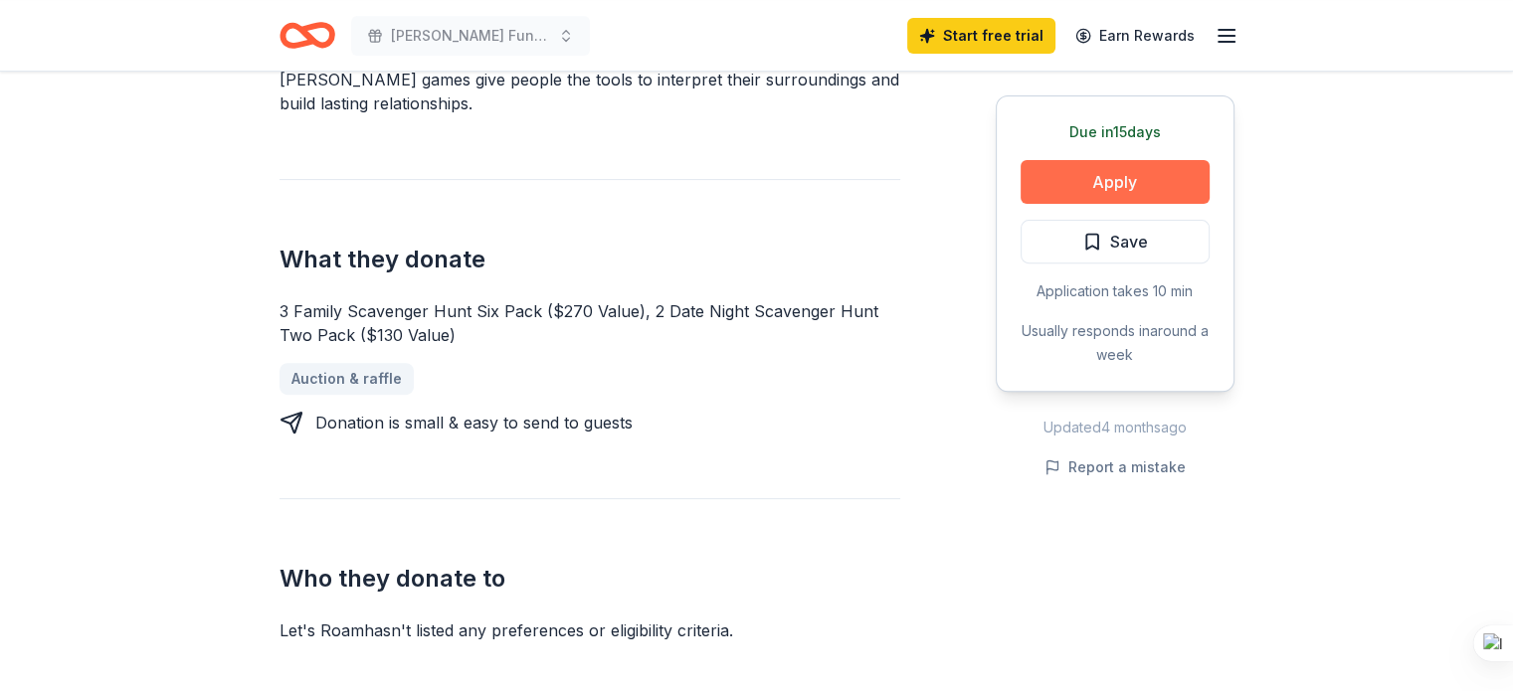
click at [1070, 179] on button "Apply" at bounding box center [1114, 182] width 189 height 44
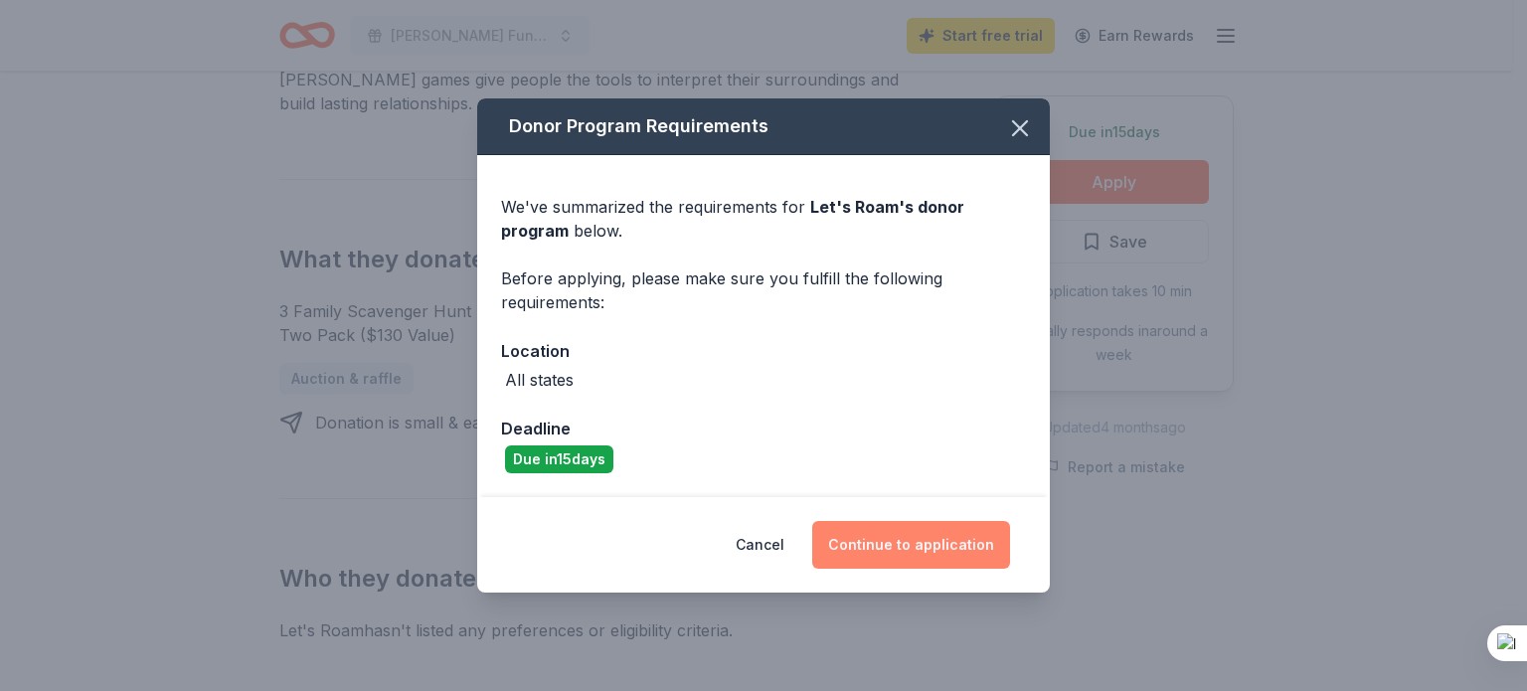
click at [931, 535] on button "Continue to application" at bounding box center [911, 545] width 198 height 48
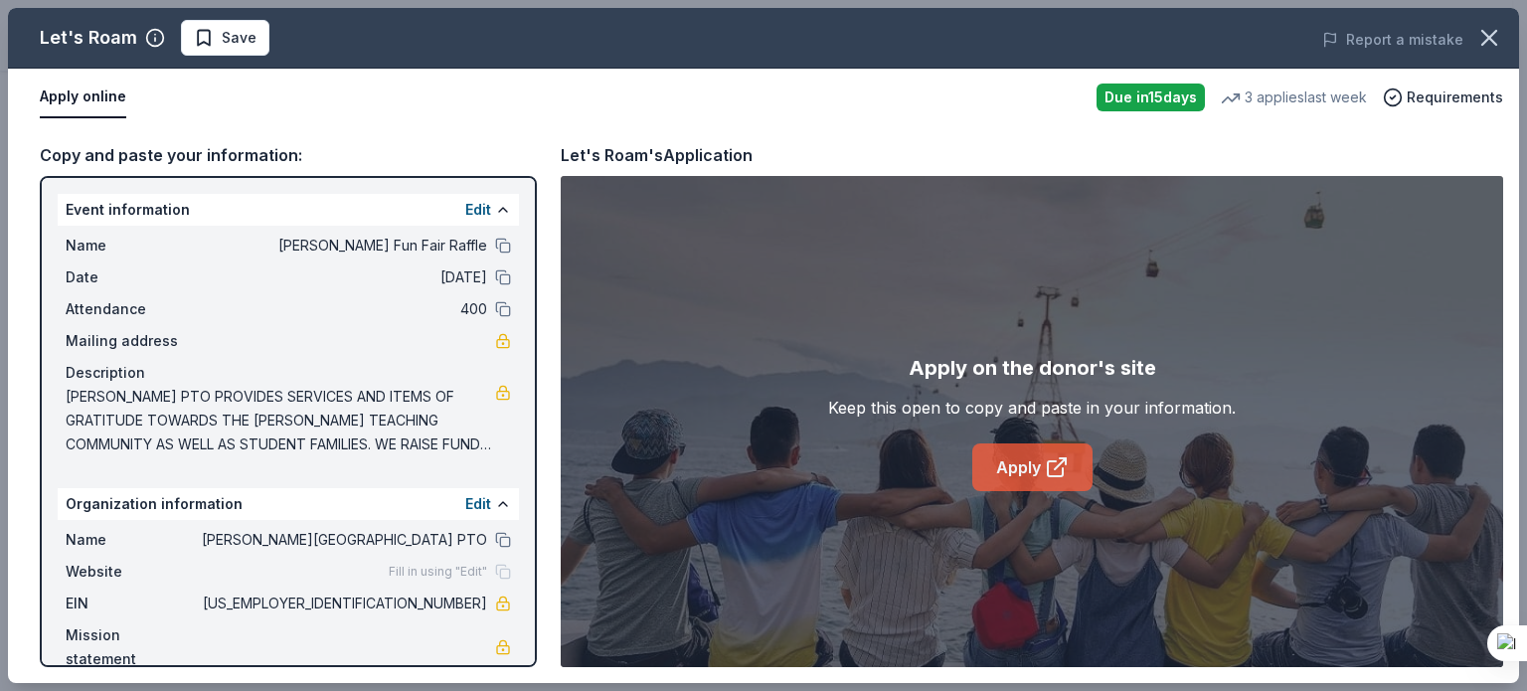
click at [1027, 482] on link "Apply" at bounding box center [1033, 468] width 120 height 48
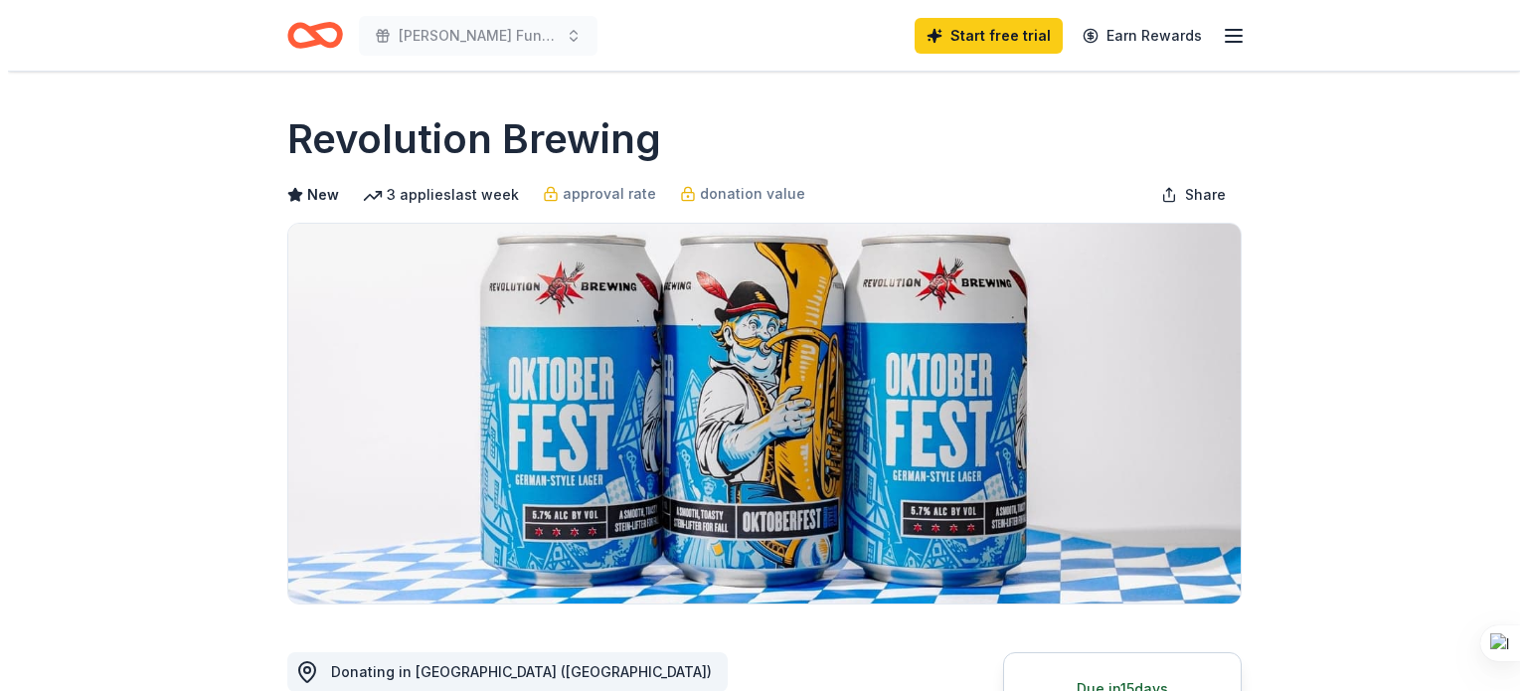
scroll to position [398, 0]
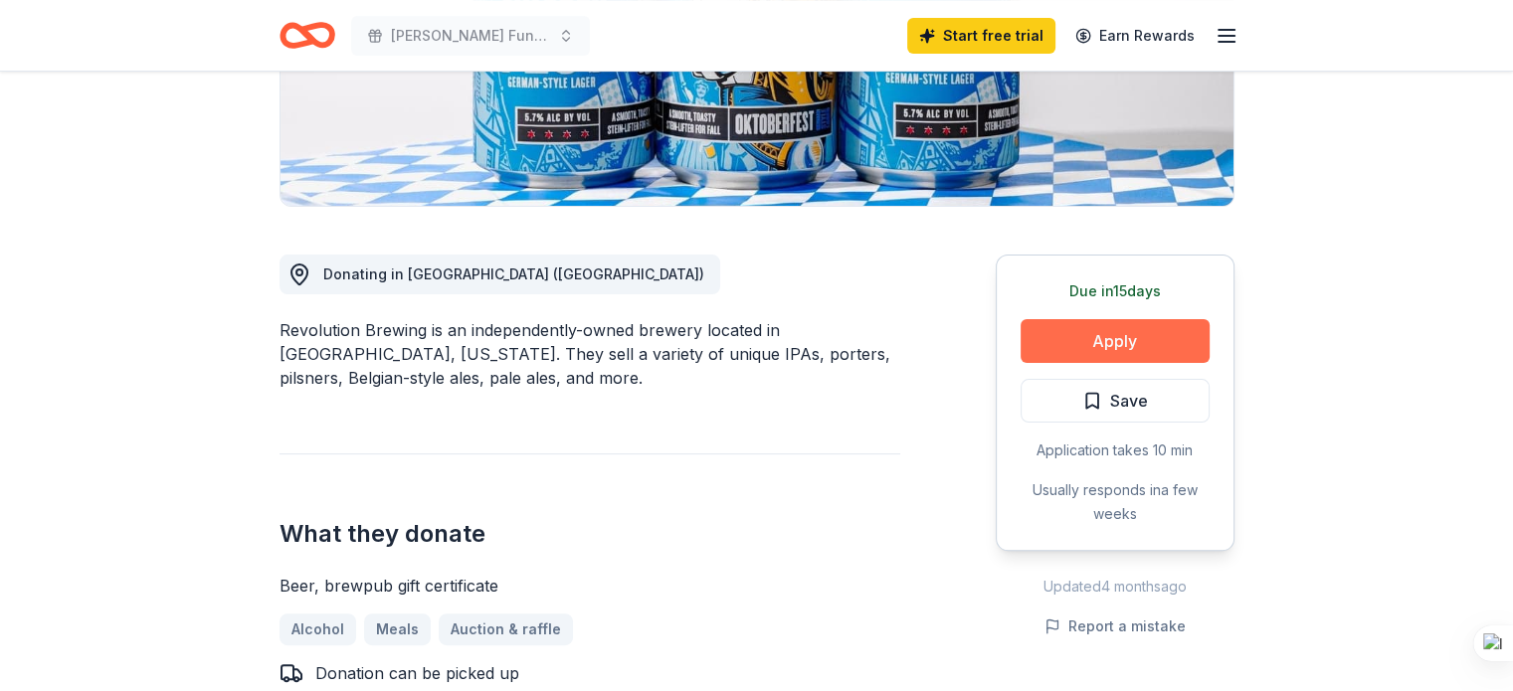
click at [1062, 349] on button "Apply" at bounding box center [1114, 341] width 189 height 44
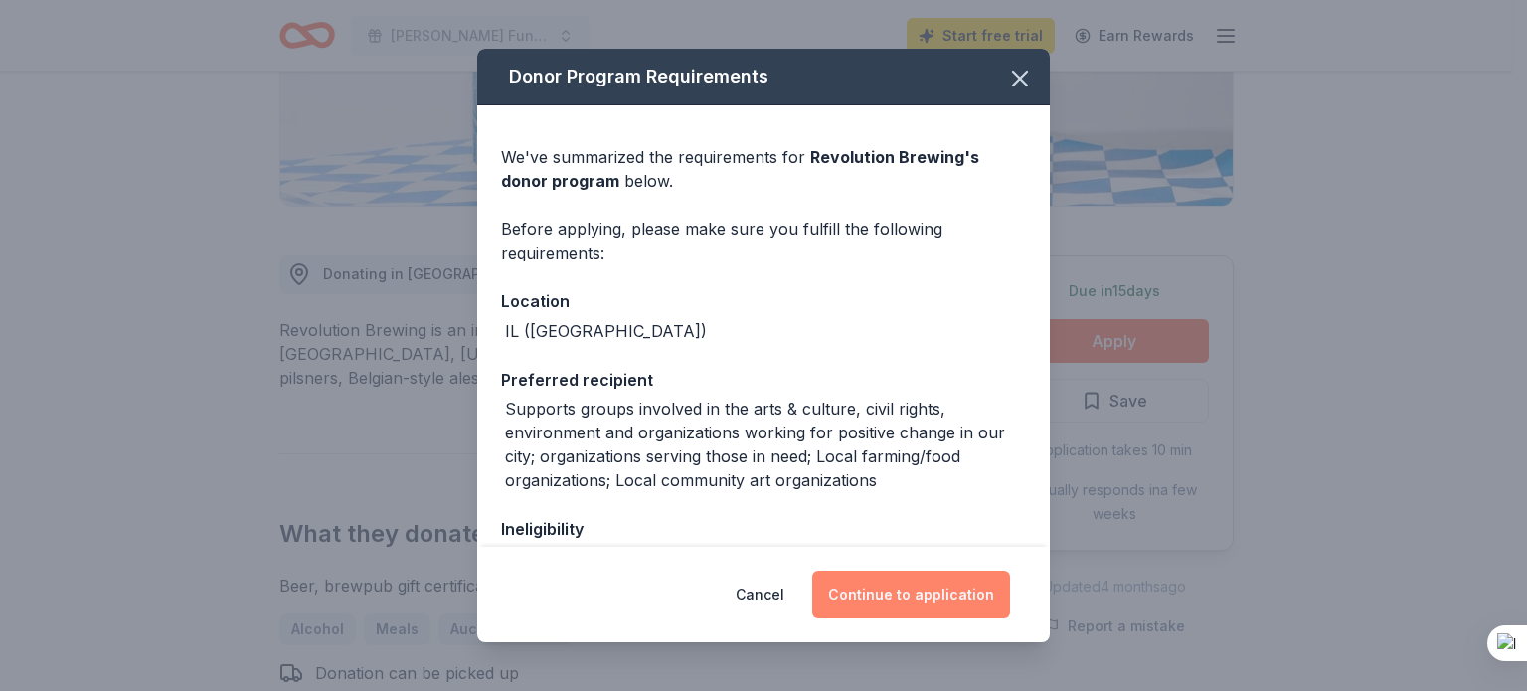
click at [898, 592] on button "Continue to application" at bounding box center [911, 595] width 198 height 48
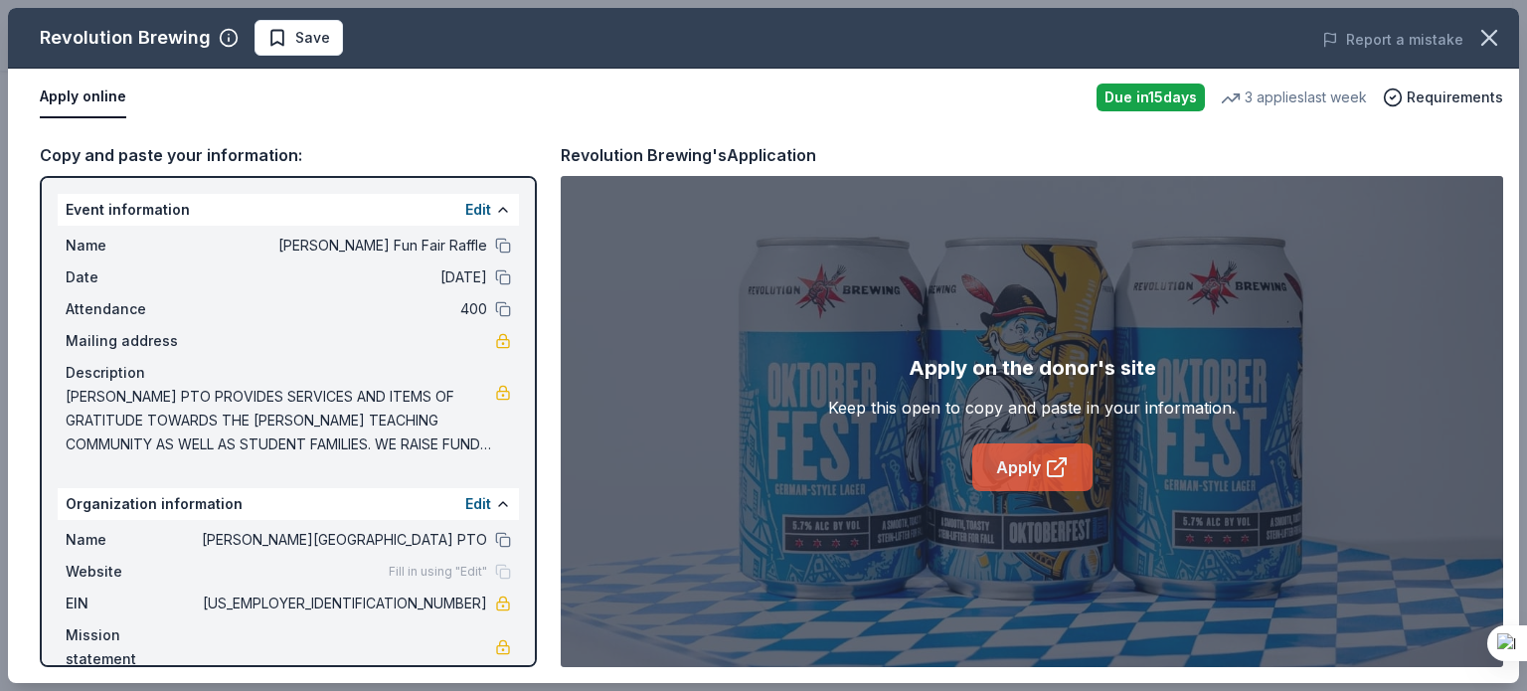
click at [1011, 482] on link "Apply" at bounding box center [1033, 468] width 120 height 48
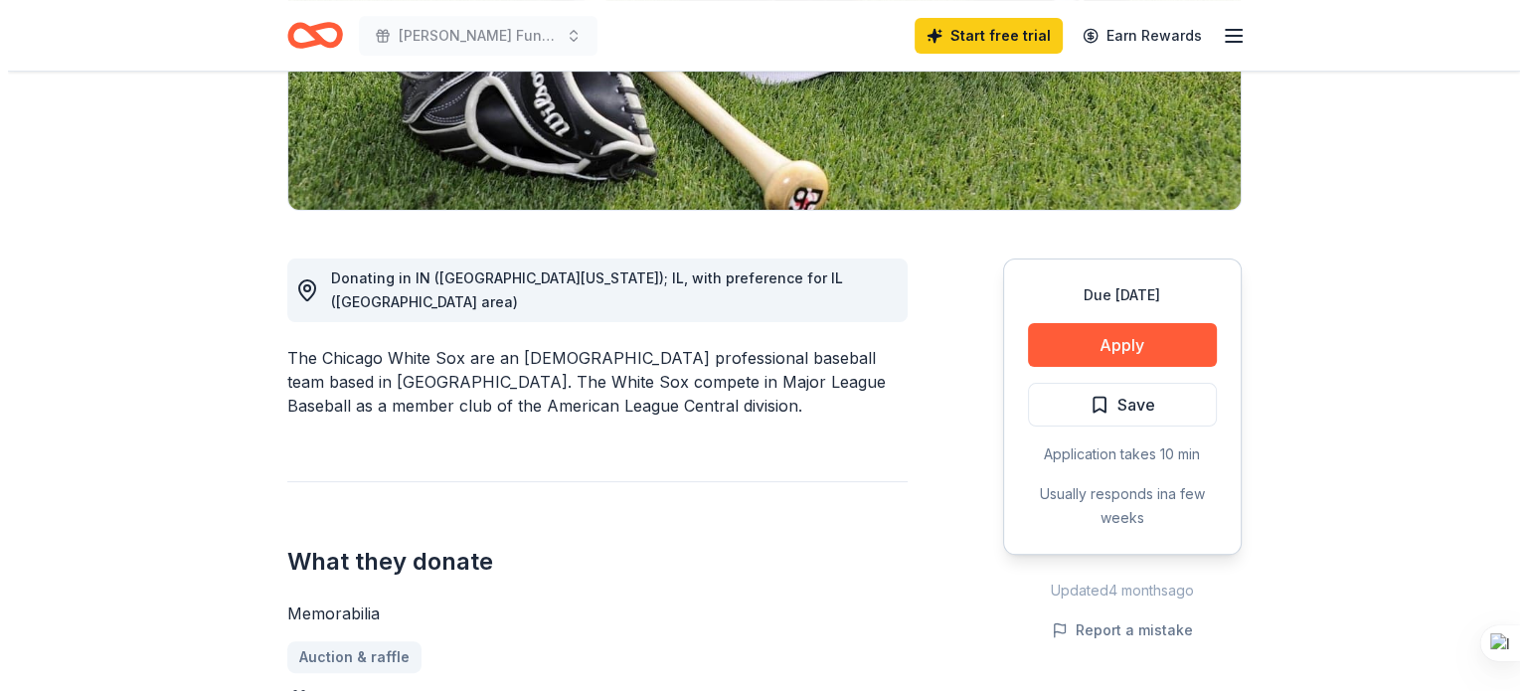
scroll to position [398, 0]
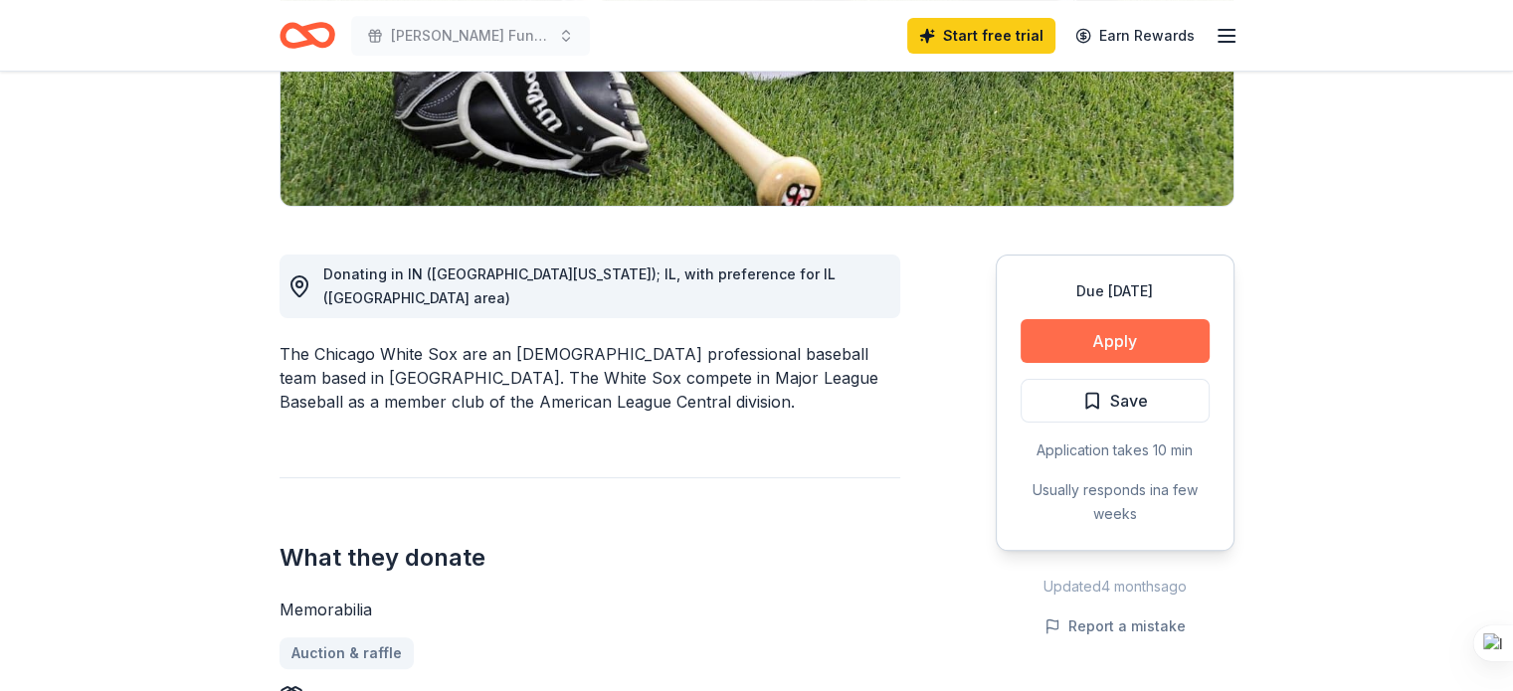
click at [1142, 349] on button "Apply" at bounding box center [1114, 341] width 189 height 44
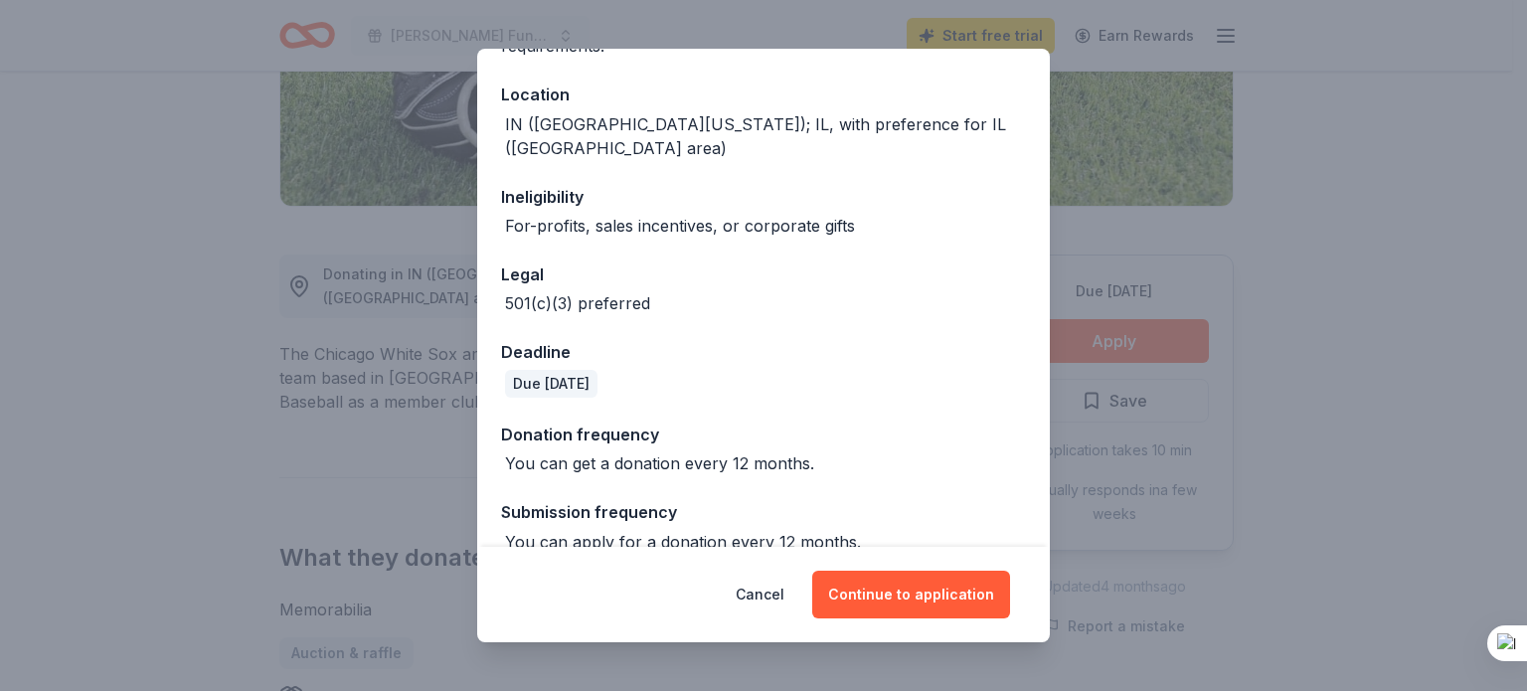
scroll to position [236, 0]
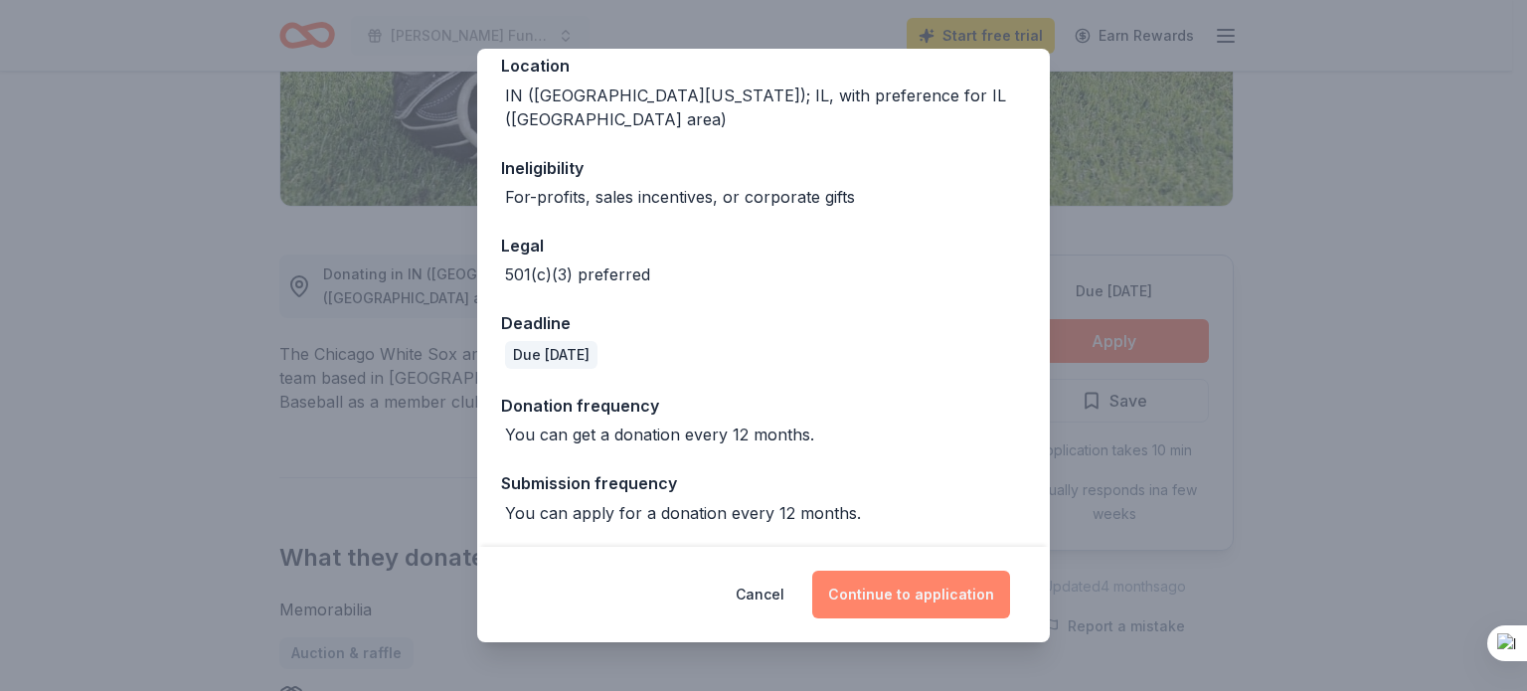
click at [919, 594] on button "Continue to application" at bounding box center [911, 595] width 198 height 48
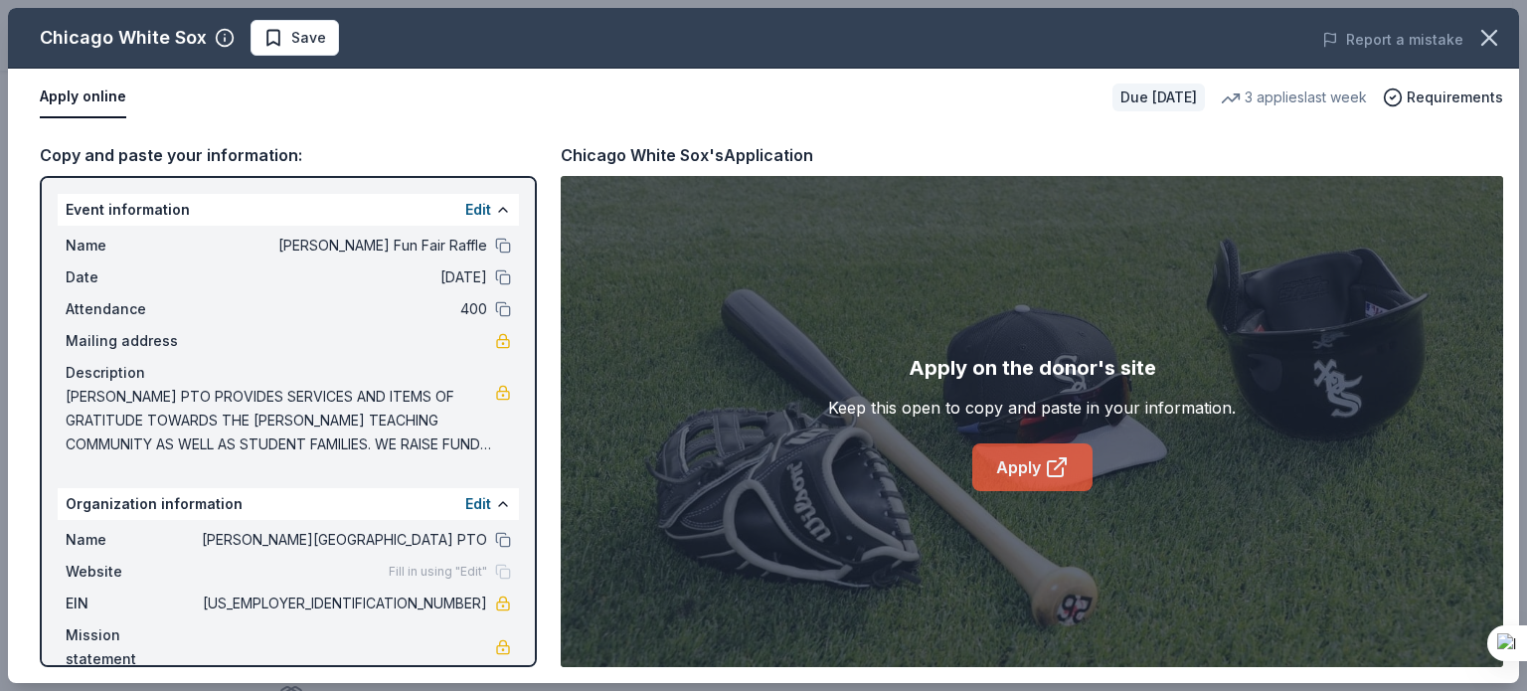
click at [994, 471] on link "Apply" at bounding box center [1033, 468] width 120 height 48
